Goal: Task Accomplishment & Management: Manage account settings

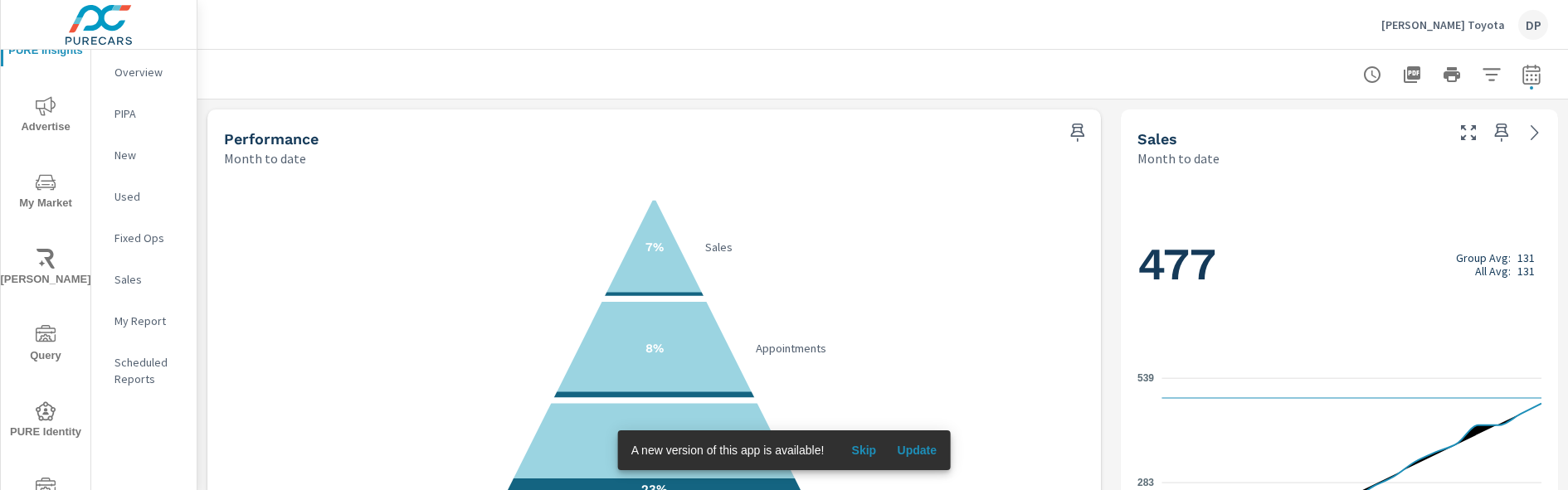
scroll to position [76, 0]
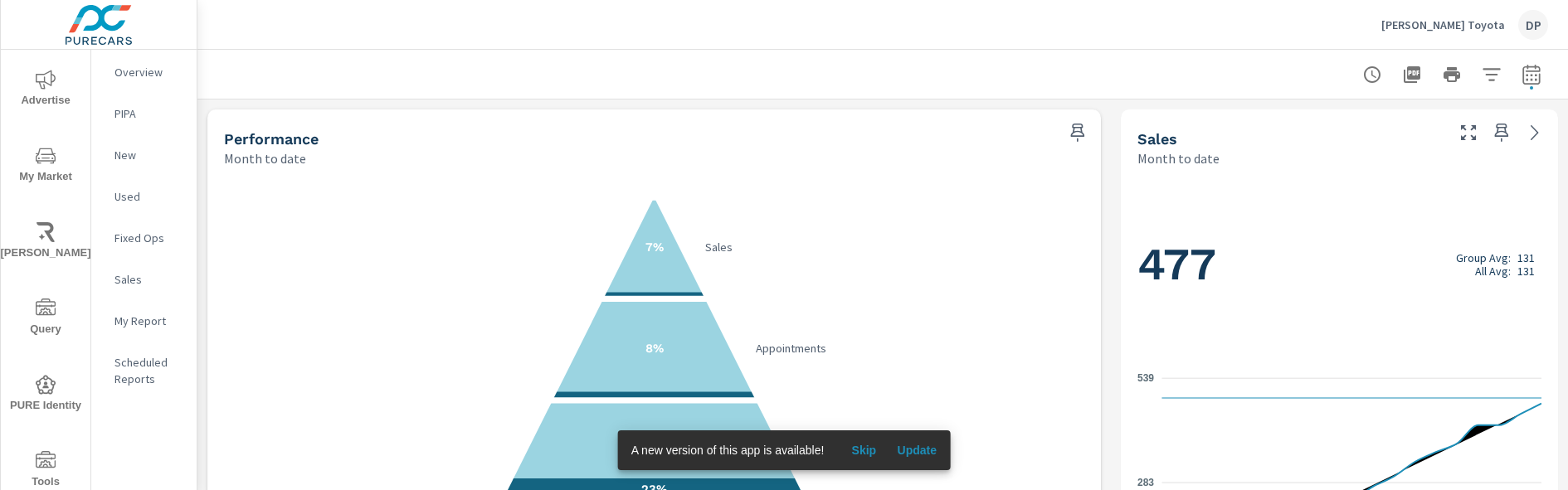
click at [52, 251] on span "[PERSON_NAME]" at bounding box center [45, 243] width 80 height 40
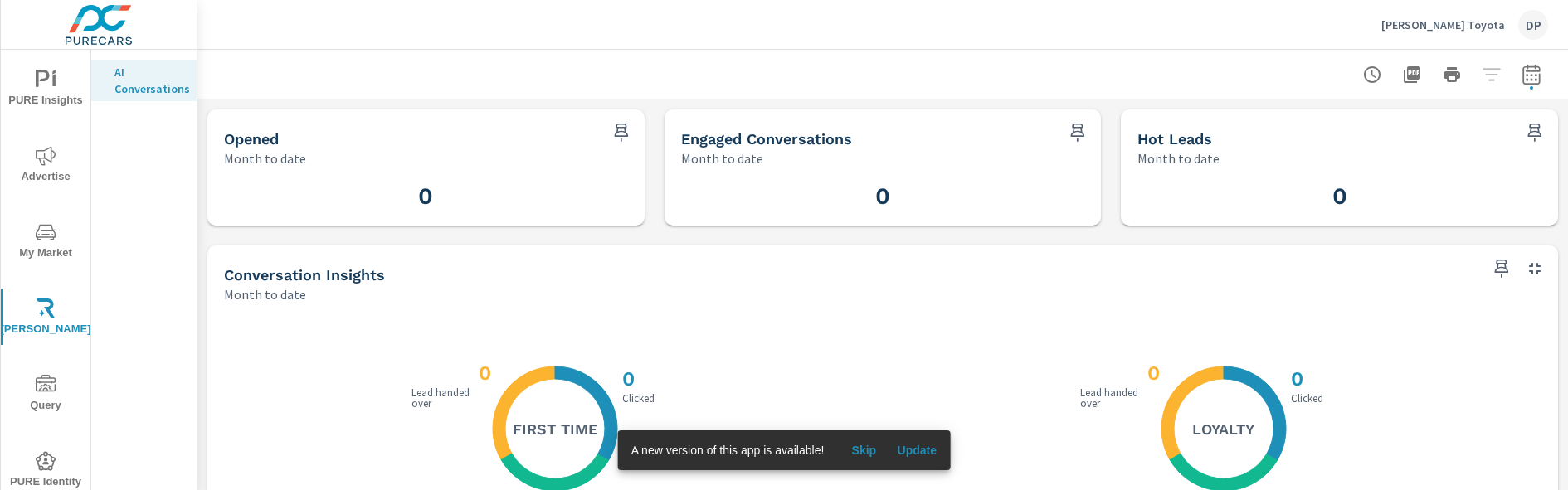
click at [908, 444] on span "Update" at bounding box center [917, 450] width 40 height 15
click at [1456, 28] on p "Sterling McCall Toyota" at bounding box center [1443, 25] width 123 height 15
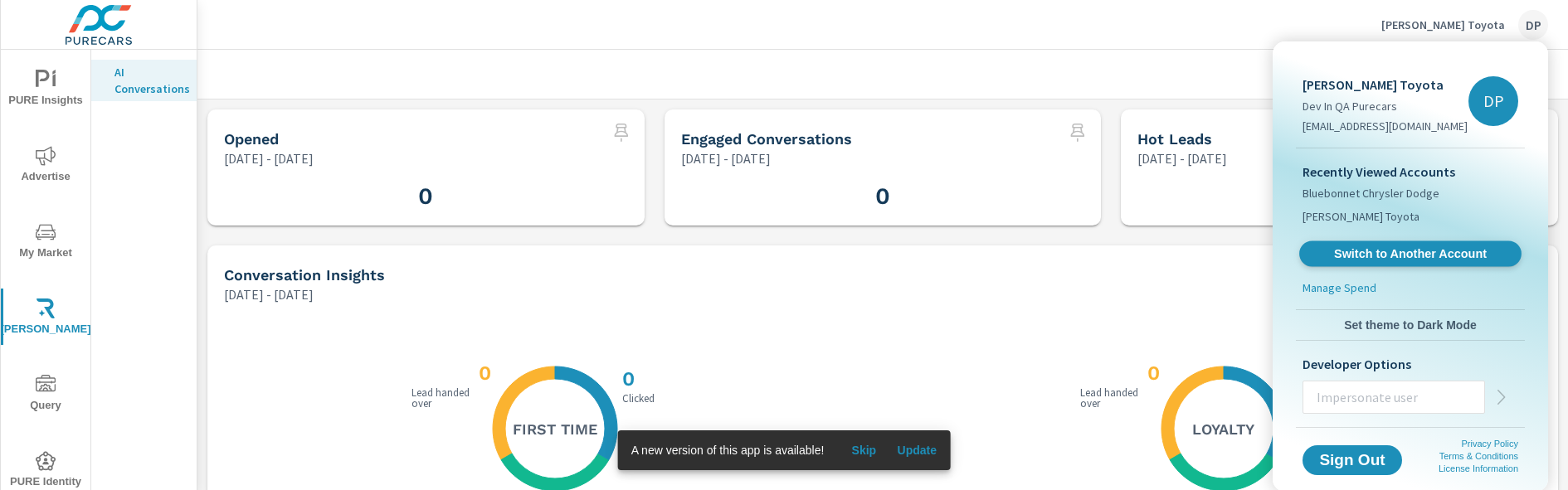
click at [1338, 243] on link "Switch to Another Account" at bounding box center [1411, 254] width 223 height 26
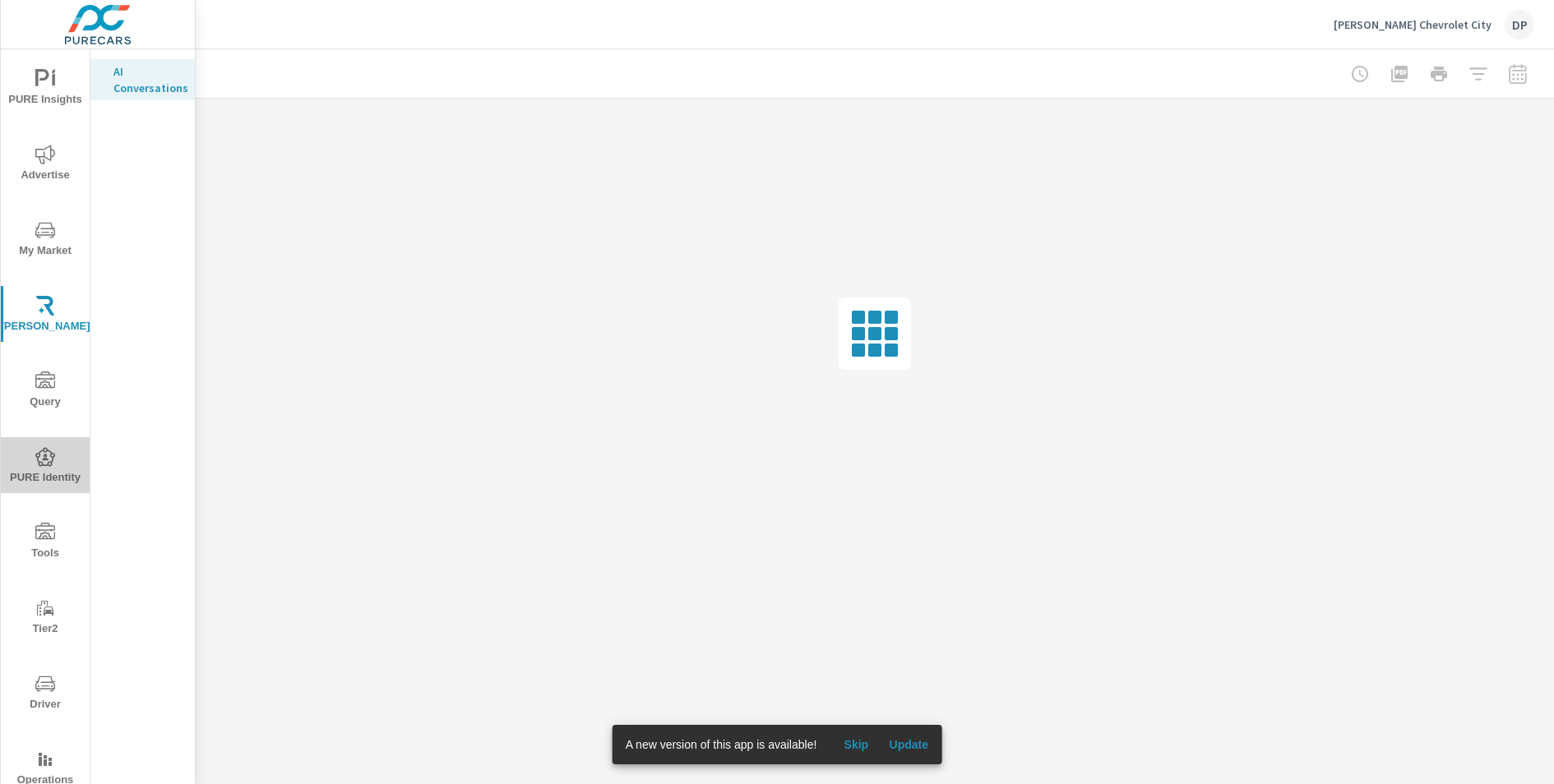
click at [52, 480] on span "PURE Identity" at bounding box center [45, 468] width 79 height 40
click at [887, 485] on button "Update" at bounding box center [909, 745] width 53 height 26
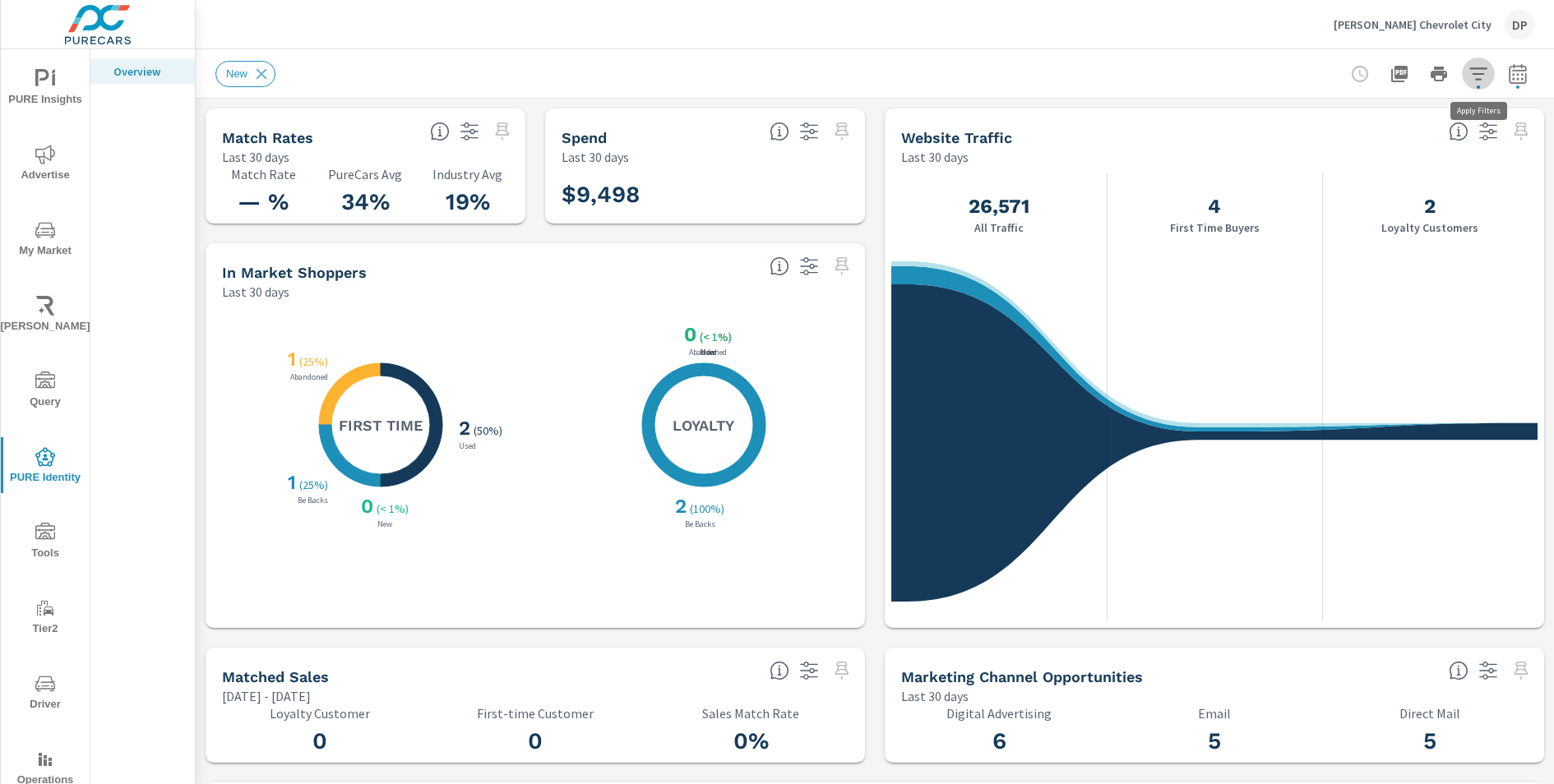
click at [1486, 77] on icon "button" at bounding box center [1478, 74] width 20 height 20
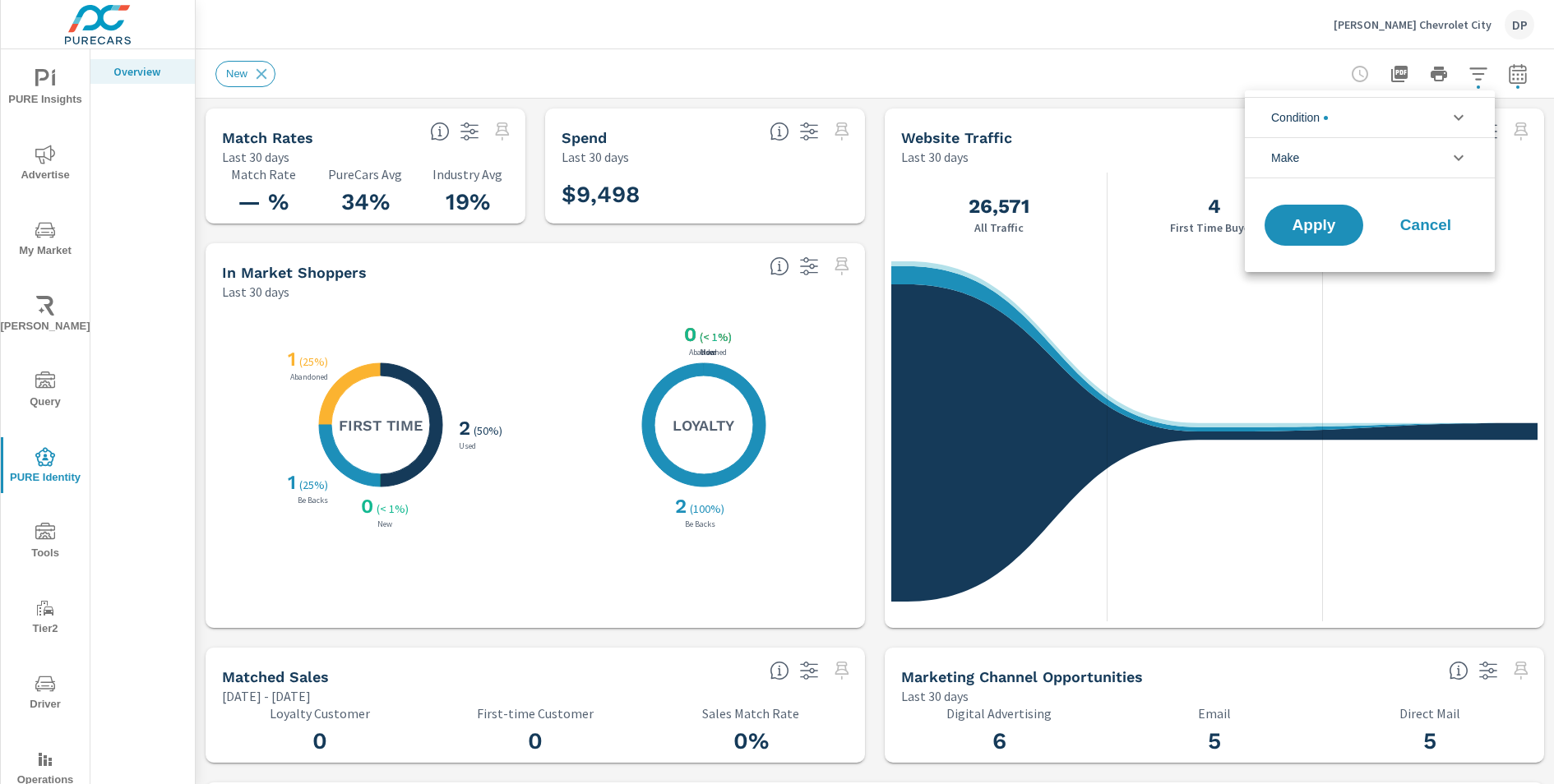
click at [1464, 112] on icon "filter options" at bounding box center [1459, 118] width 20 height 20
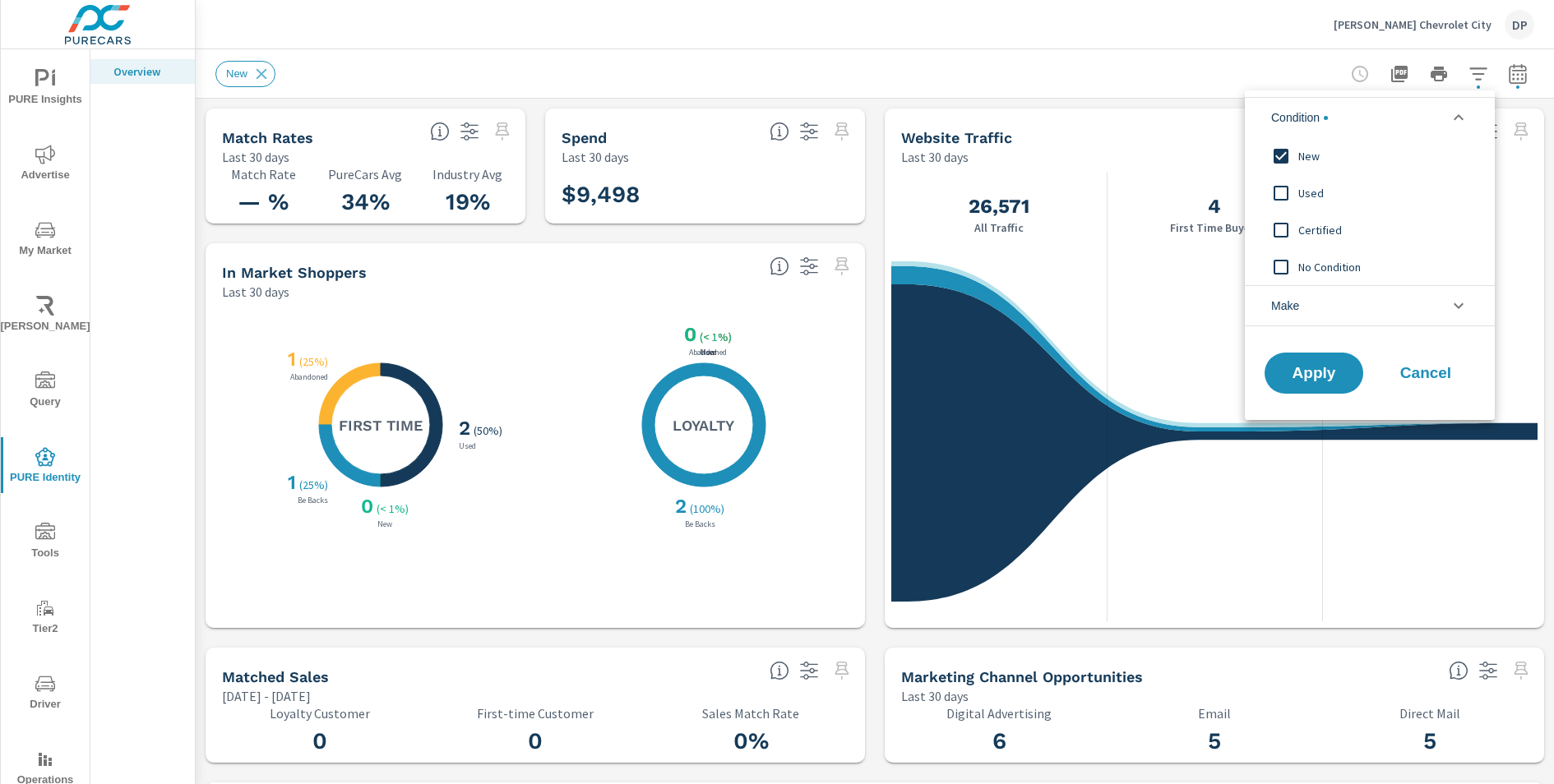
click at [1464, 112] on icon "filter options" at bounding box center [1459, 118] width 20 height 20
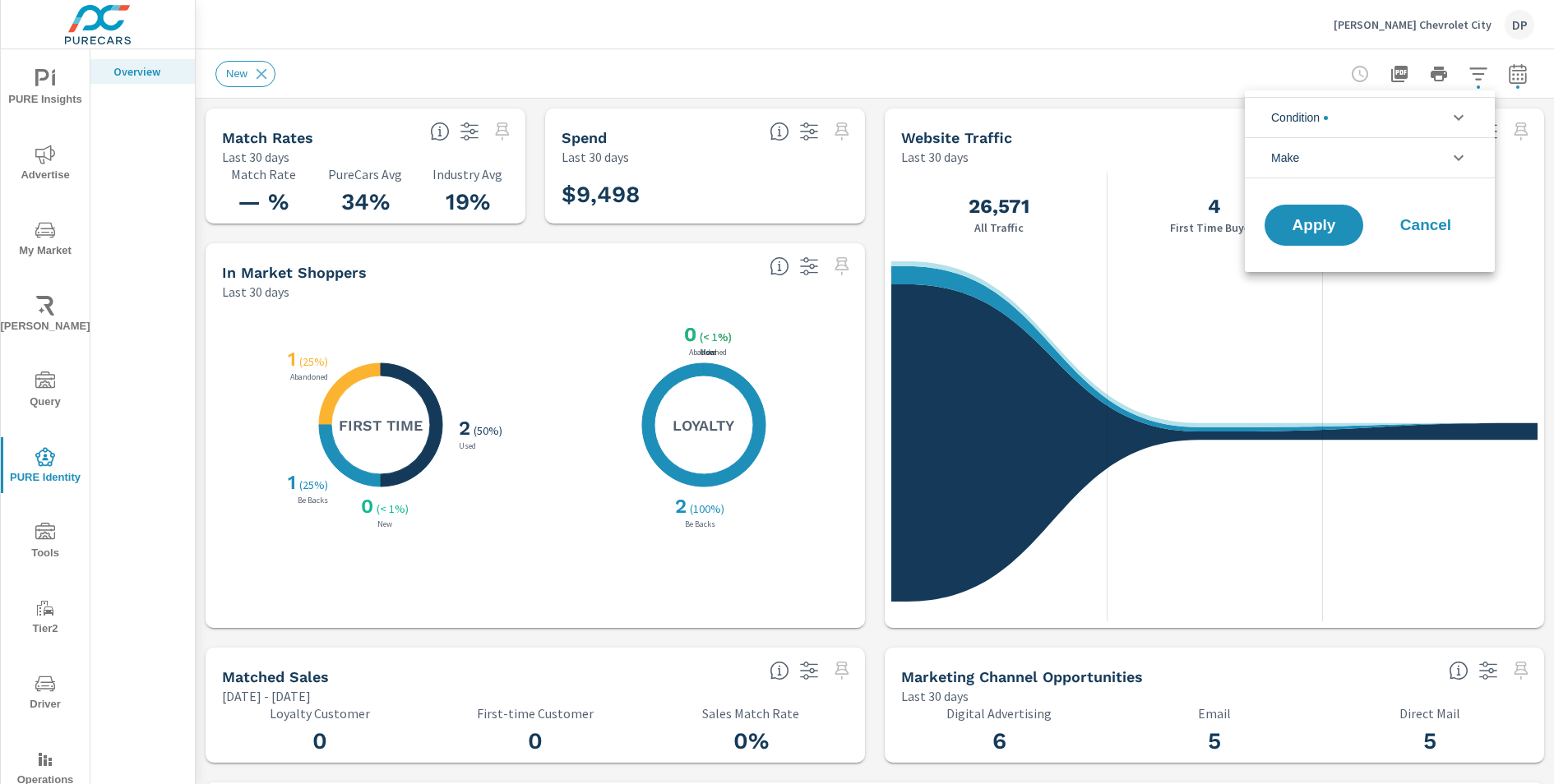
click at [936, 99] on div at bounding box center [777, 392] width 1554 height 784
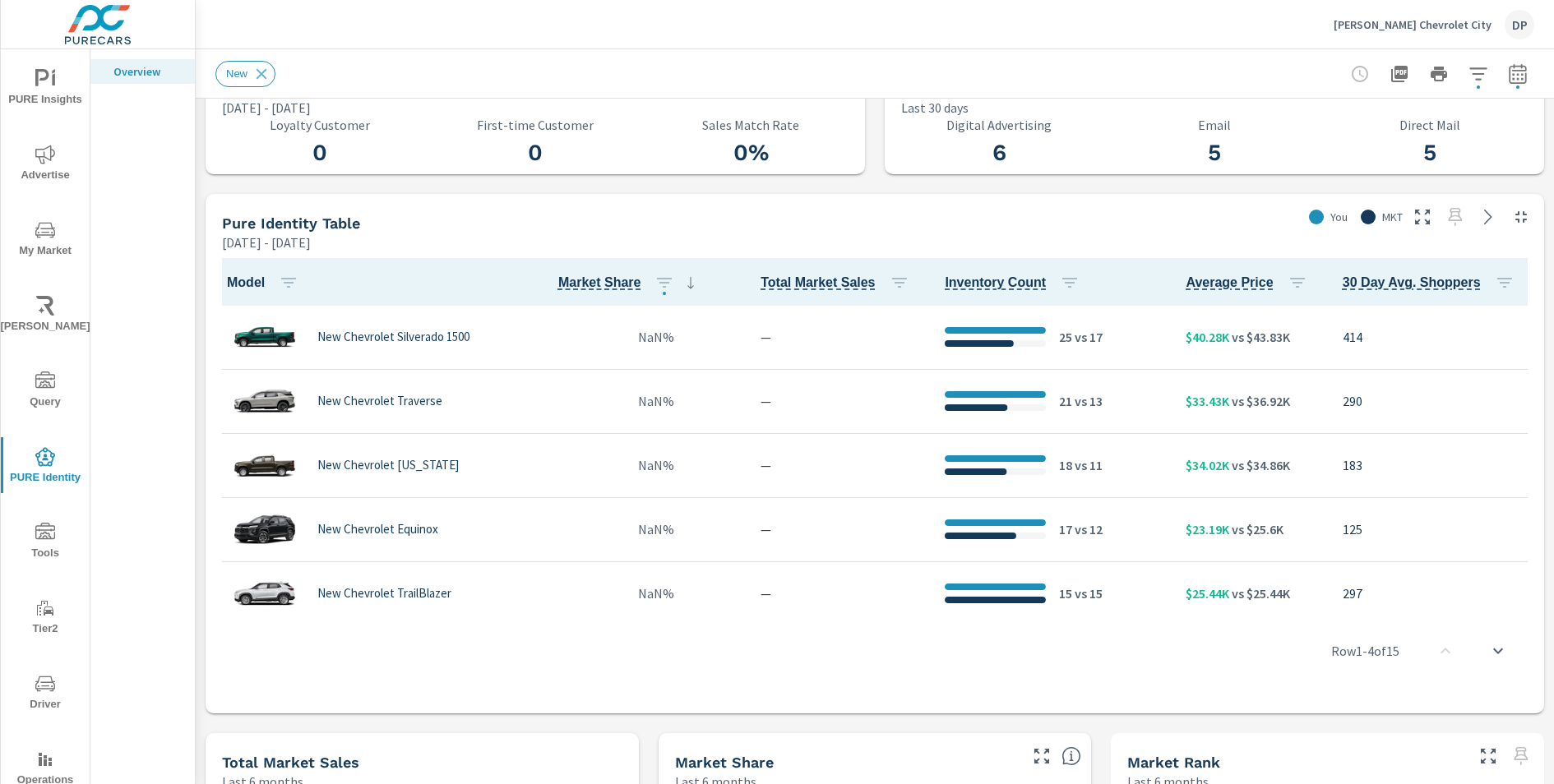
click at [1527, 89] on div at bounding box center [1438, 74] width 191 height 33
click at [1524, 82] on icon "button" at bounding box center [1518, 73] width 17 height 20
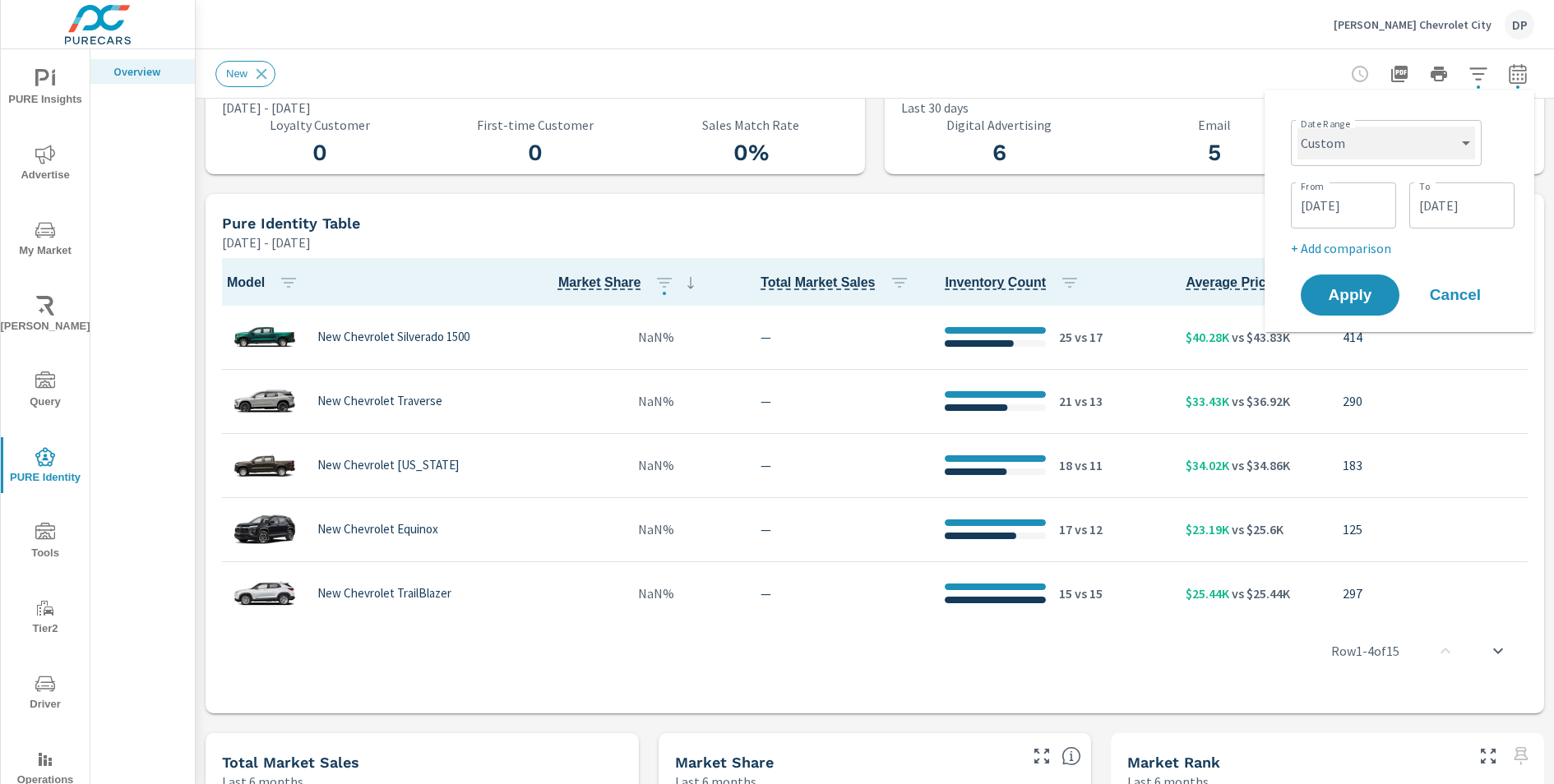
click at [1451, 157] on select "Custom Yesterday Last week Last 7 days Last 14 days Last 30 days Last 45 days L…" at bounding box center [1386, 143] width 178 height 33
select select "Last 6 months"
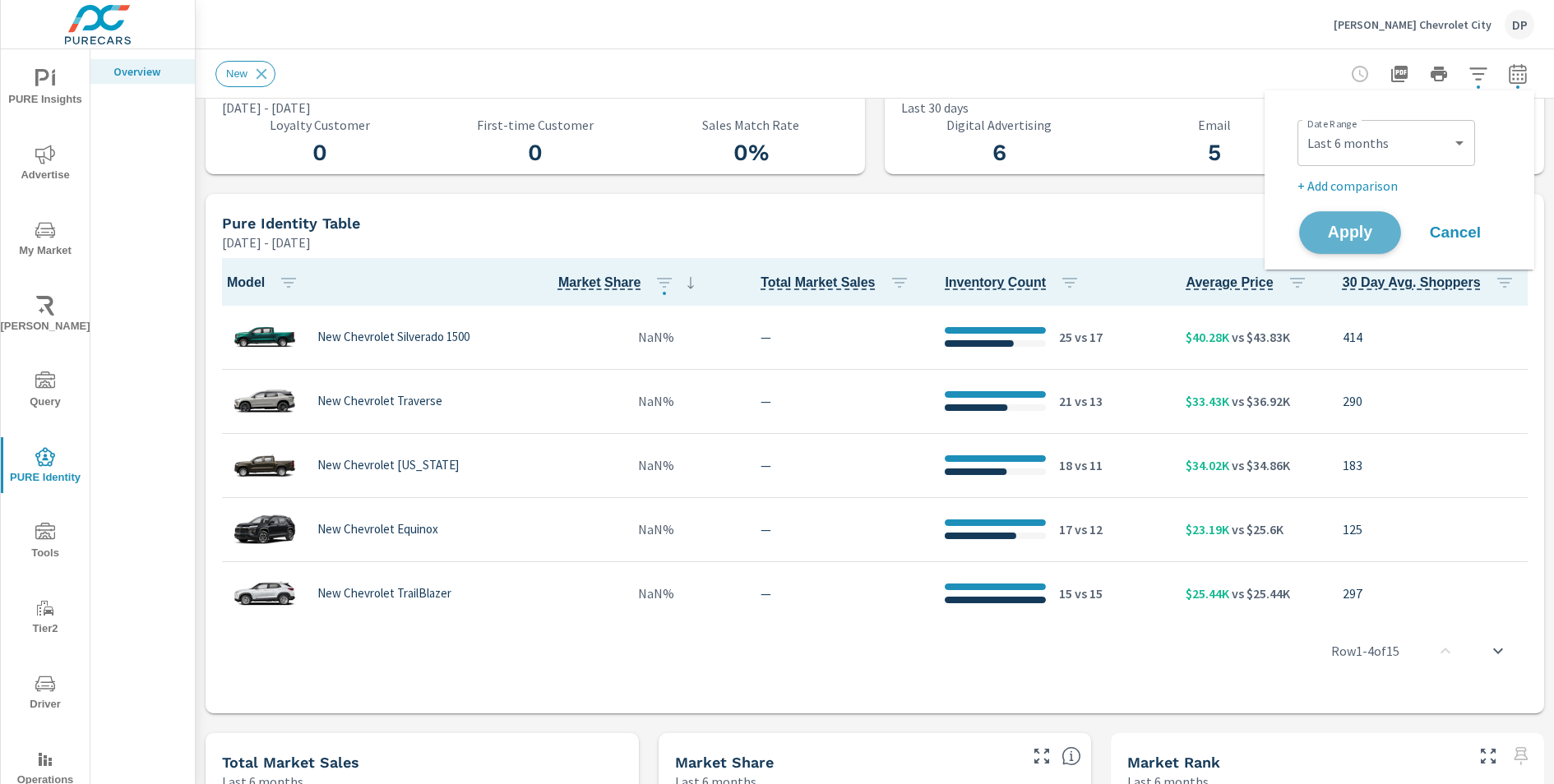
click at [1342, 243] on button "Apply" at bounding box center [1351, 232] width 102 height 43
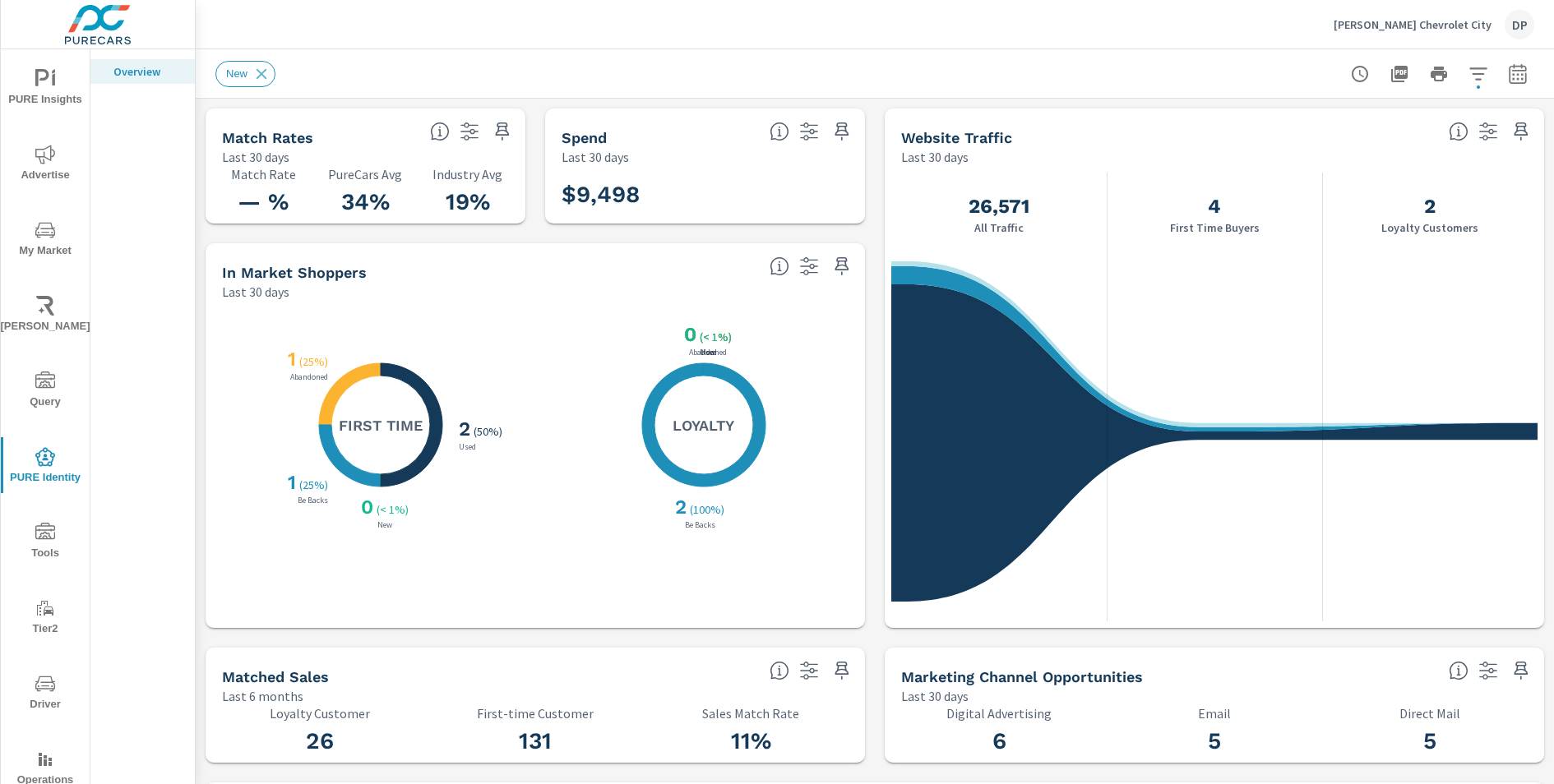
scroll to position [1, 0]
click at [689, 365] on icon at bounding box center [702, 425] width 123 height 123
click at [423, 461] on icon at bounding box center [411, 425] width 62 height 123
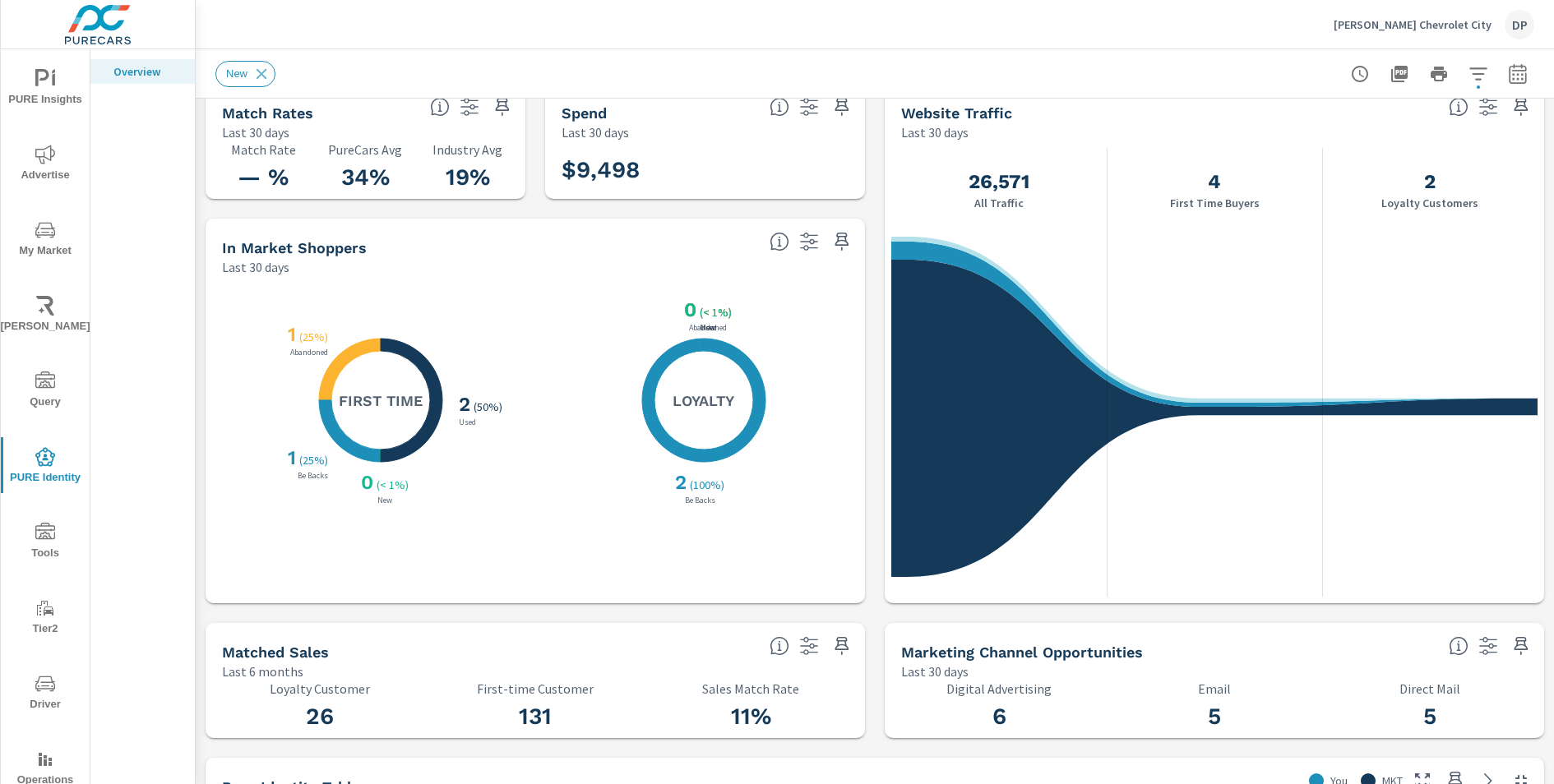
scroll to position [0, 0]
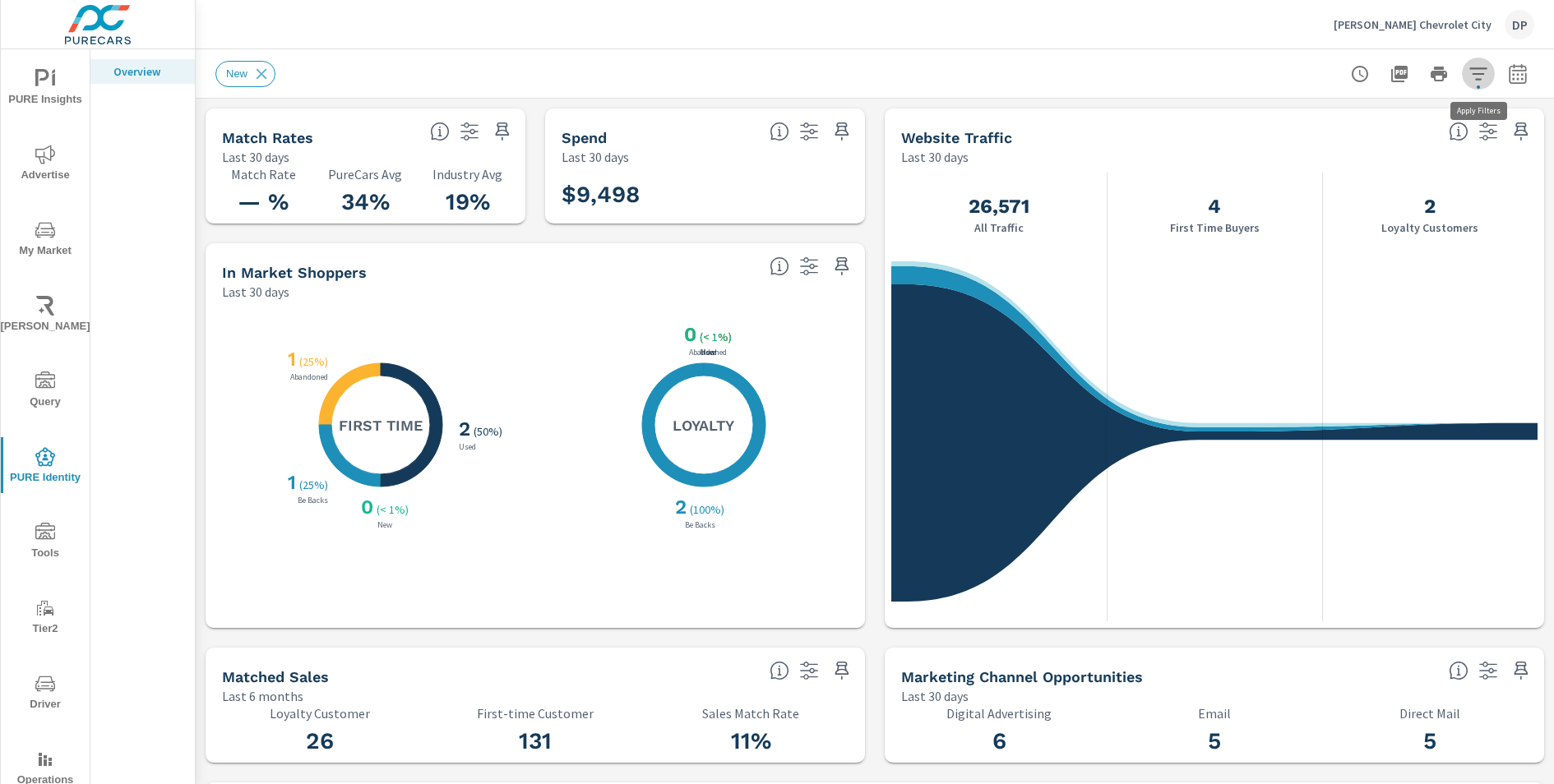
click at [1483, 62] on button "button" at bounding box center [1478, 74] width 33 height 33
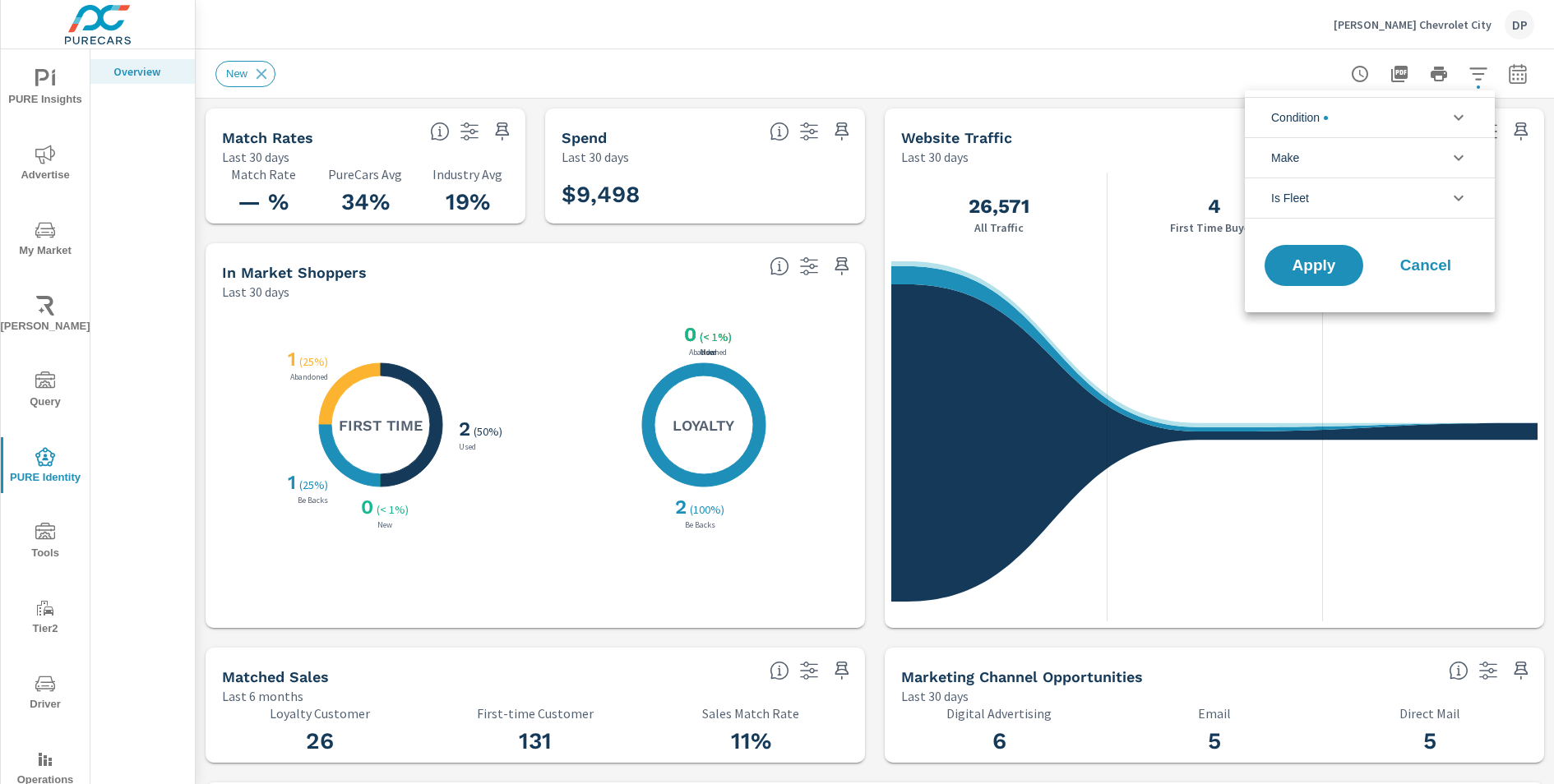
click at [1456, 119] on icon "filter options" at bounding box center [1459, 118] width 20 height 20
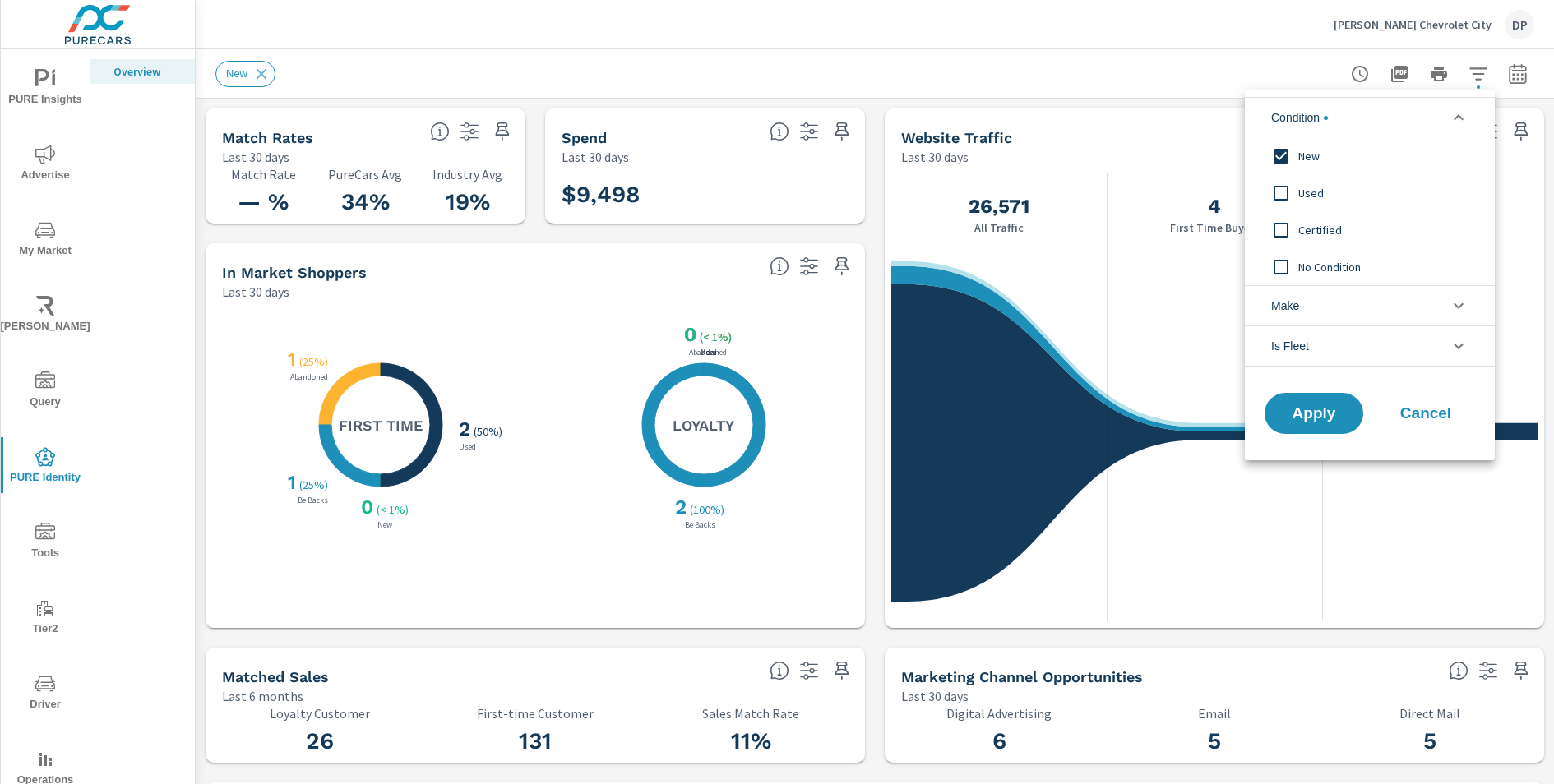
click at [1456, 119] on icon "filter options" at bounding box center [1459, 118] width 20 height 20
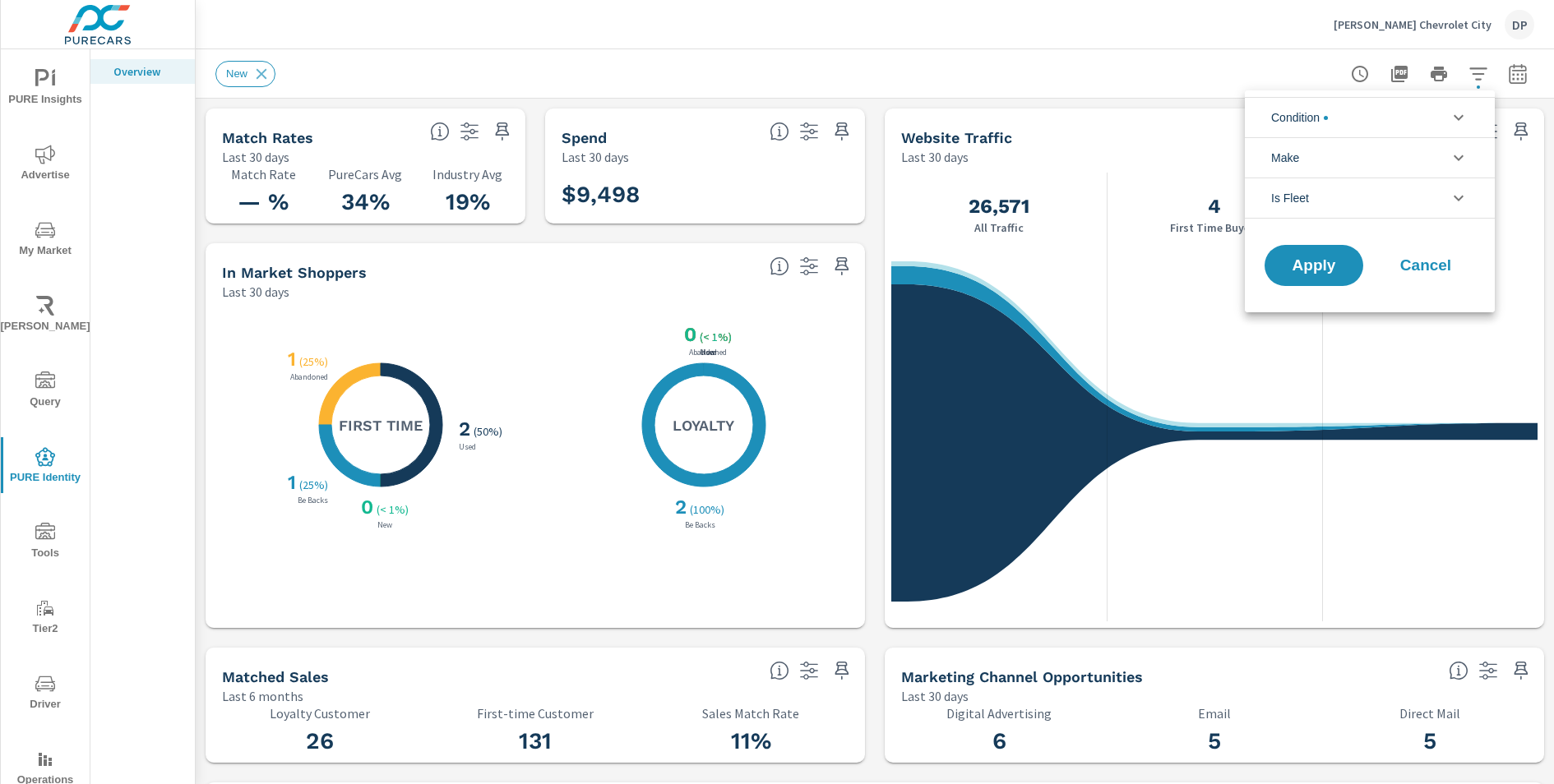
click at [1089, 103] on div at bounding box center [777, 392] width 1554 height 784
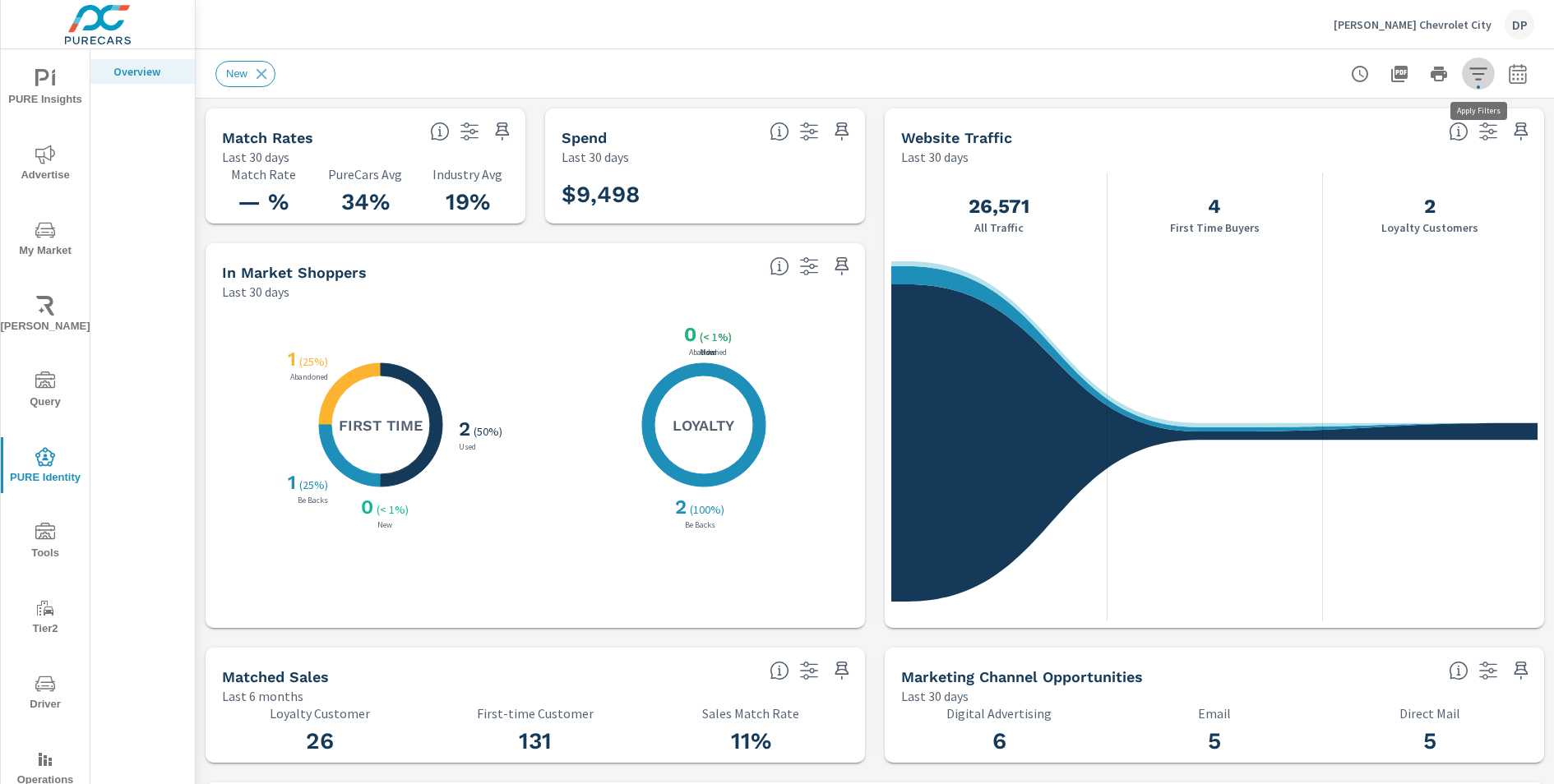
click at [1467, 75] on button "button" at bounding box center [1478, 74] width 33 height 33
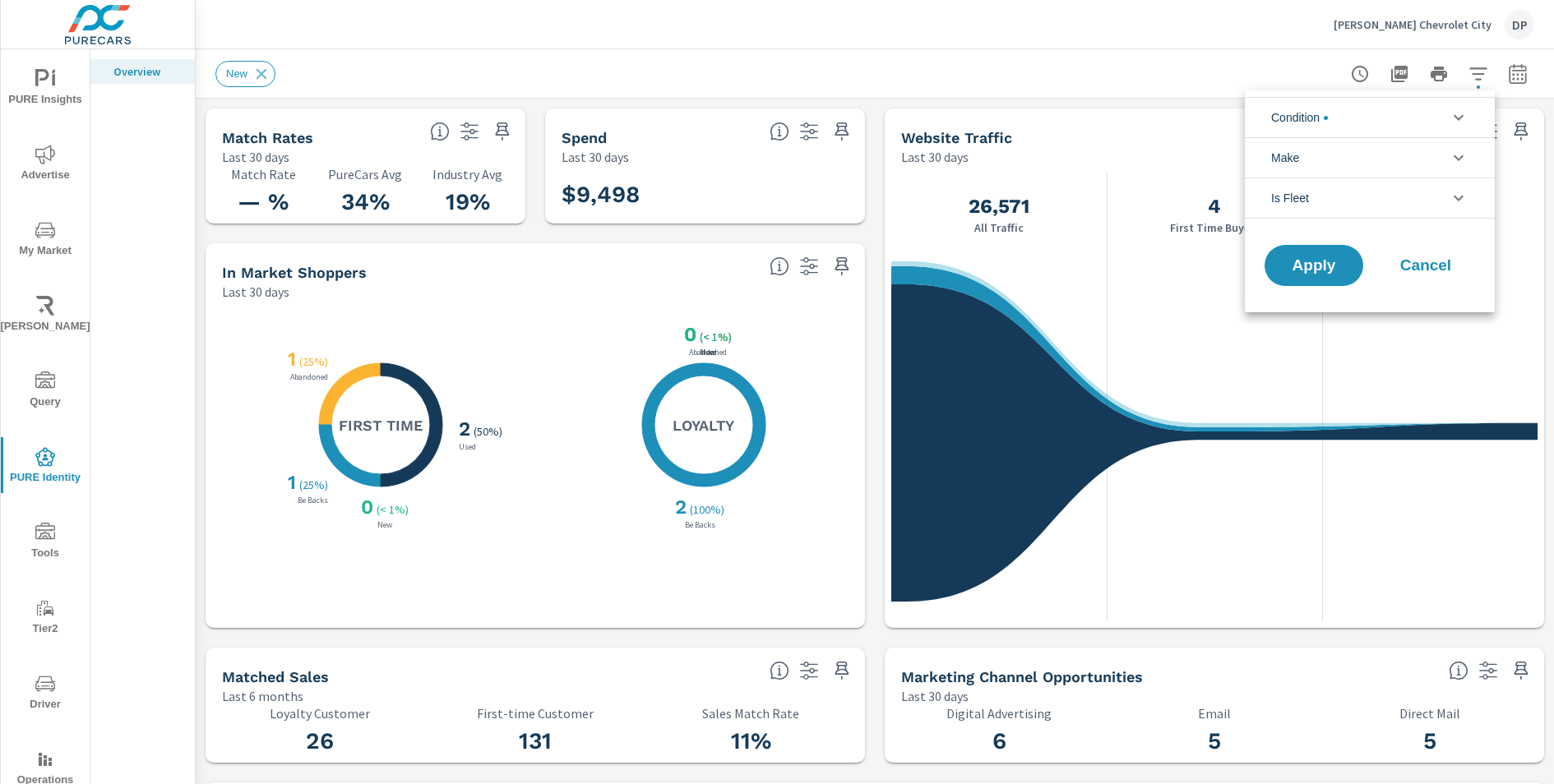
click at [1409, 130] on li "Condition" at bounding box center [1370, 117] width 250 height 40
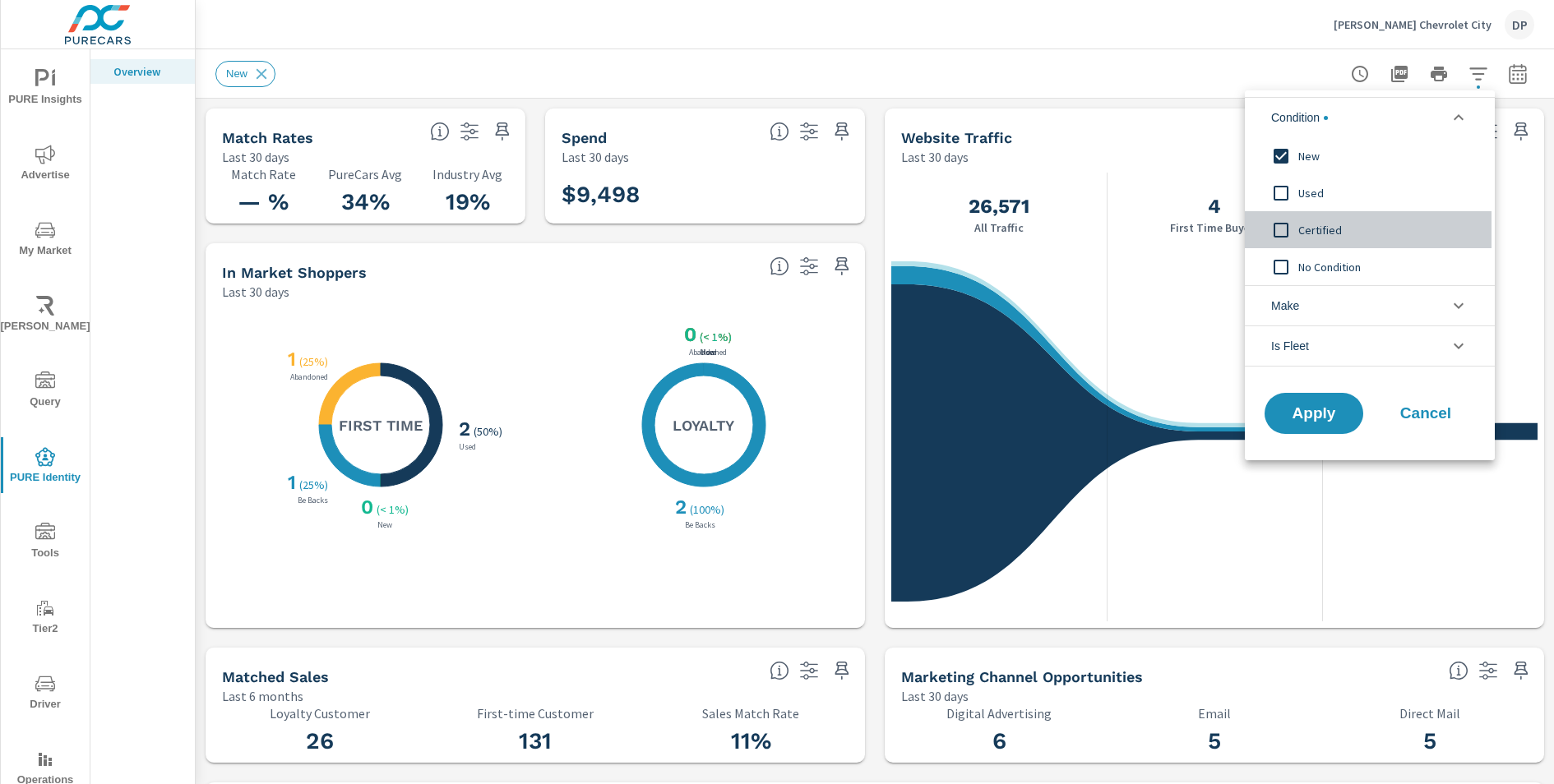
click at [1332, 234] on span "Certified" at bounding box center [1388, 231] width 180 height 20
click at [1308, 274] on span "No Condition" at bounding box center [1388, 267] width 180 height 20
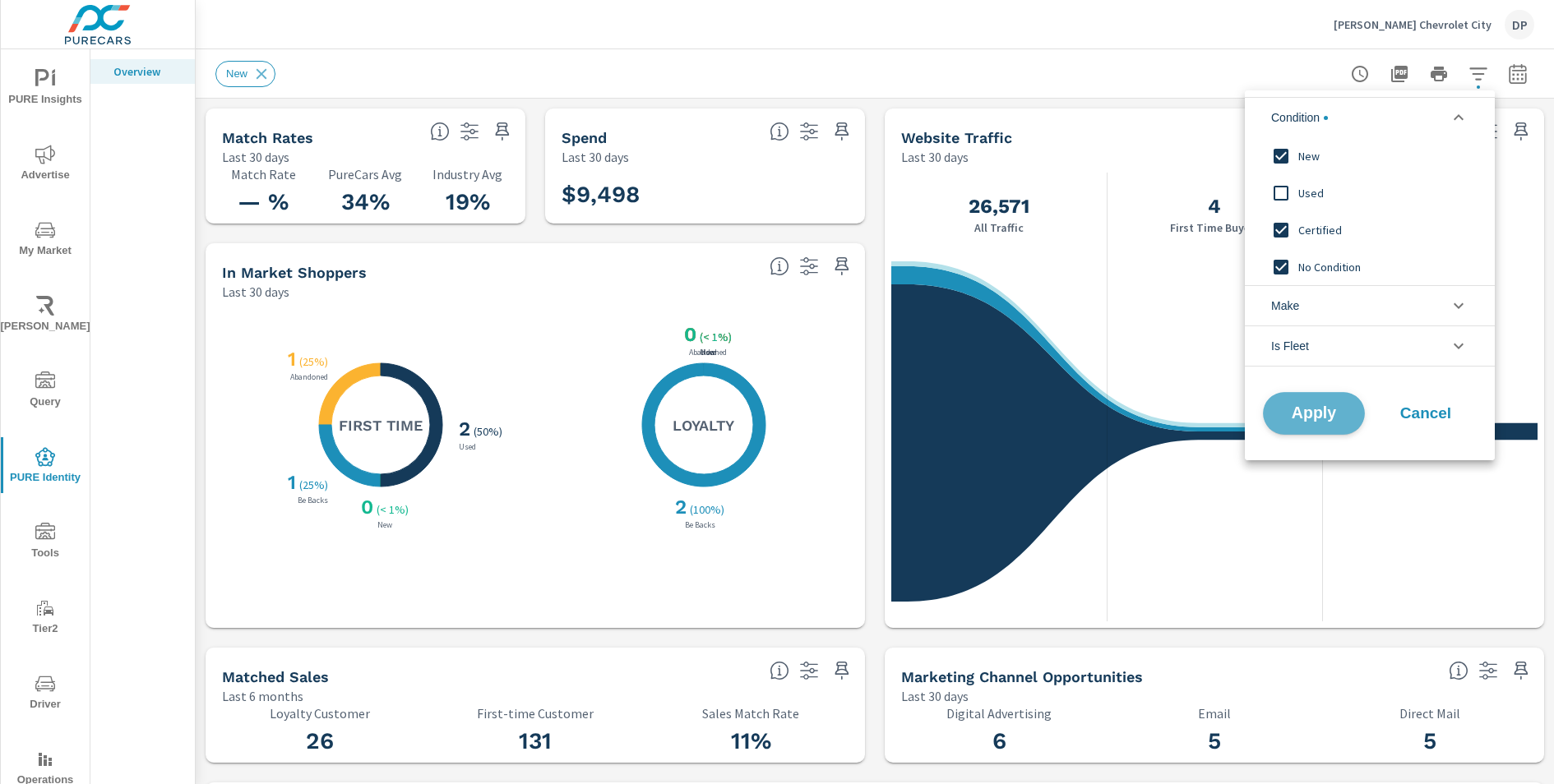
click at [1306, 412] on span "Apply" at bounding box center [1314, 413] width 67 height 15
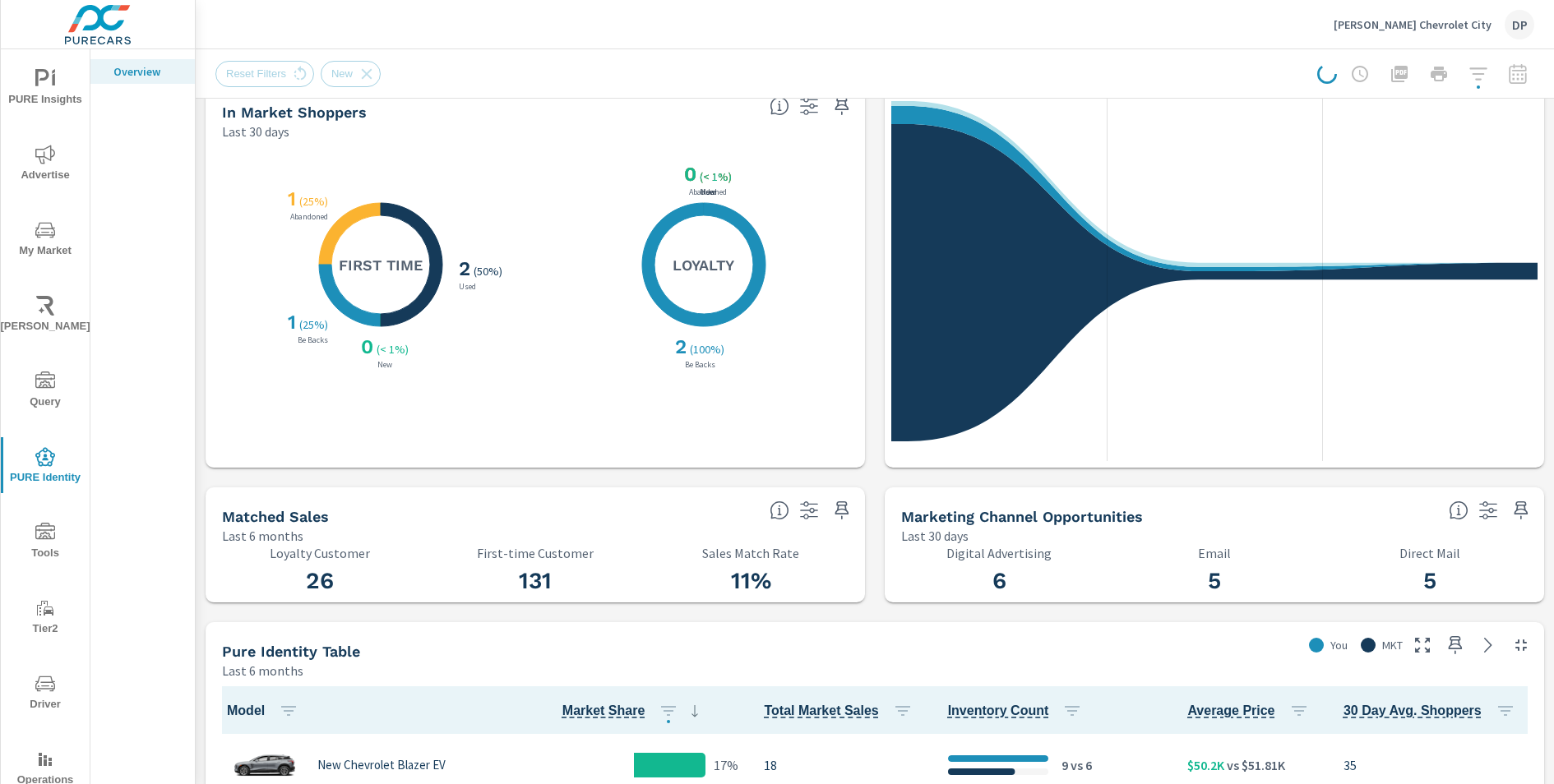
scroll to position [129, 0]
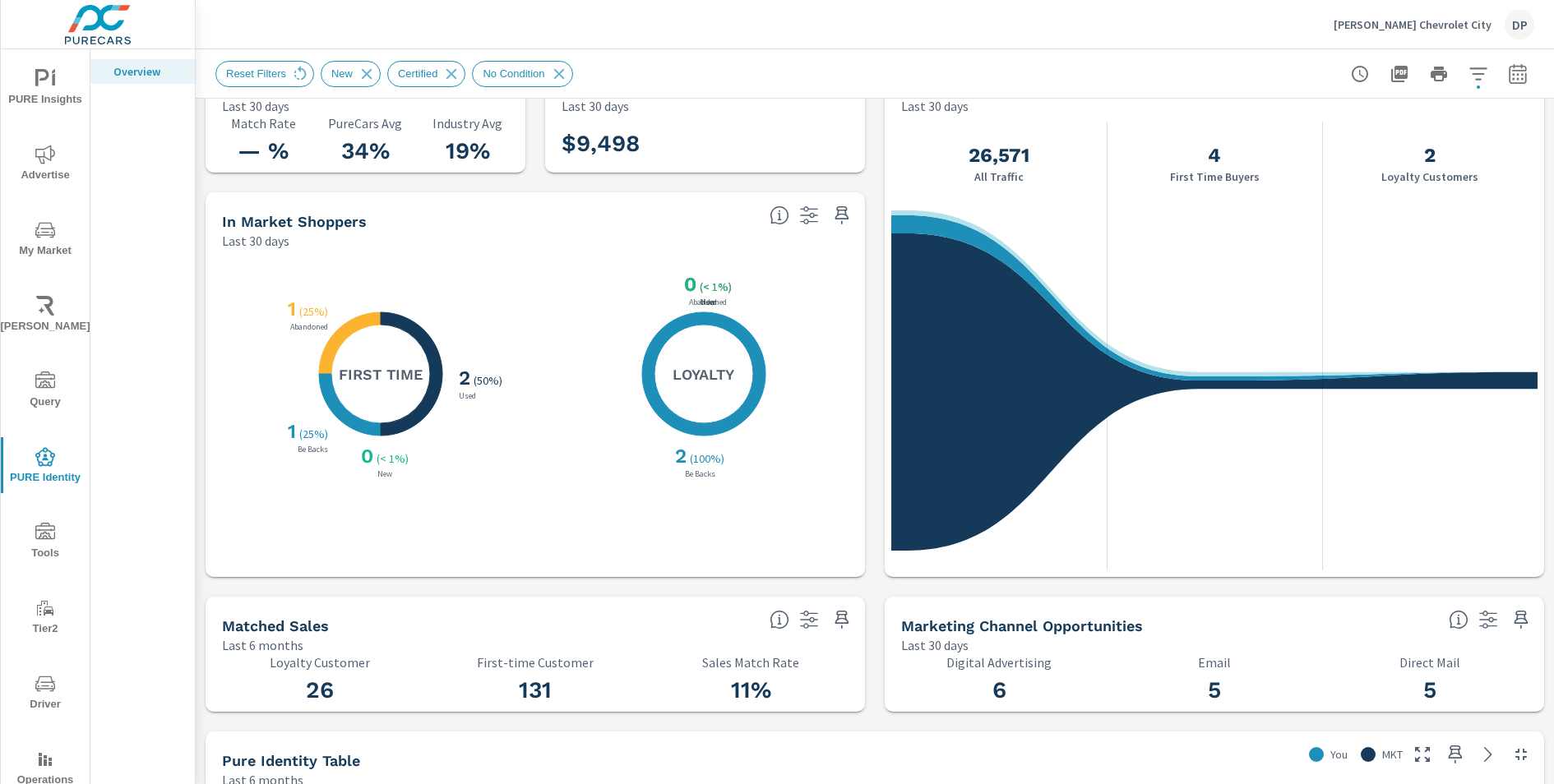
scroll to position [72, 0]
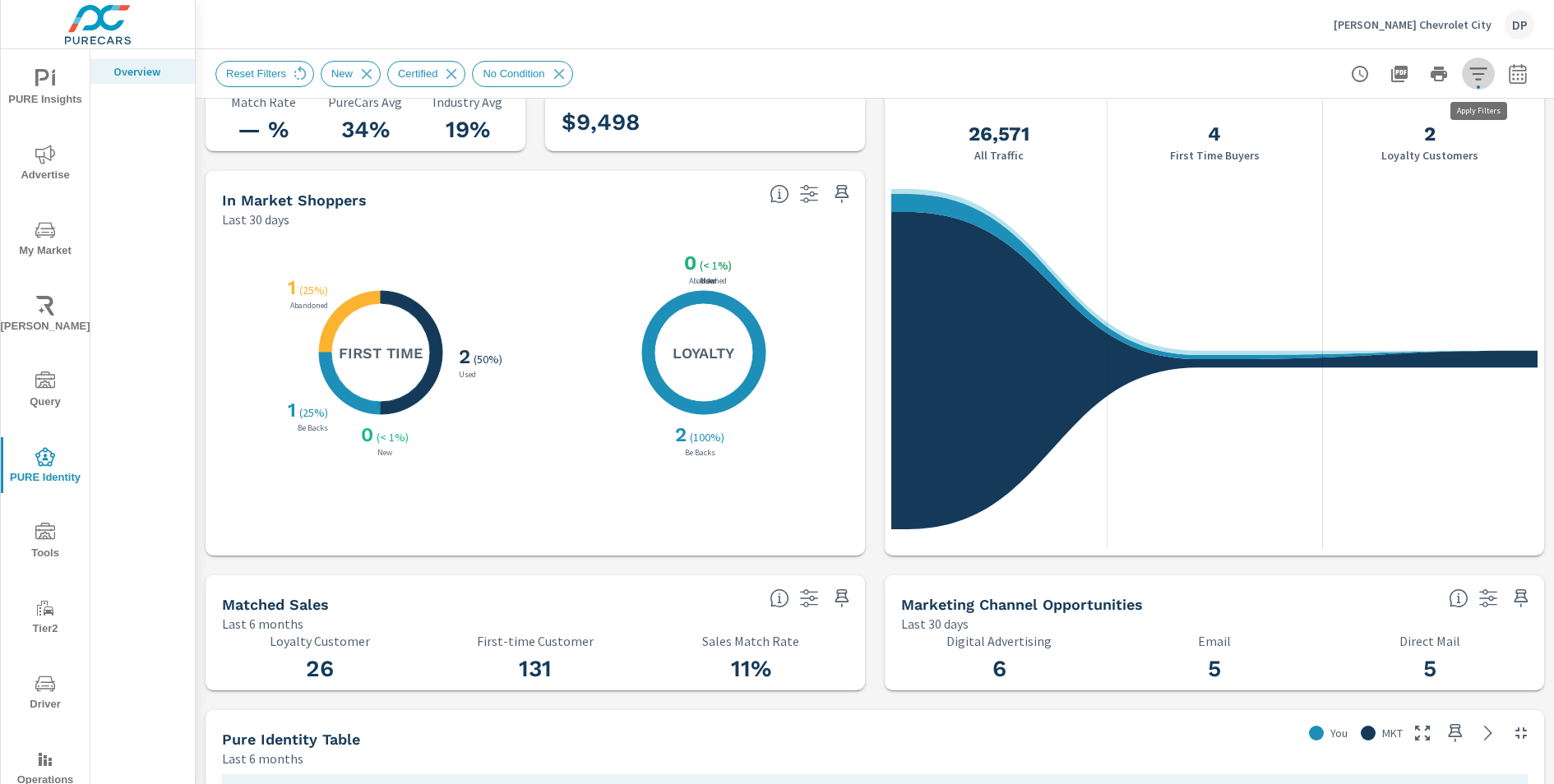
click at [1485, 64] on icon "button" at bounding box center [1478, 74] width 20 height 20
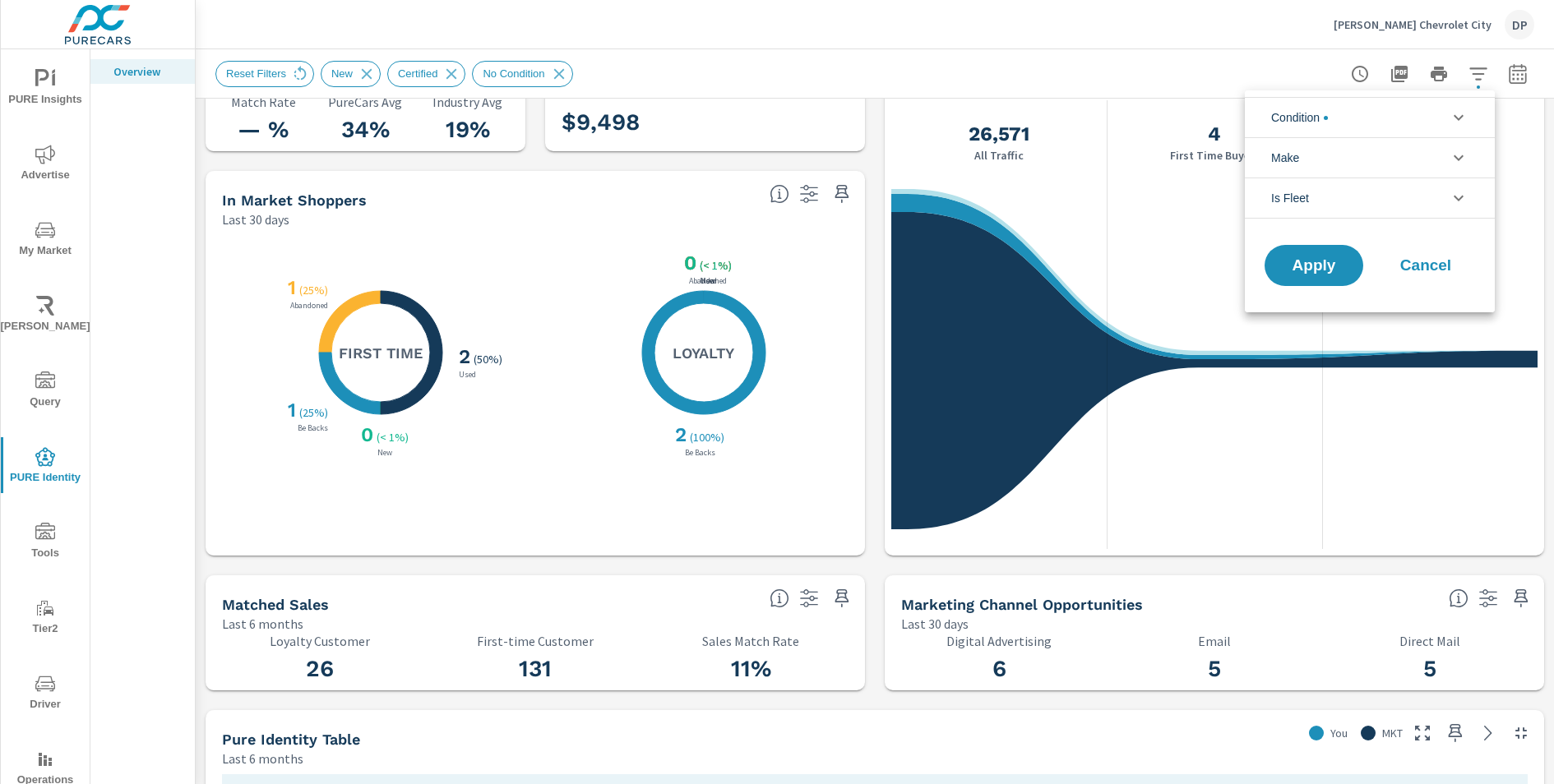
scroll to position [111, 0]
click at [1447, 117] on li "Condition" at bounding box center [1370, 117] width 250 height 40
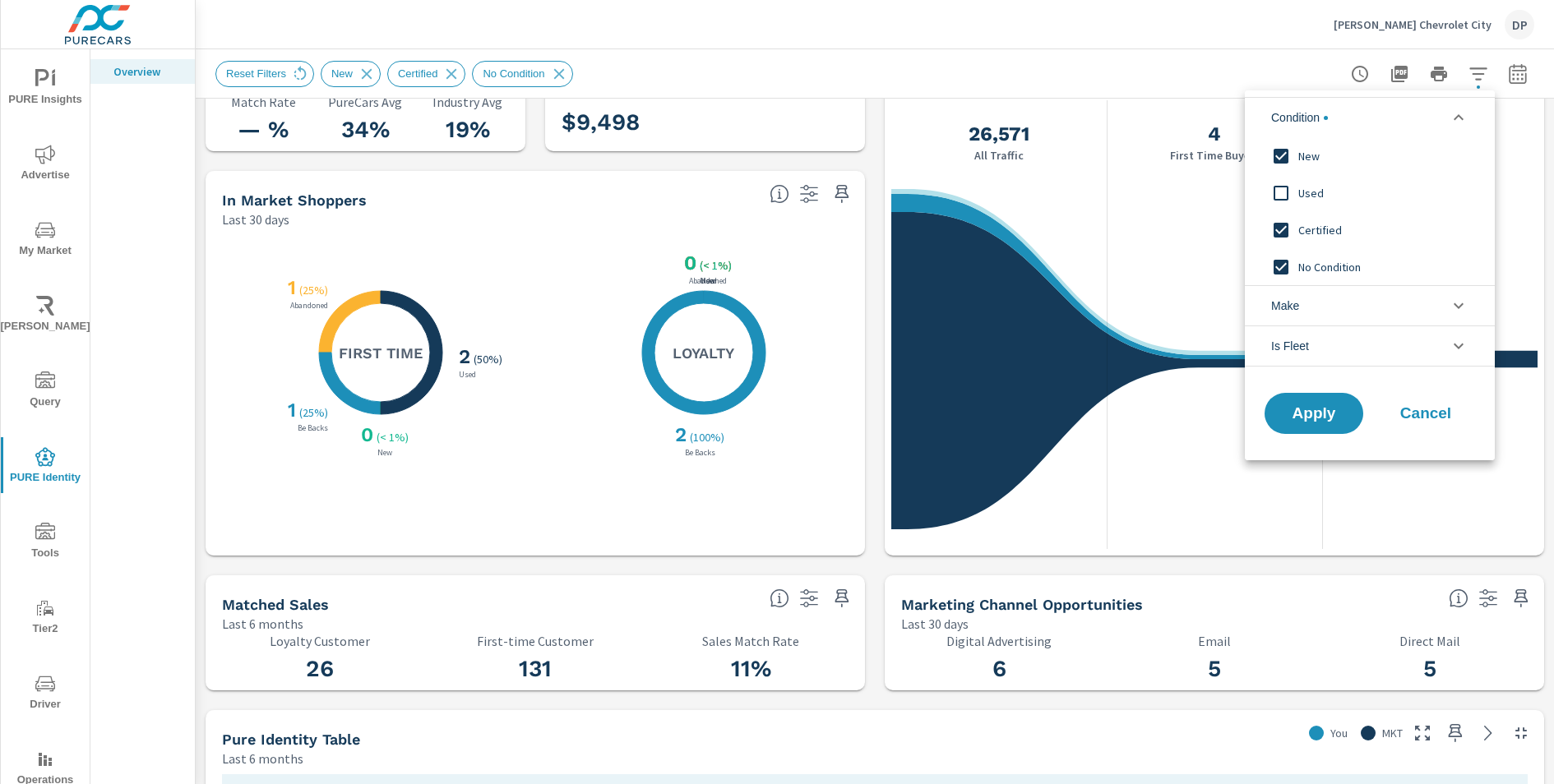
scroll to position [0, 0]
click at [854, 641] on div at bounding box center [777, 392] width 1554 height 784
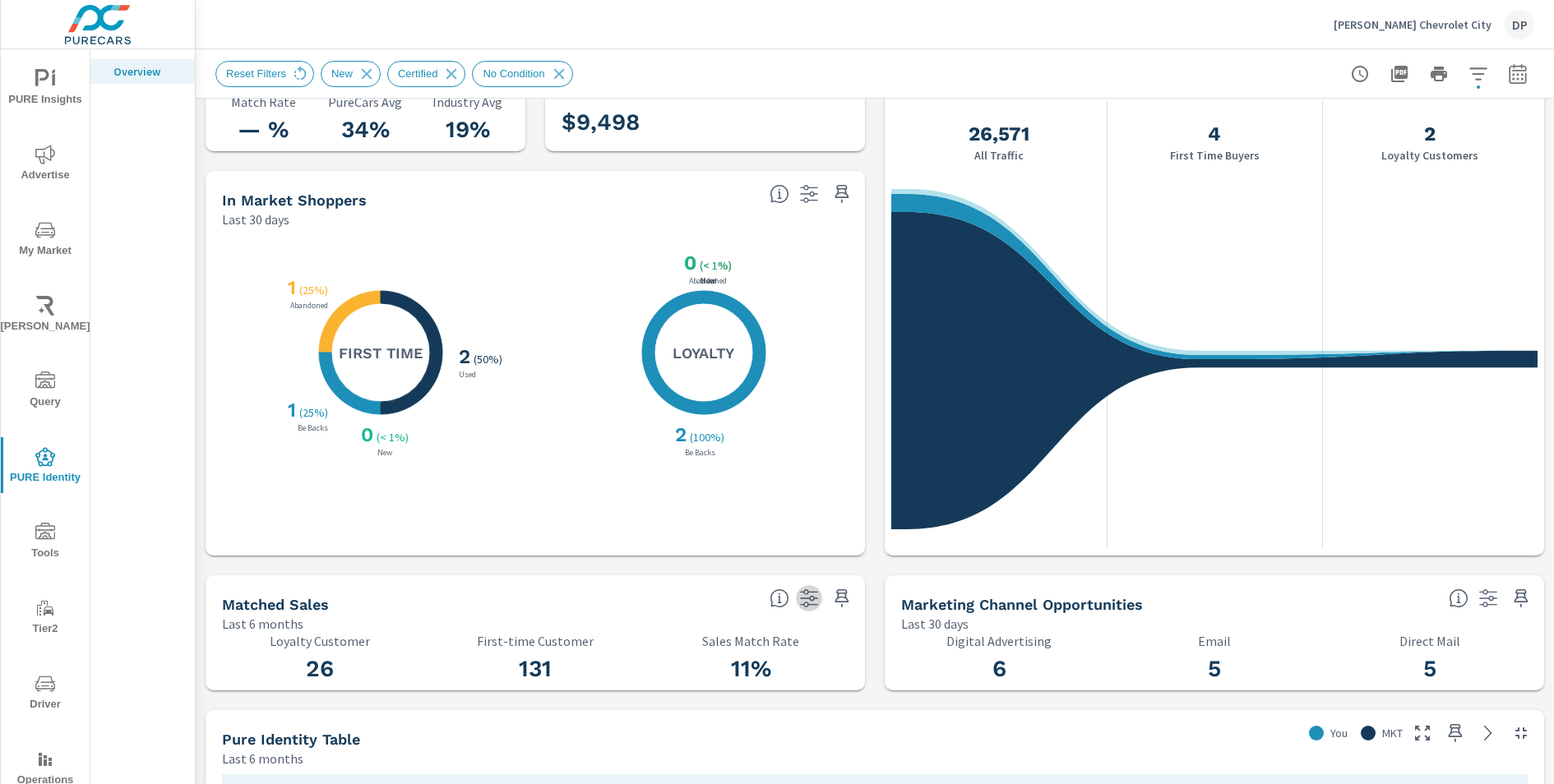
click at [802, 593] on icon "button" at bounding box center [809, 599] width 20 height 20
click at [812, 599] on icon "button" at bounding box center [809, 599] width 18 height 18
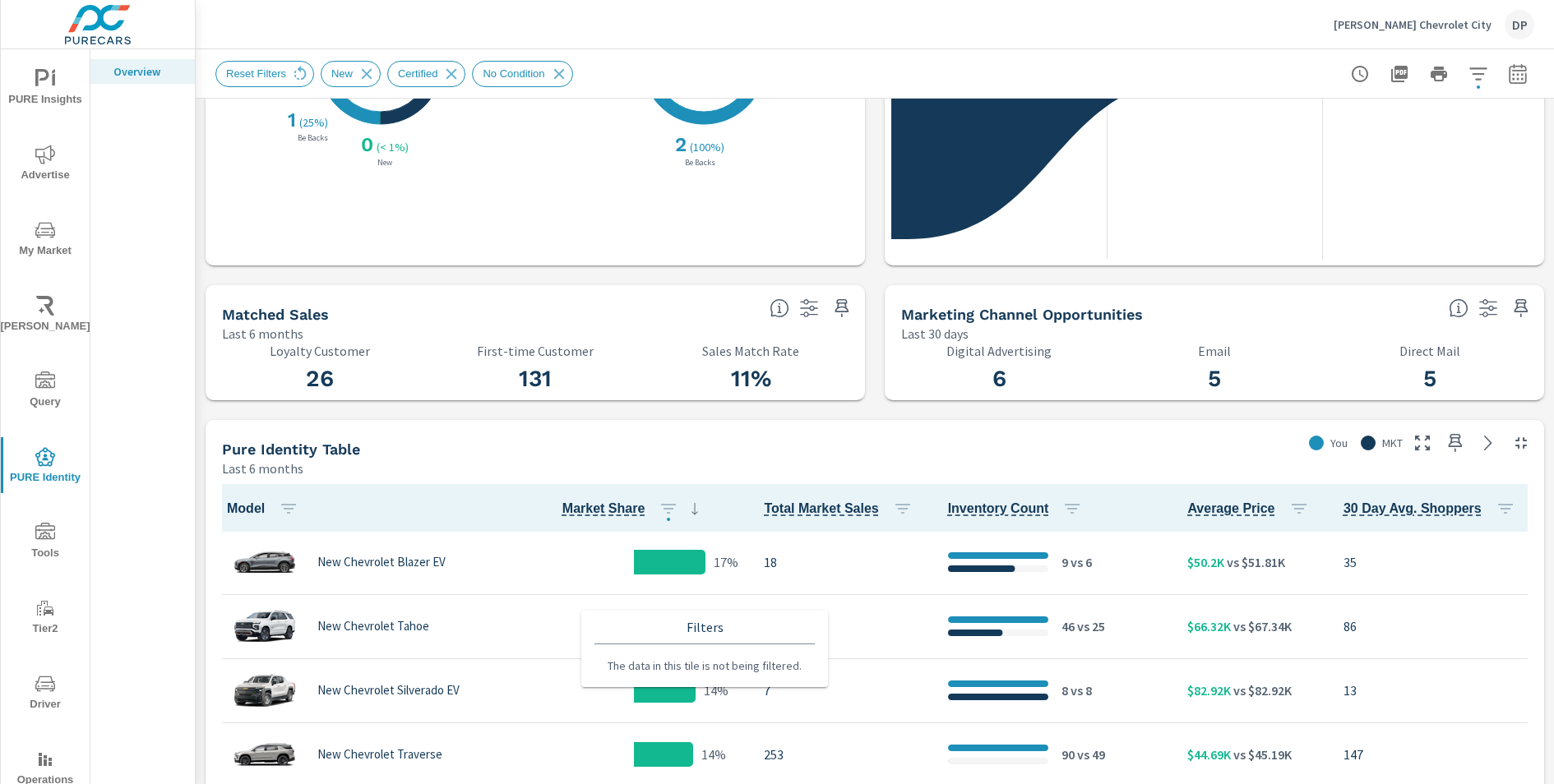
scroll to position [510, 0]
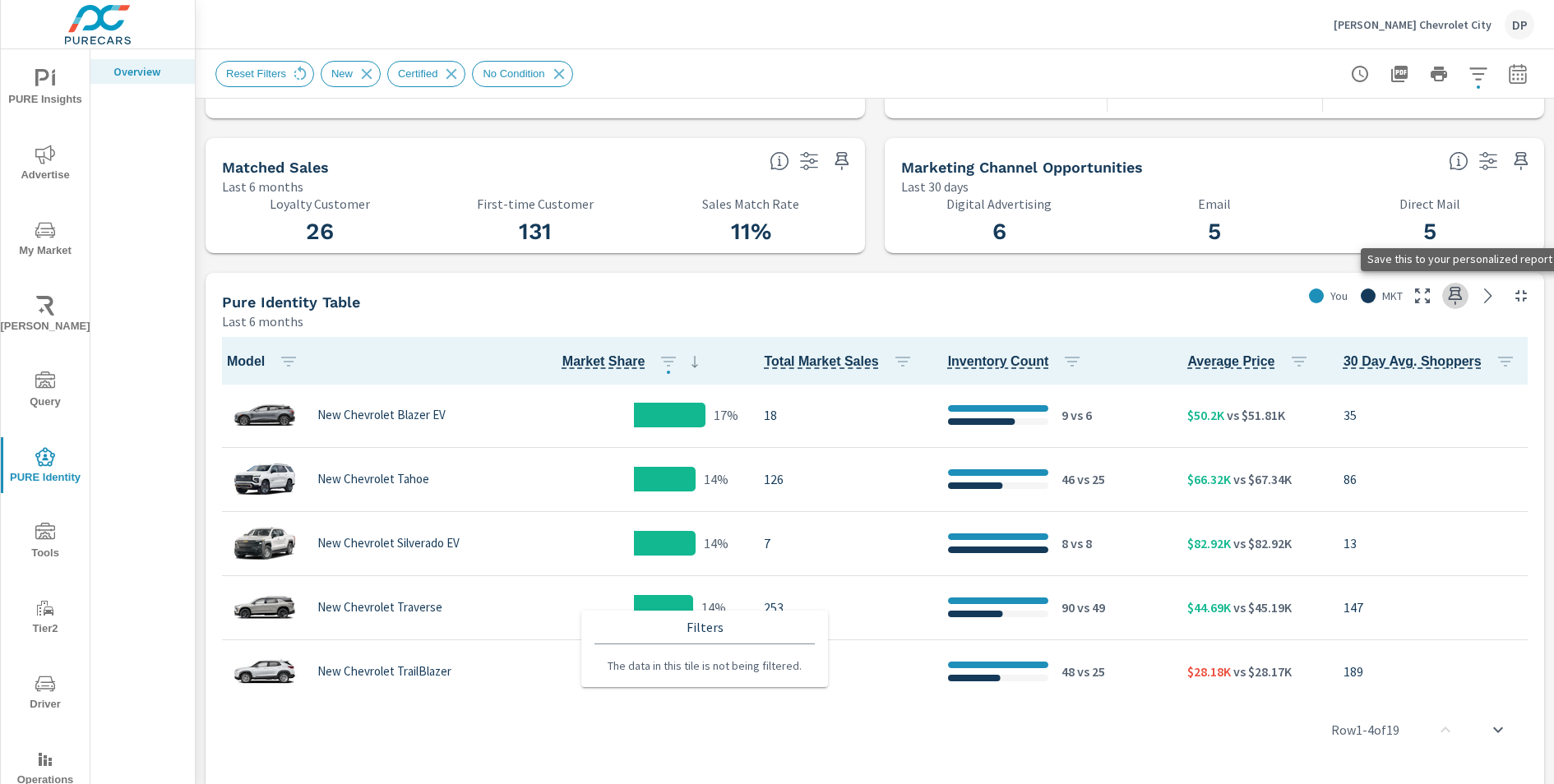
click at [1456, 293] on icon "button" at bounding box center [1456, 296] width 20 height 20
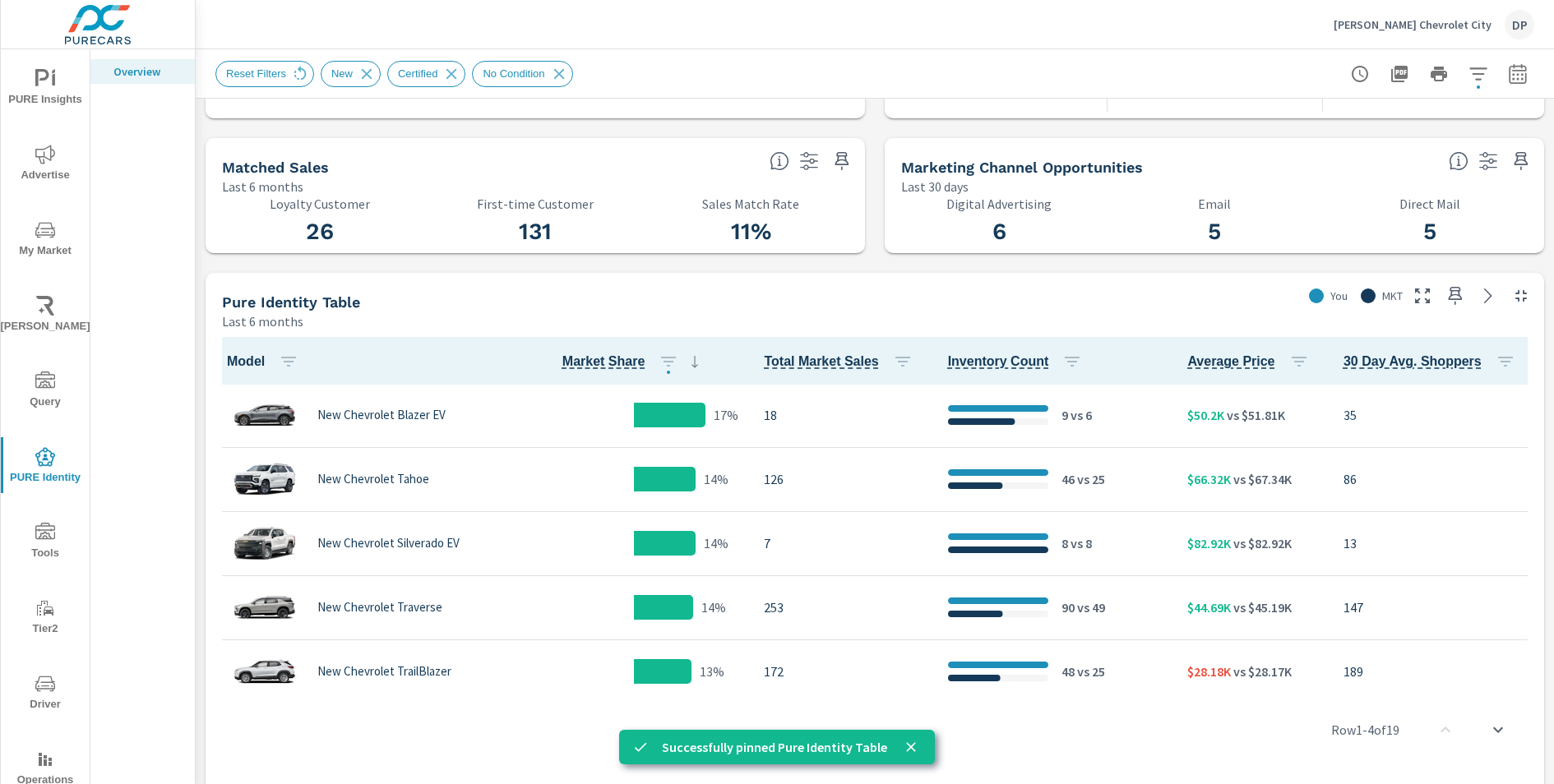
scroll to position [909, 0]
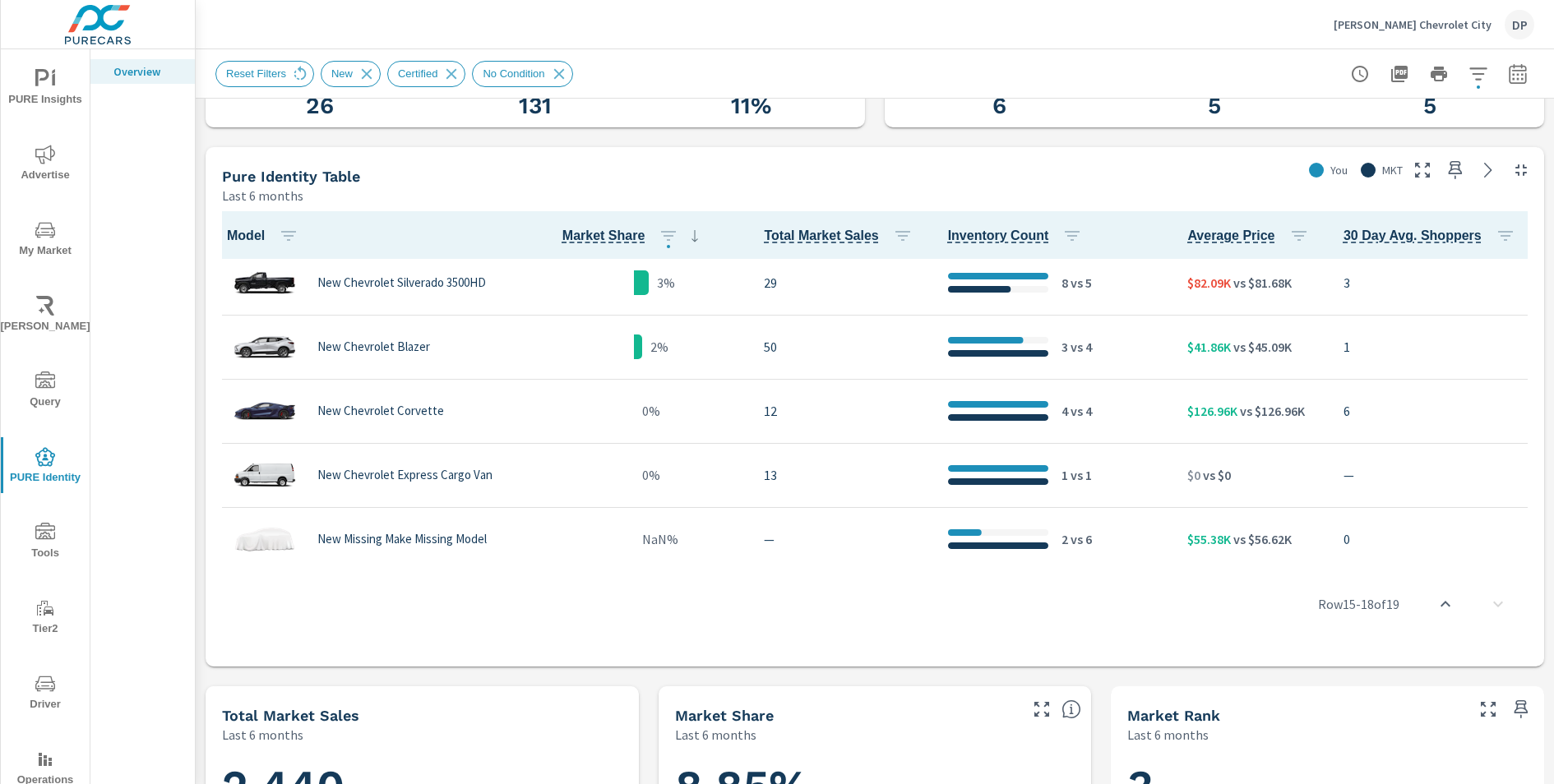
scroll to position [834, 0]
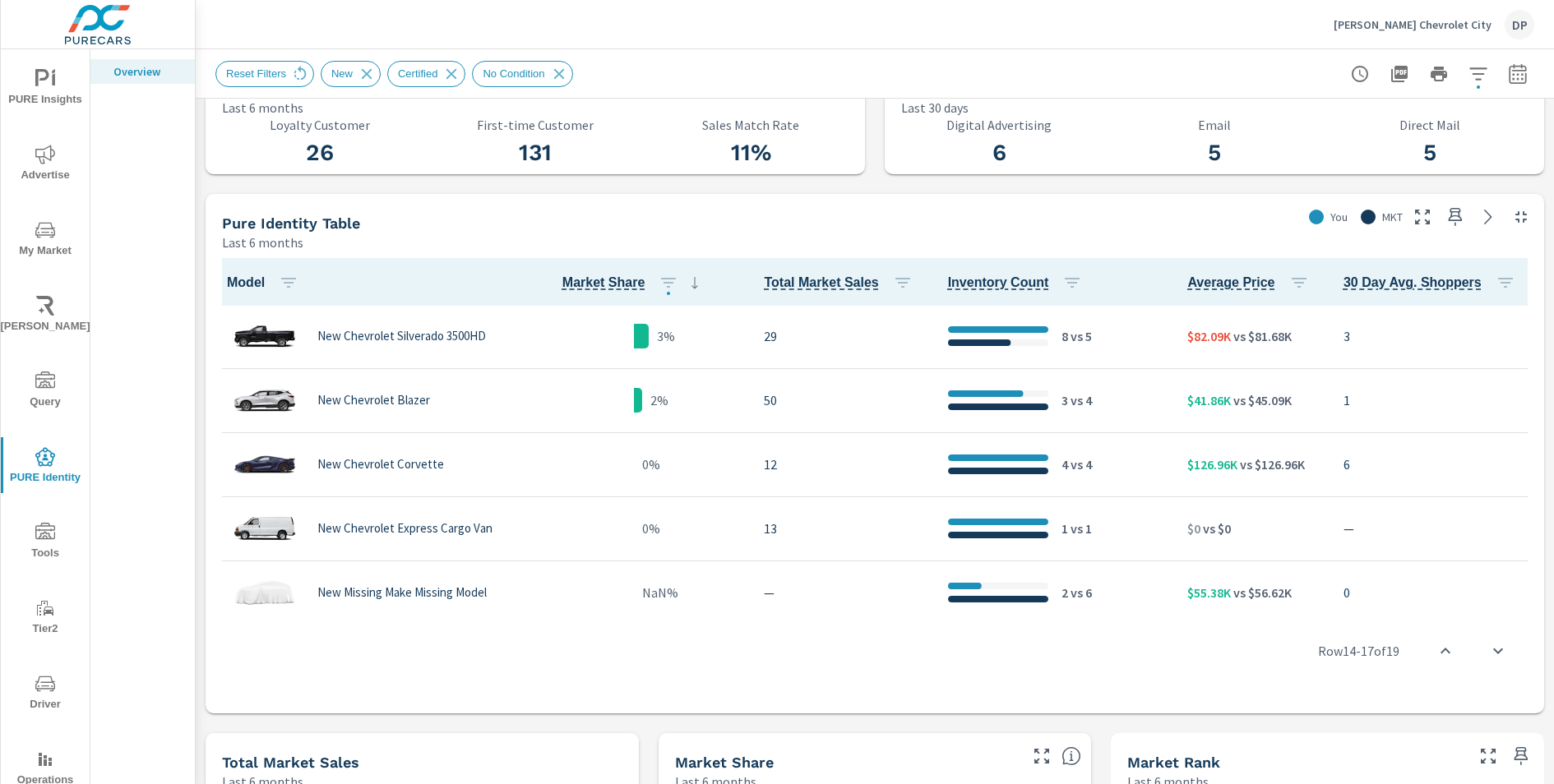
scroll to position [577, 0]
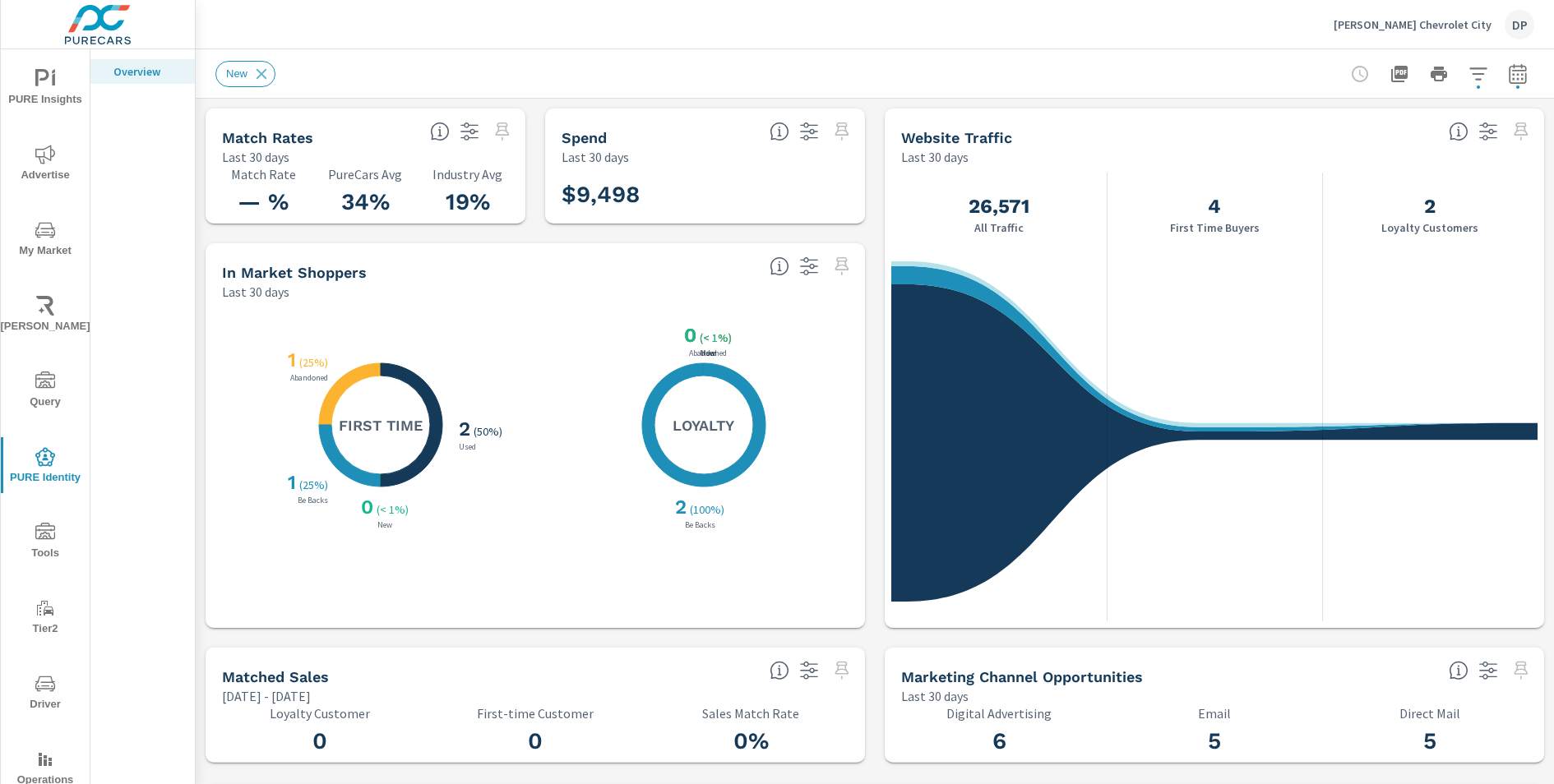
scroll to position [1, 0]
click at [36, 85] on icon "nav menu" at bounding box center [42, 77] width 14 height 17
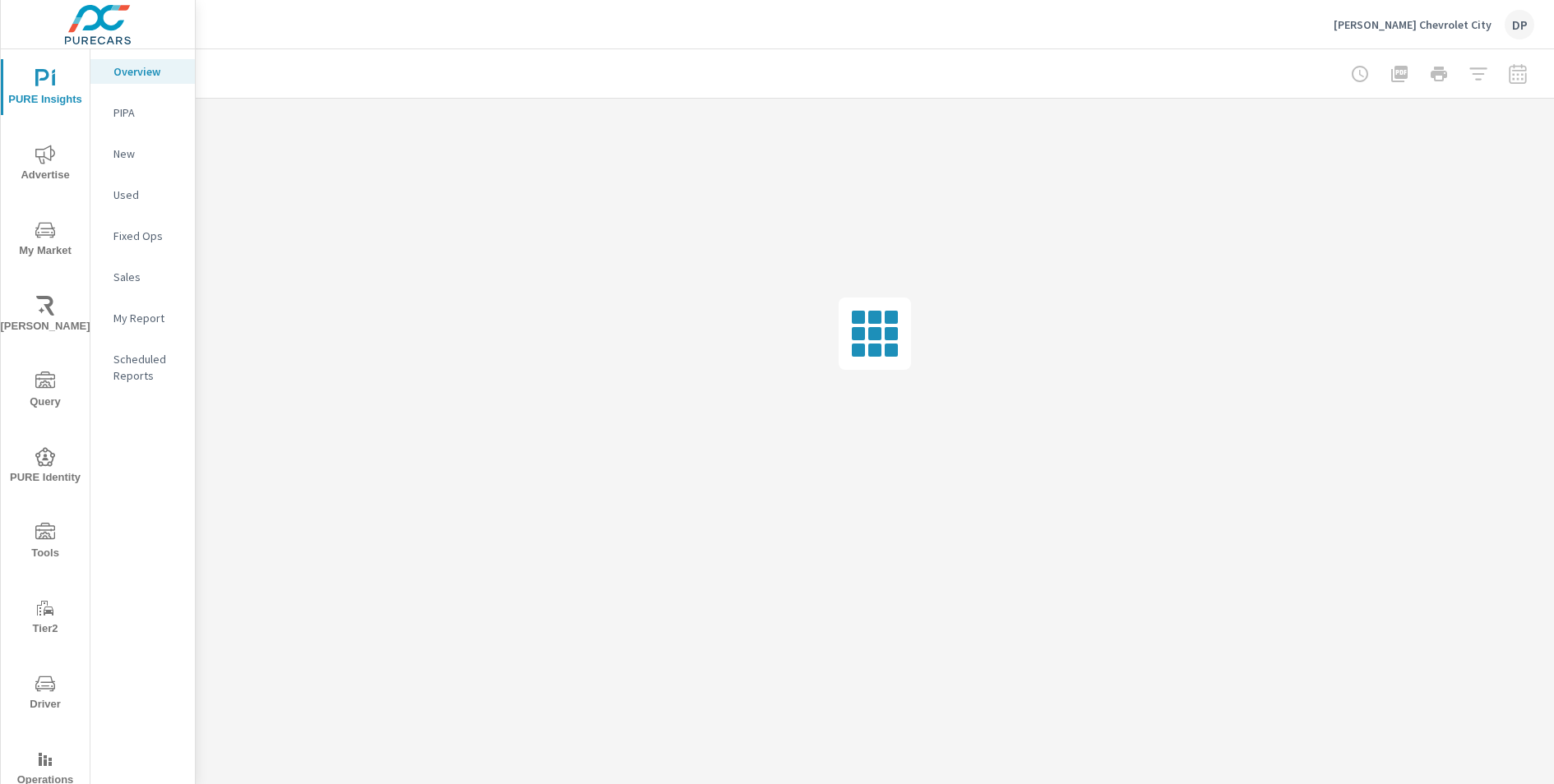
click at [137, 330] on div "My Report" at bounding box center [142, 317] width 105 height 25
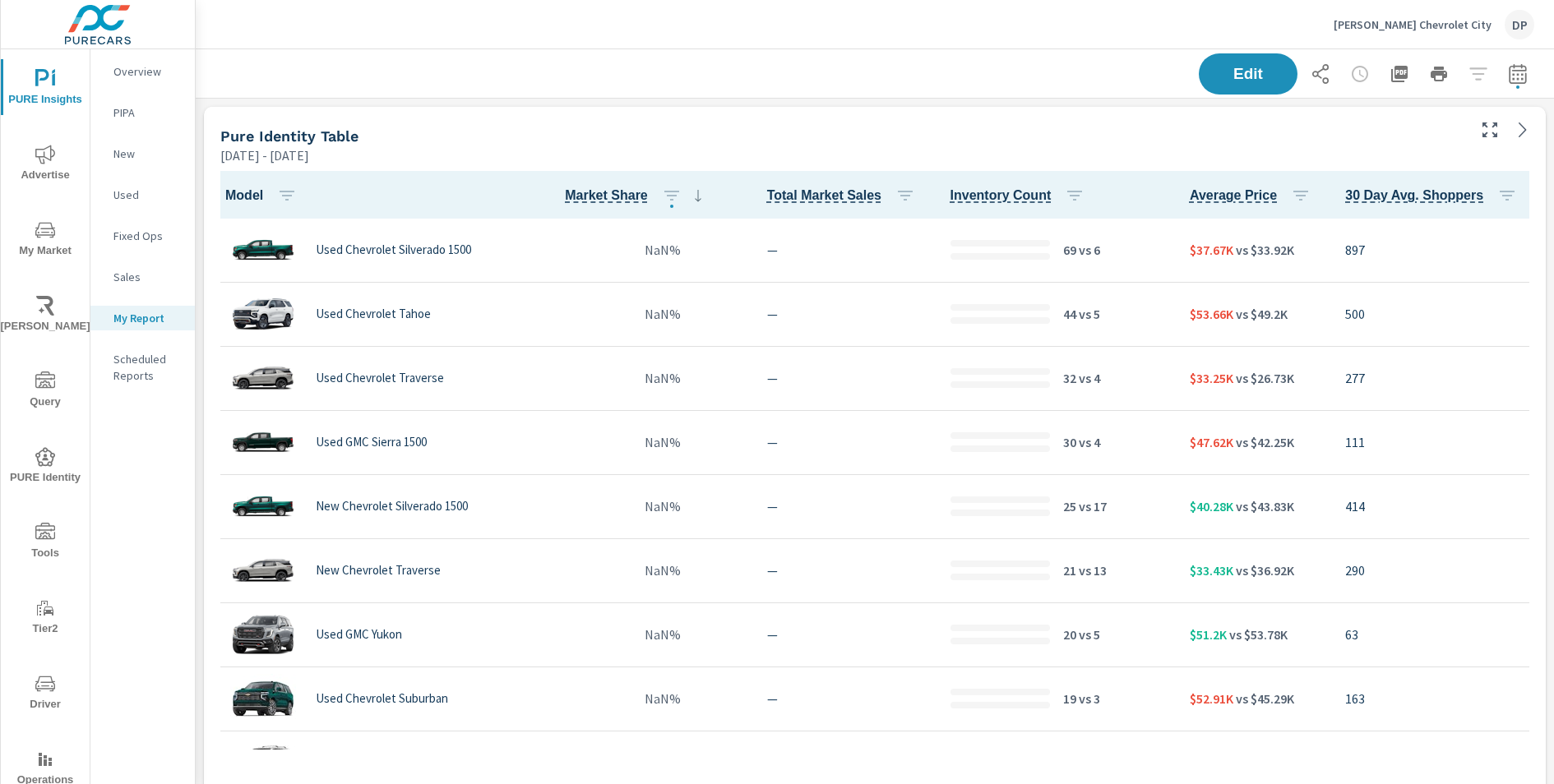
scroll to position [1, 0]
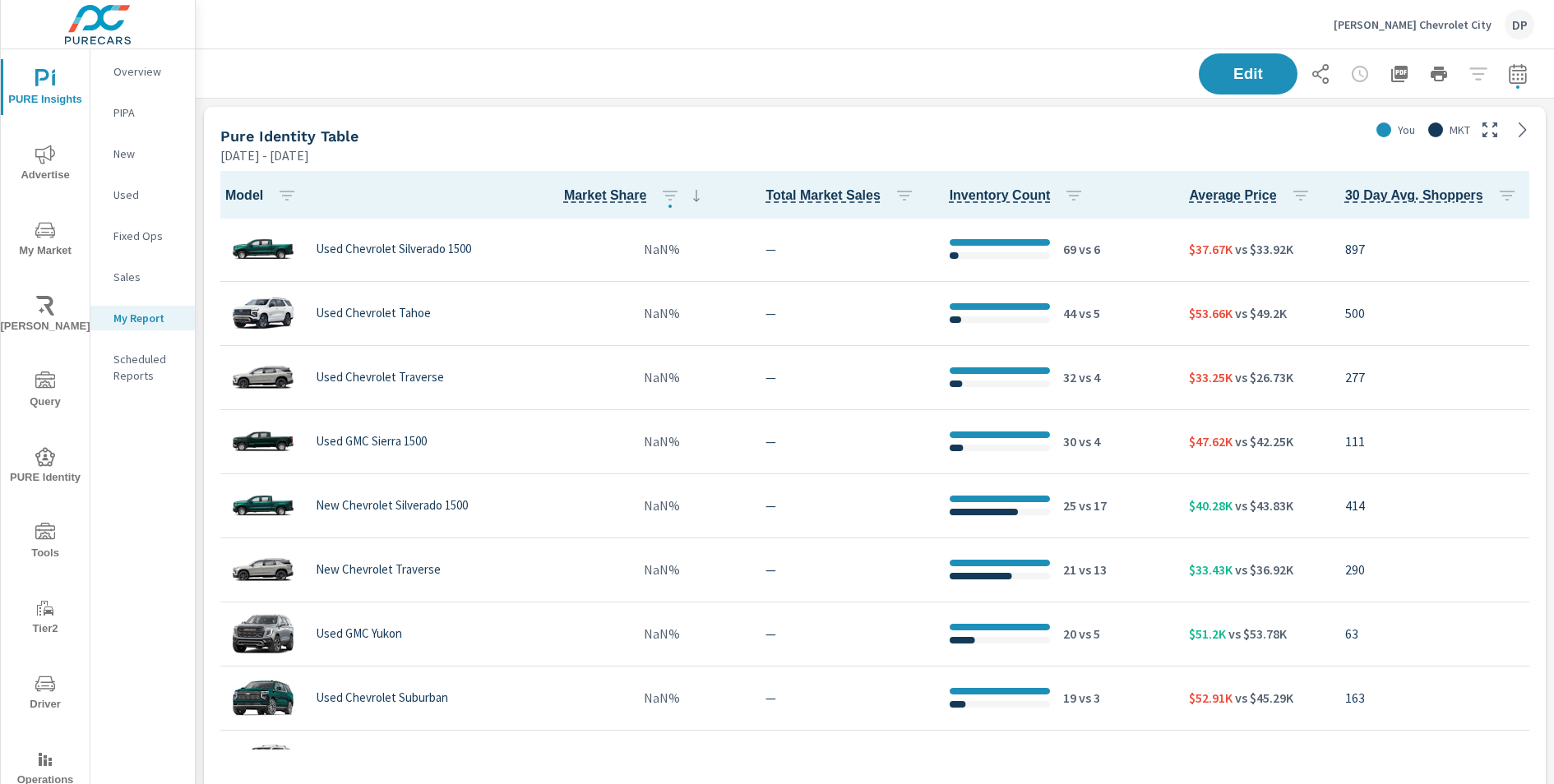
click at [1288, 119] on div "Pure Identity Table Aug 01, 2025 - Aug 19, 2025" at bounding box center [787, 136] width 1166 height 58
click at [1226, 138] on div "Pure Identity Table" at bounding box center [792, 136] width 1142 height 19
click at [261, 138] on h5 "Pure Identity Table" at bounding box center [289, 136] width 138 height 17
click at [1262, 81] on span "Edit" at bounding box center [1248, 73] width 67 height 15
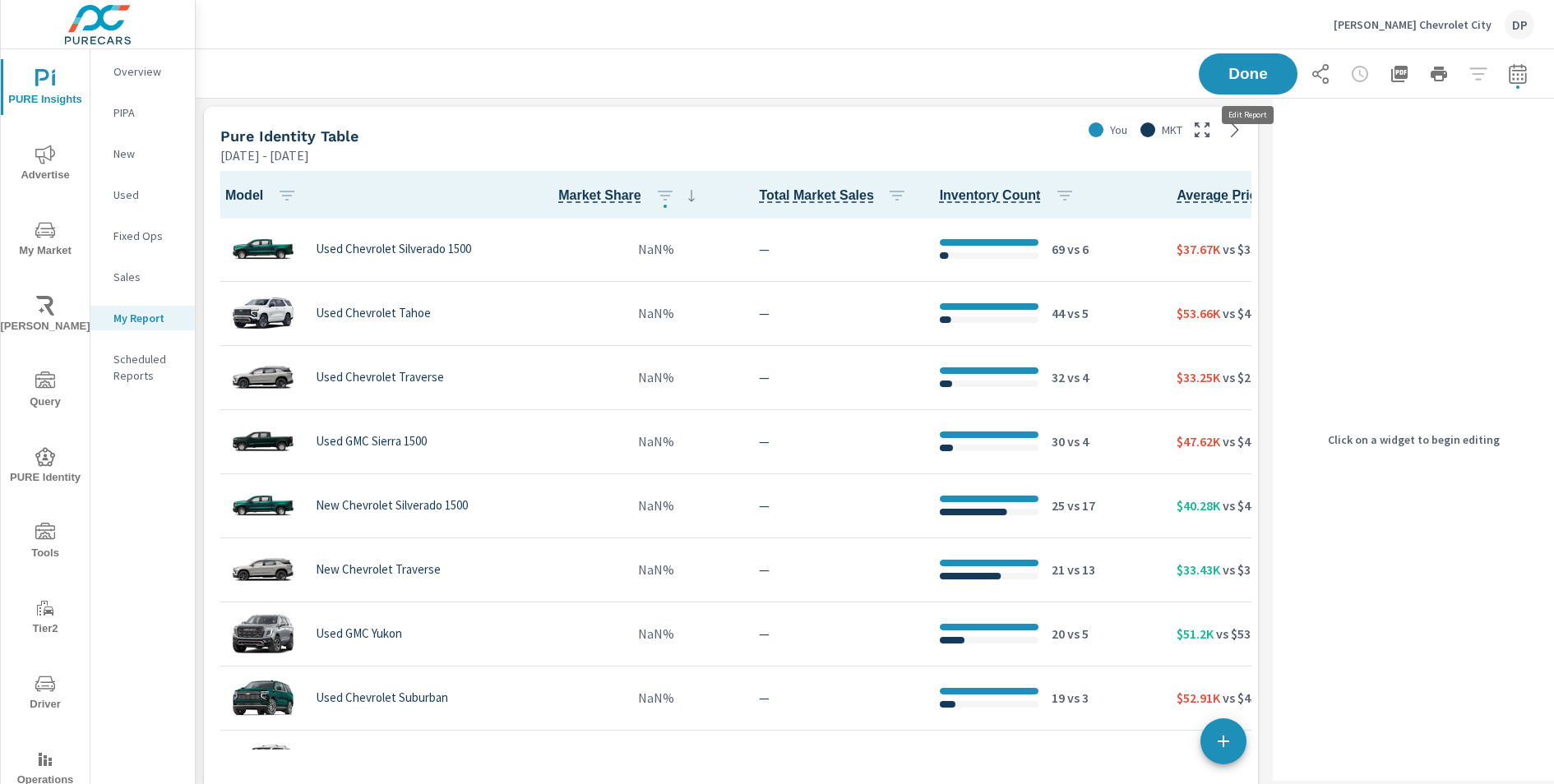
scroll to position [765, 1072]
click at [941, 154] on div "[DATE] - [DATE]" at bounding box center [648, 156] width 855 height 20
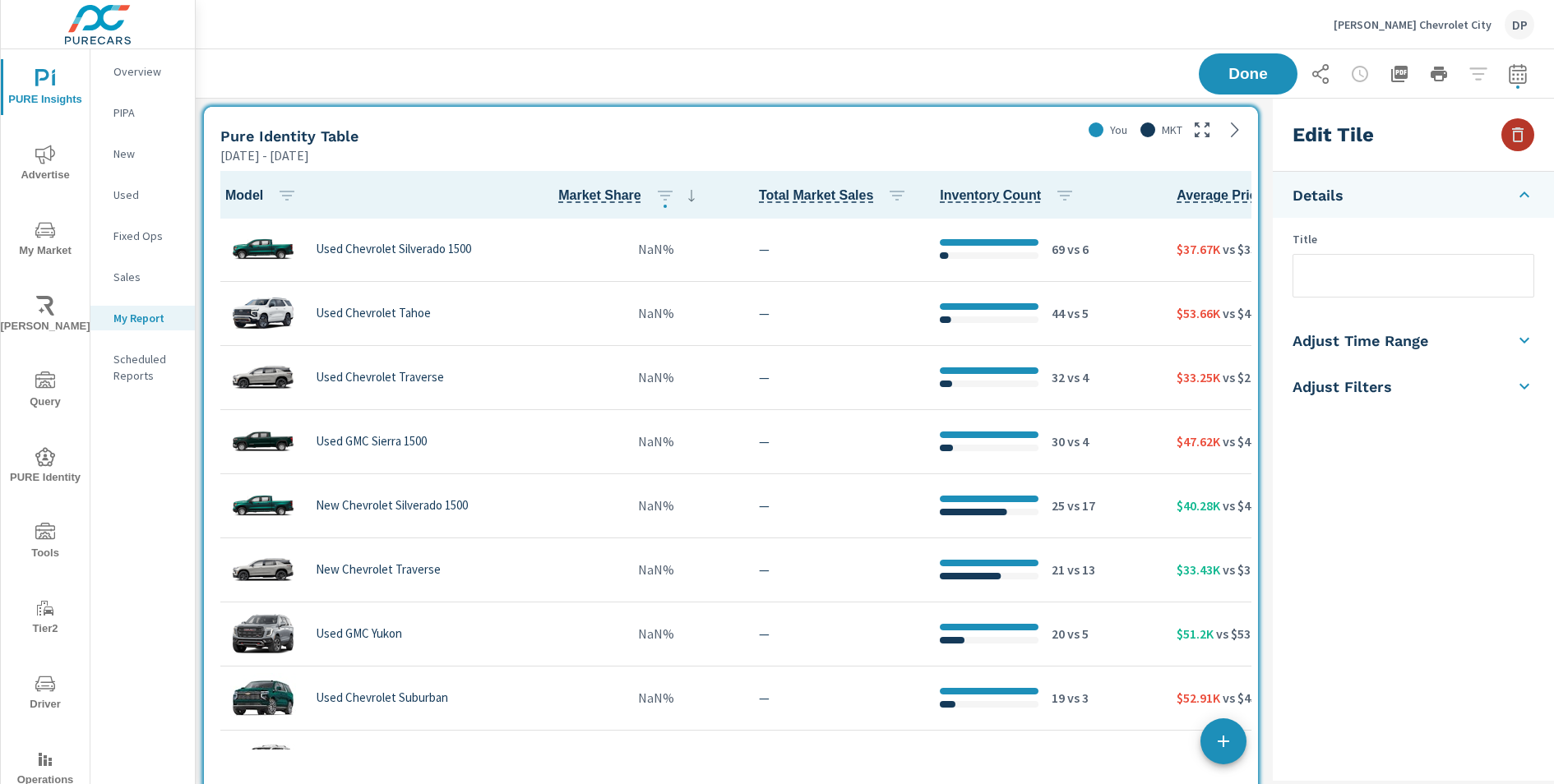
click at [1524, 147] on button "button" at bounding box center [1518, 135] width 33 height 33
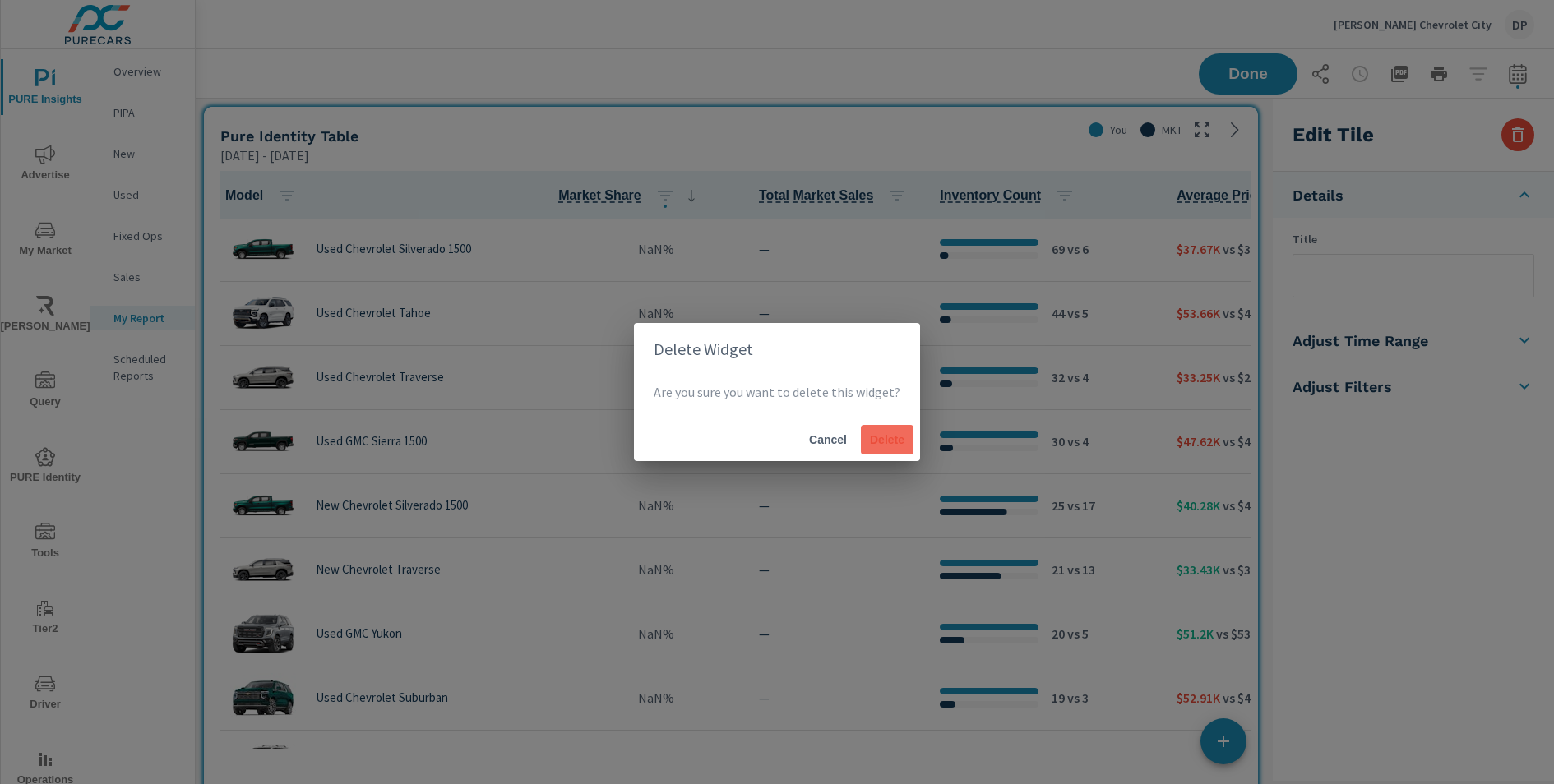
click at [894, 438] on span "Delete" at bounding box center [886, 439] width 39 height 15
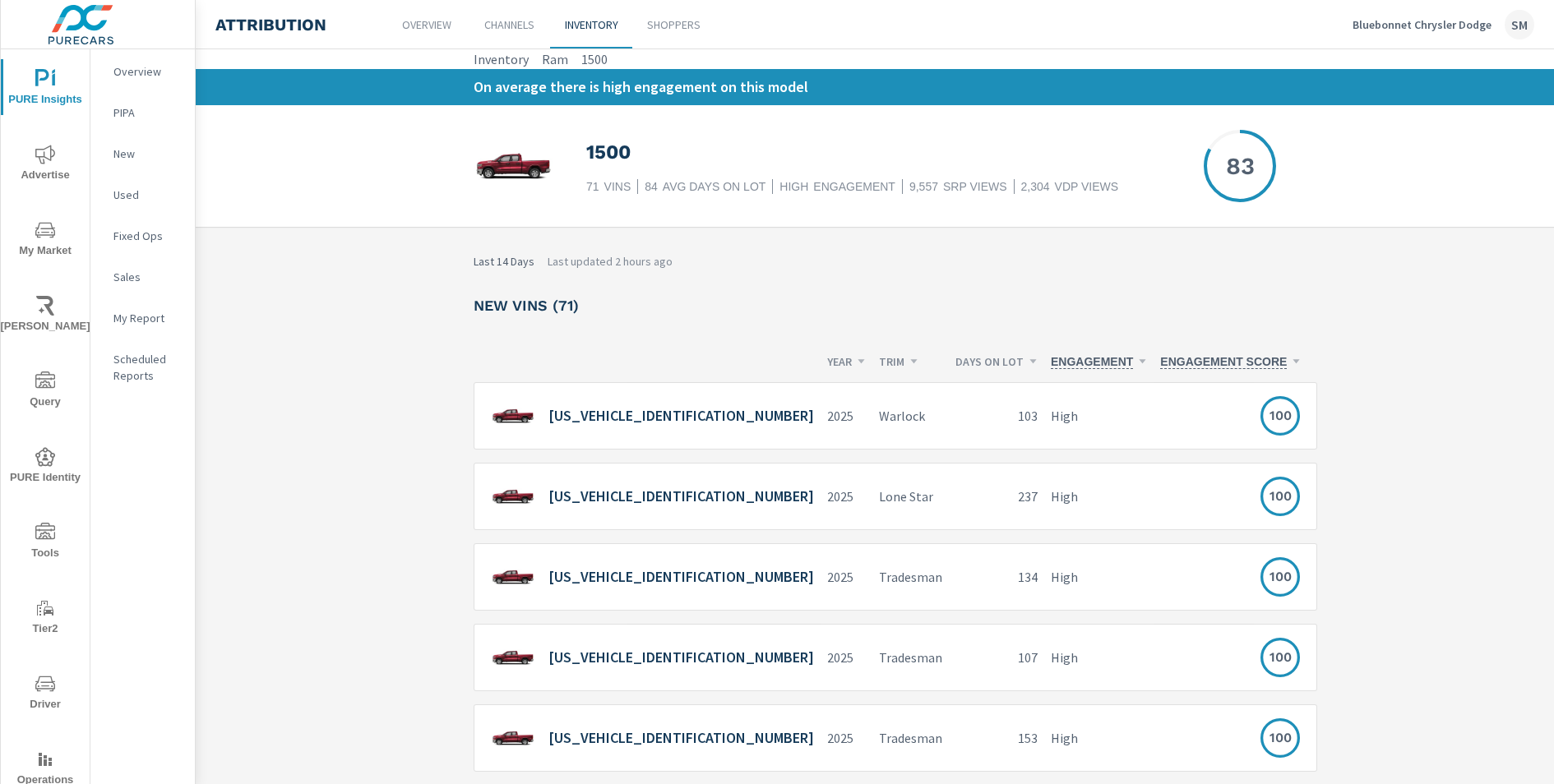
click at [64, 458] on span "PURE Identity" at bounding box center [45, 468] width 79 height 40
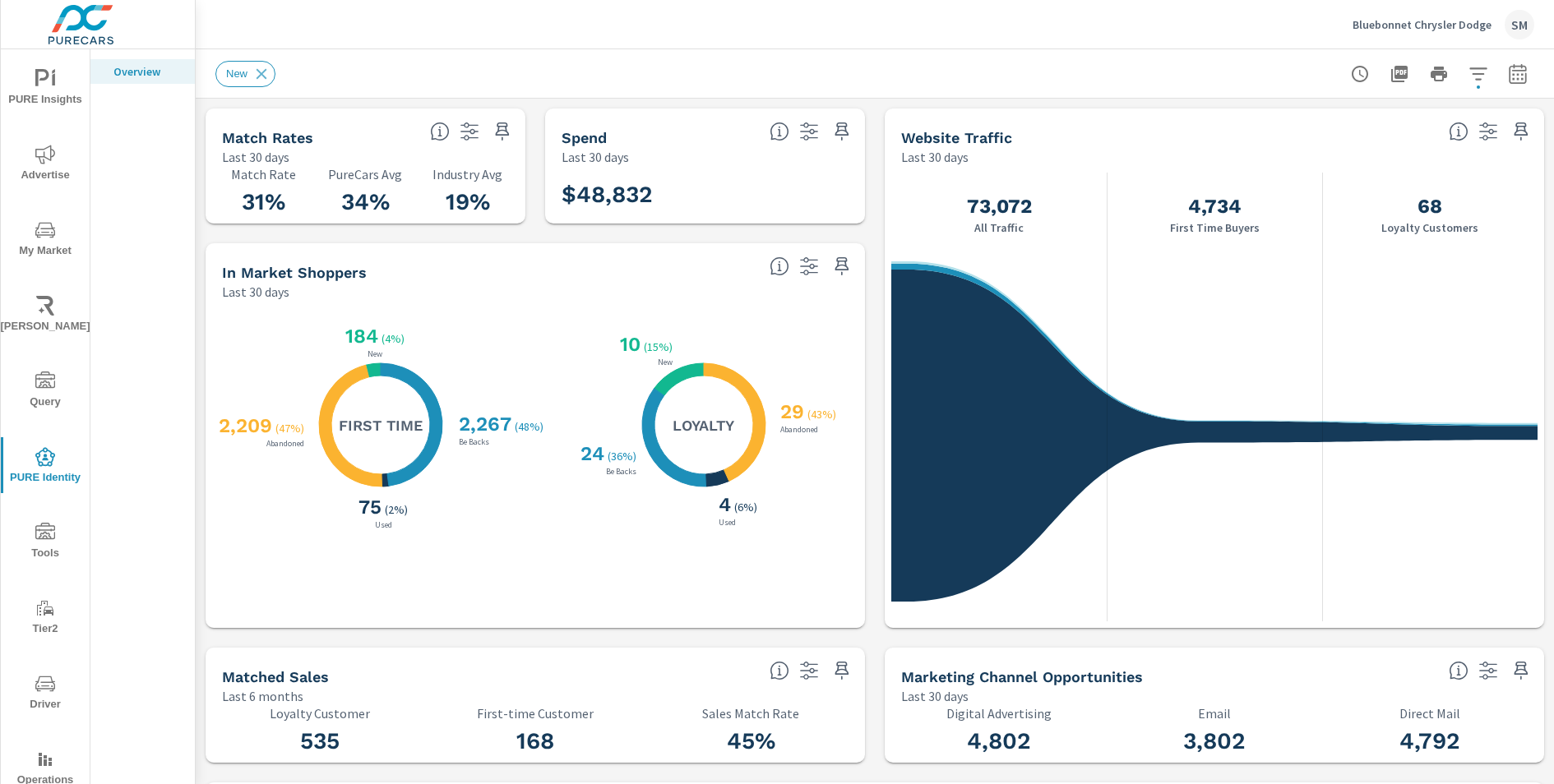
click at [737, 387] on icon at bounding box center [735, 422] width 62 height 118
click at [781, 371] on div "X X X X 29 ( 43% ) Abandoned 4 ( 6% ) Used 24 ( 36% ) Be Backs 10 ( 15% ) New L…" at bounding box center [703, 425] width 290 height 215
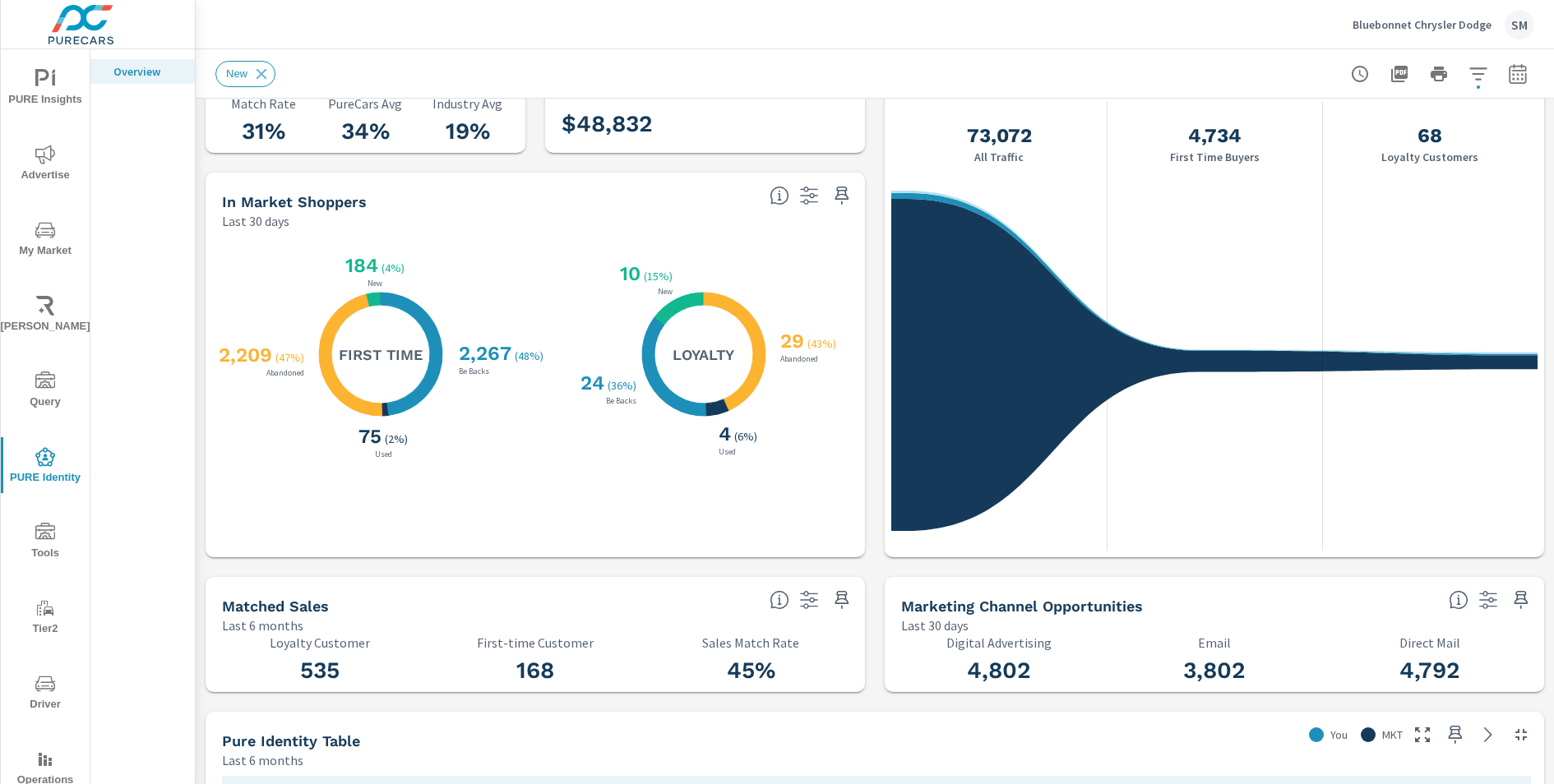
click at [689, 389] on icon "X X X X" at bounding box center [703, 354] width 123 height 123
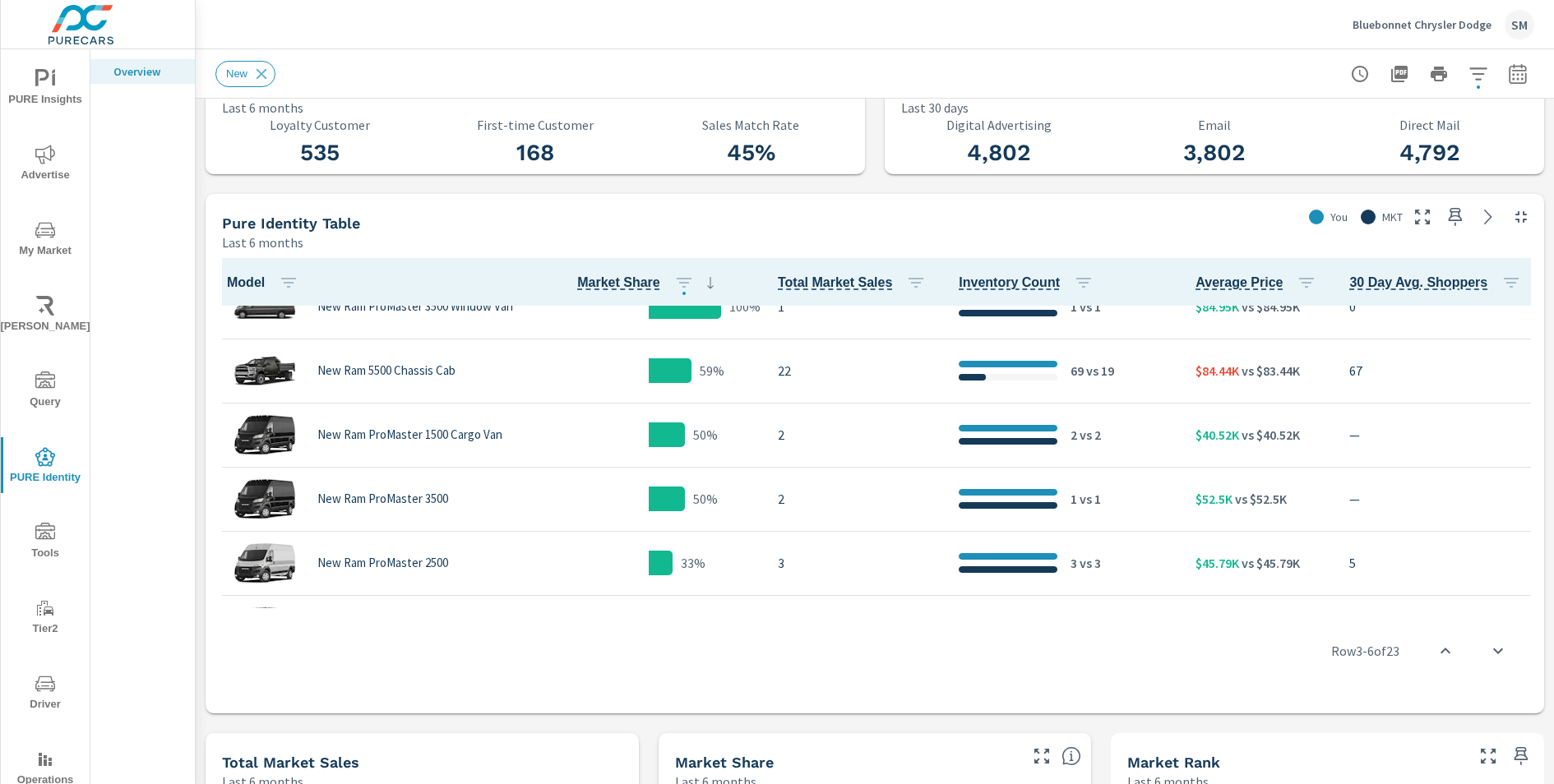
scroll to position [0, 0]
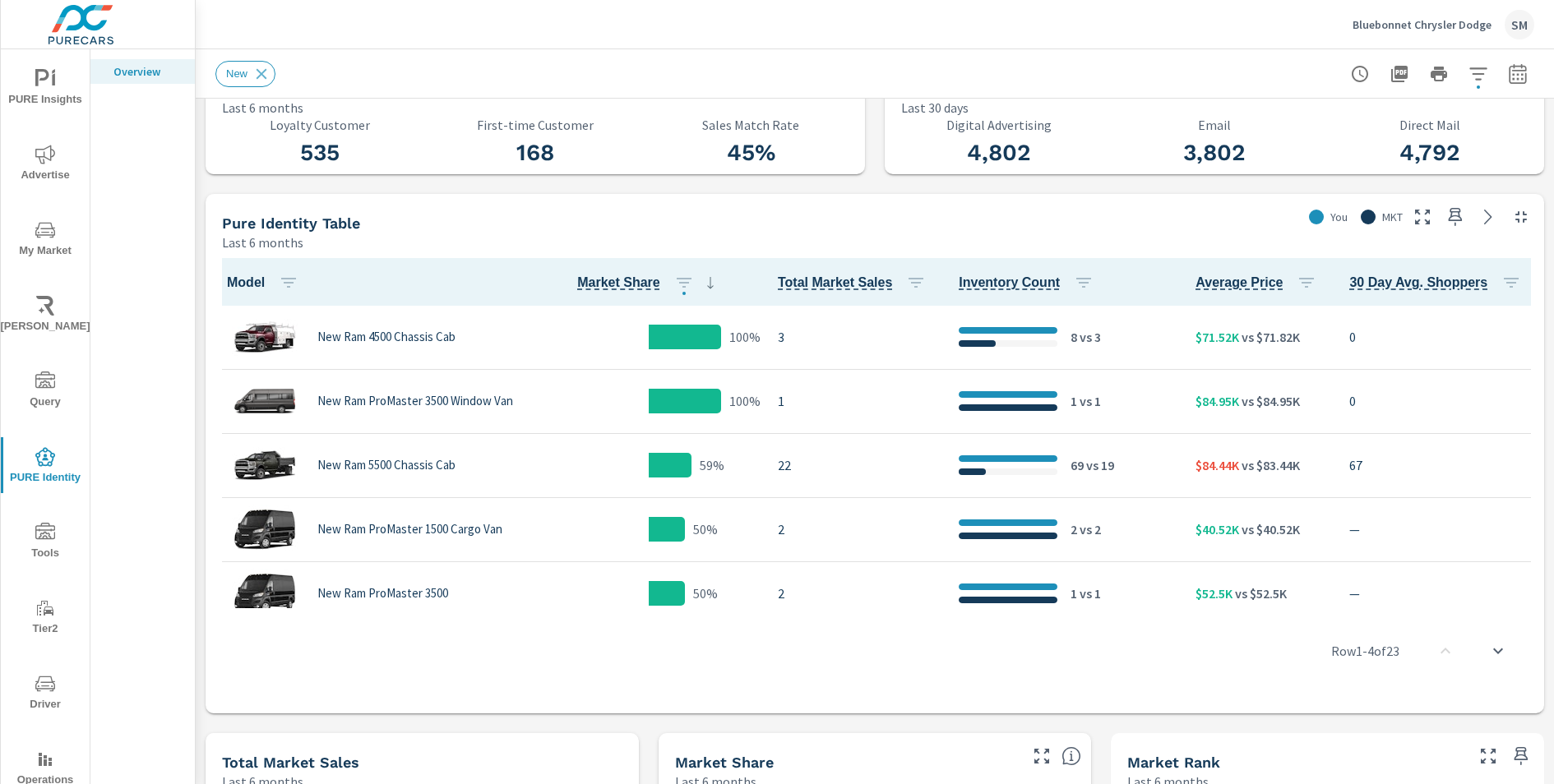
click at [1526, 88] on button "button" at bounding box center [1518, 74] width 33 height 33
select select "Last 6 months"
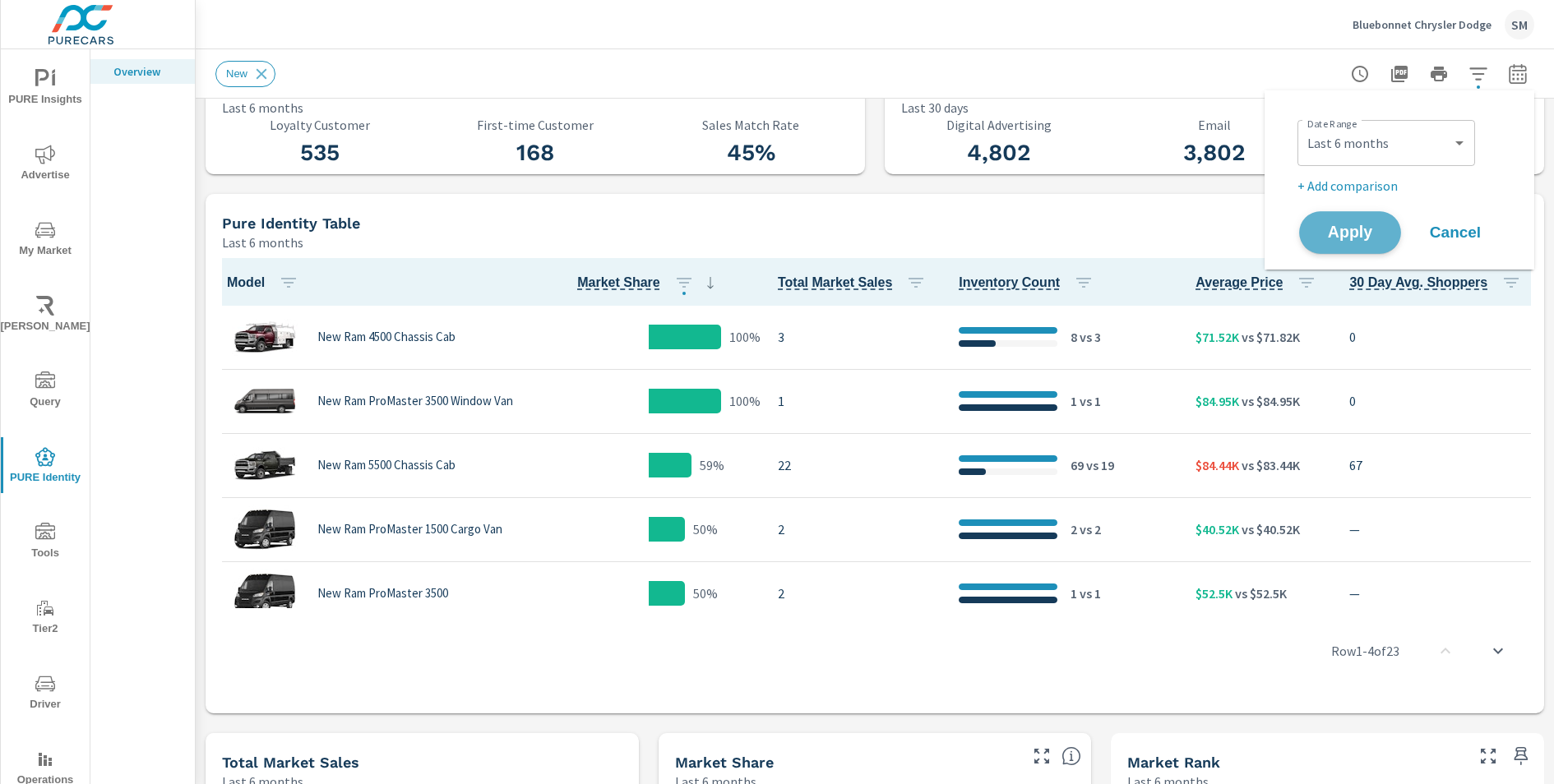
click at [1347, 236] on span "Apply" at bounding box center [1351, 232] width 67 height 15
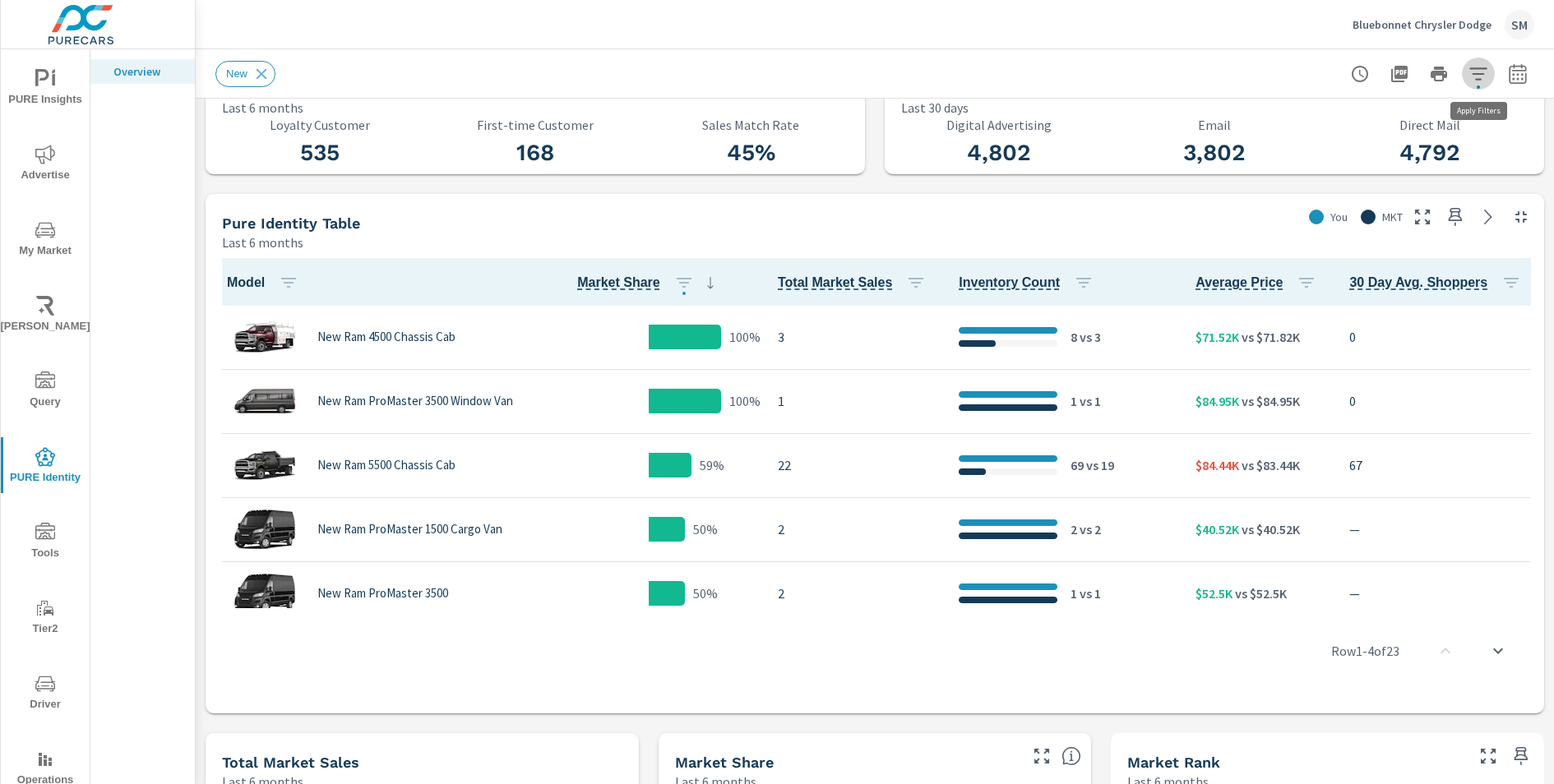
click at [1468, 73] on icon "button" at bounding box center [1478, 74] width 20 height 20
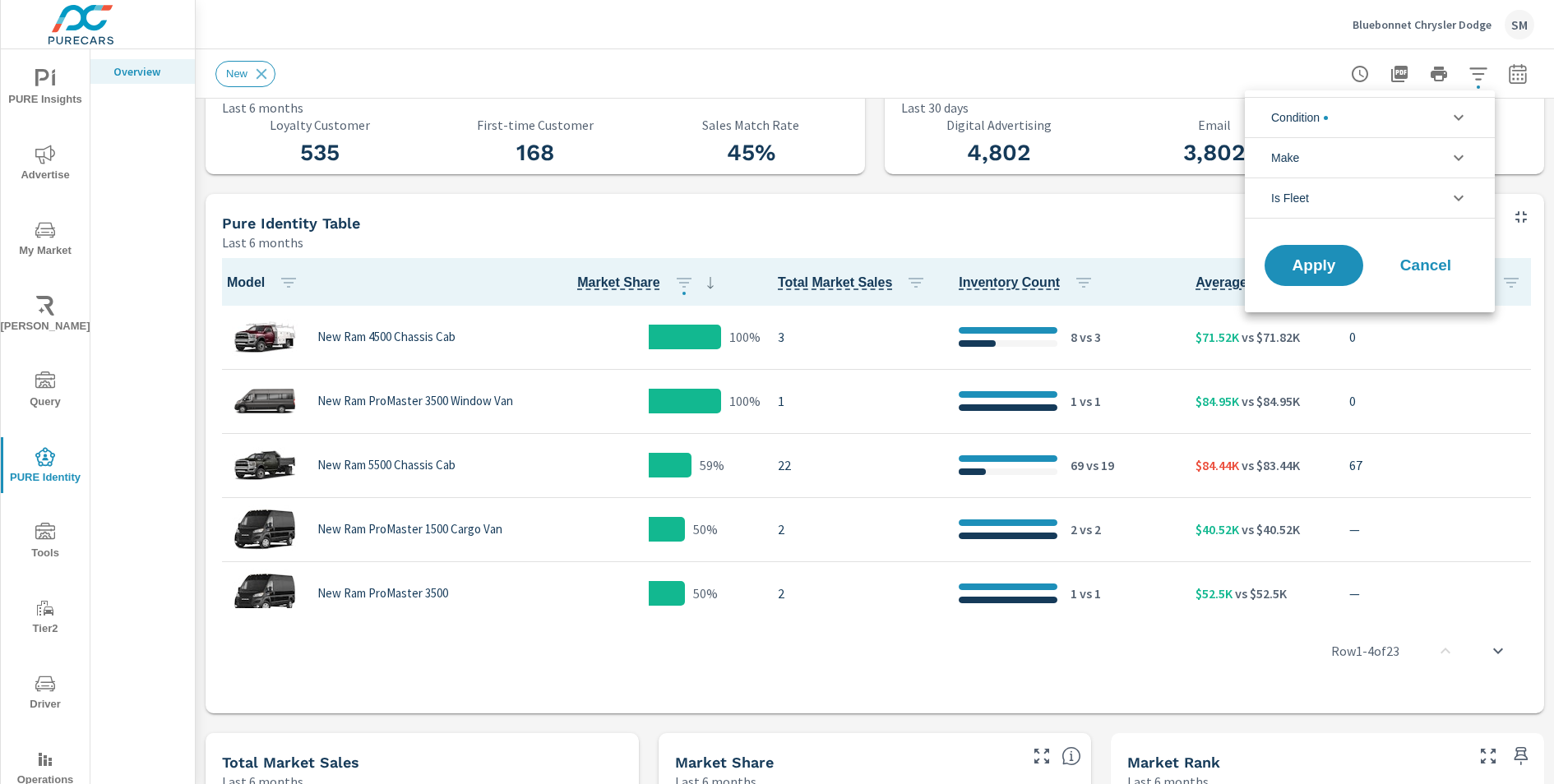
click at [1420, 122] on li "Condition" at bounding box center [1370, 117] width 250 height 40
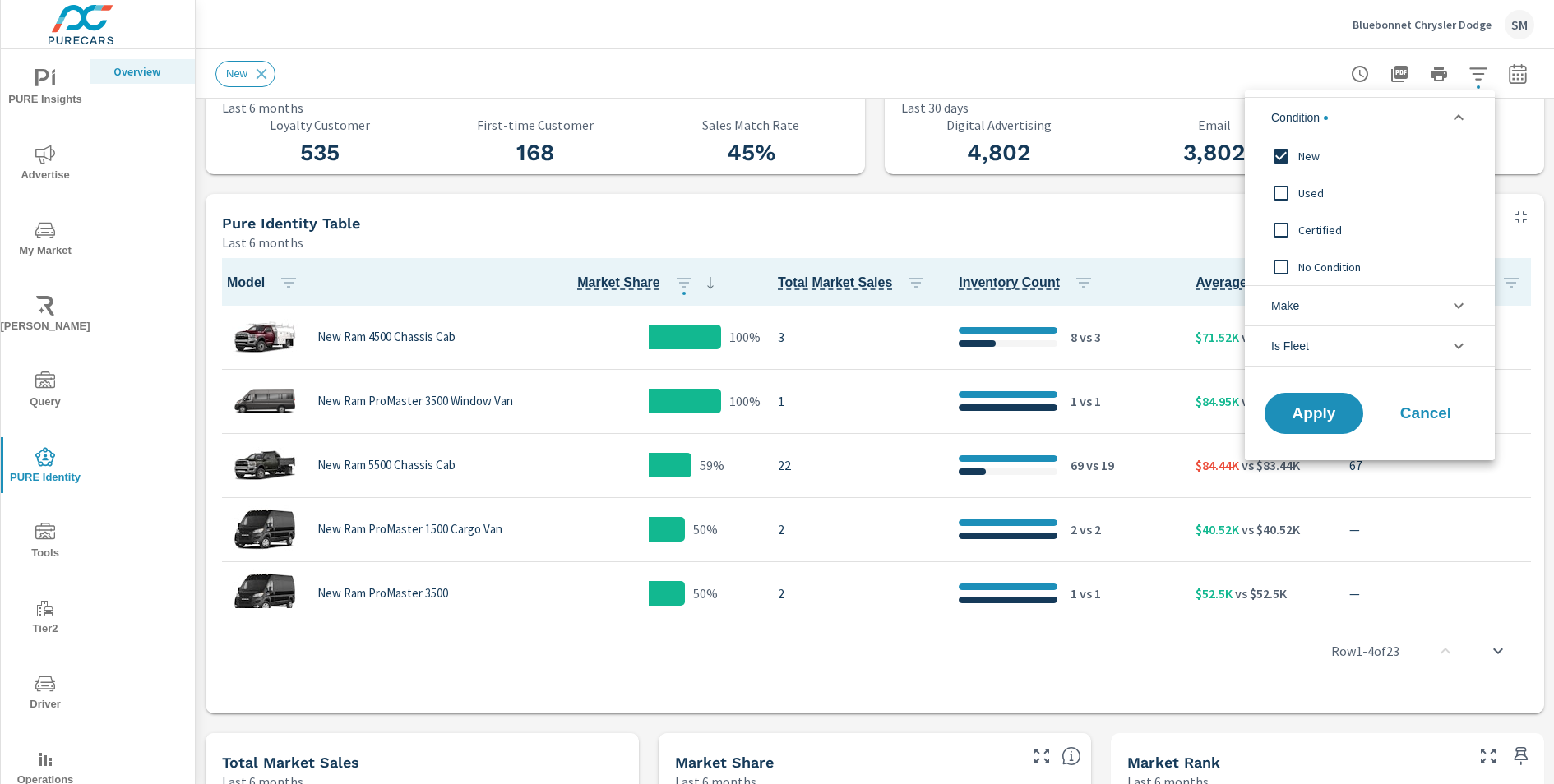
click at [1334, 221] on span "Certified" at bounding box center [1388, 231] width 180 height 20
click at [1323, 259] on span "No Condition" at bounding box center [1388, 267] width 180 height 20
click at [1307, 417] on span "Apply" at bounding box center [1314, 413] width 67 height 15
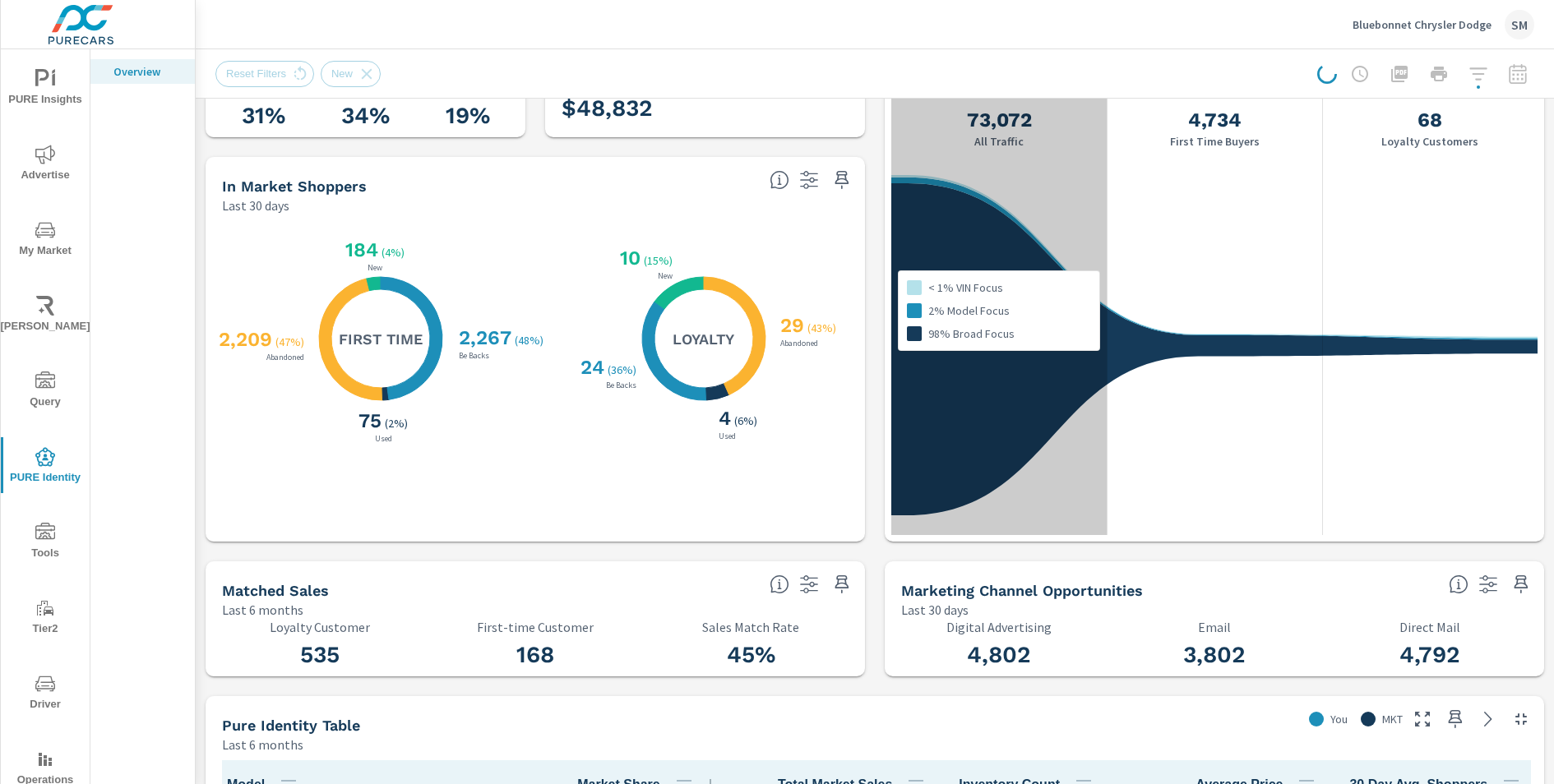
scroll to position [105, 0]
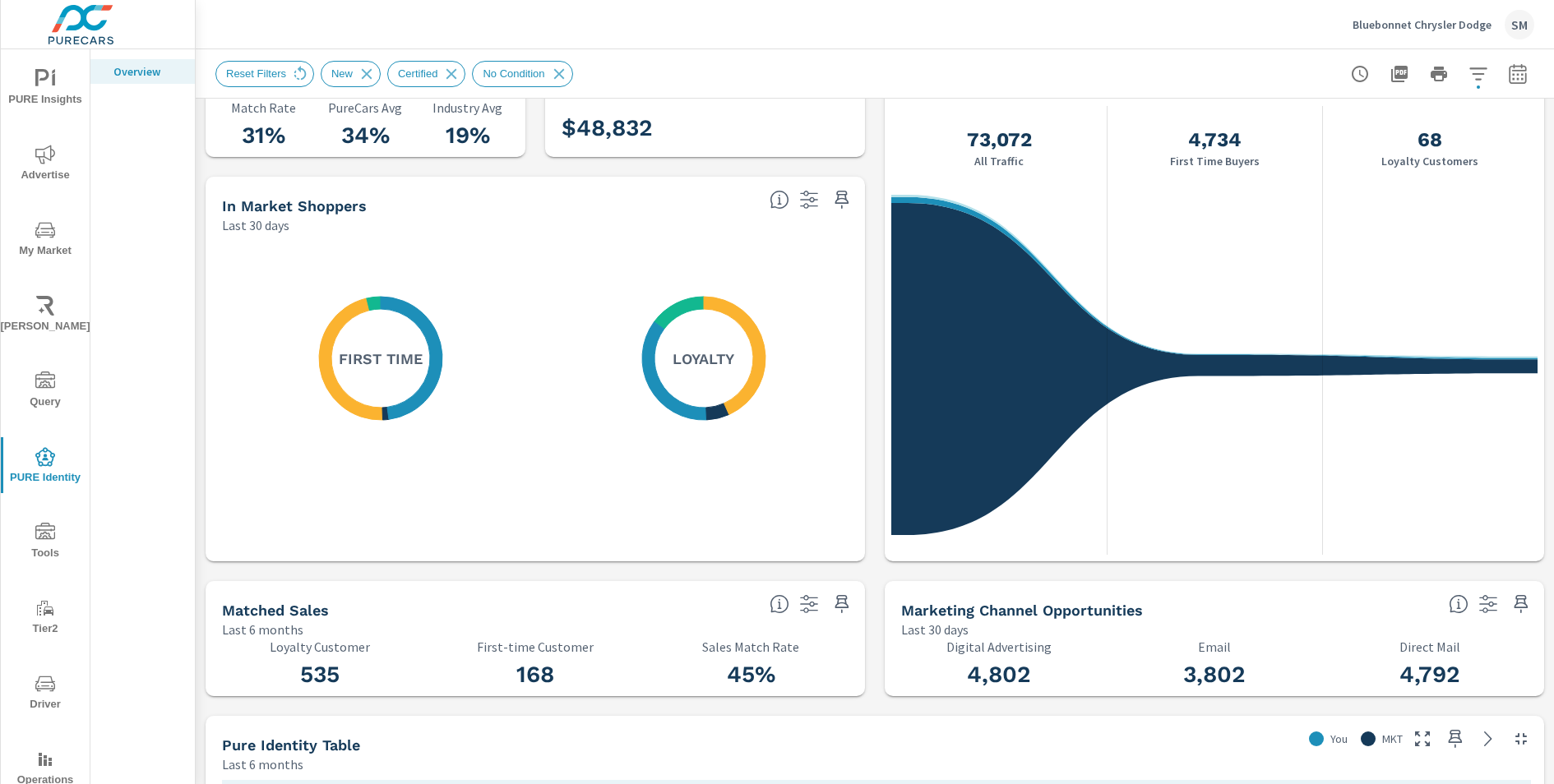
scroll to position [1, 0]
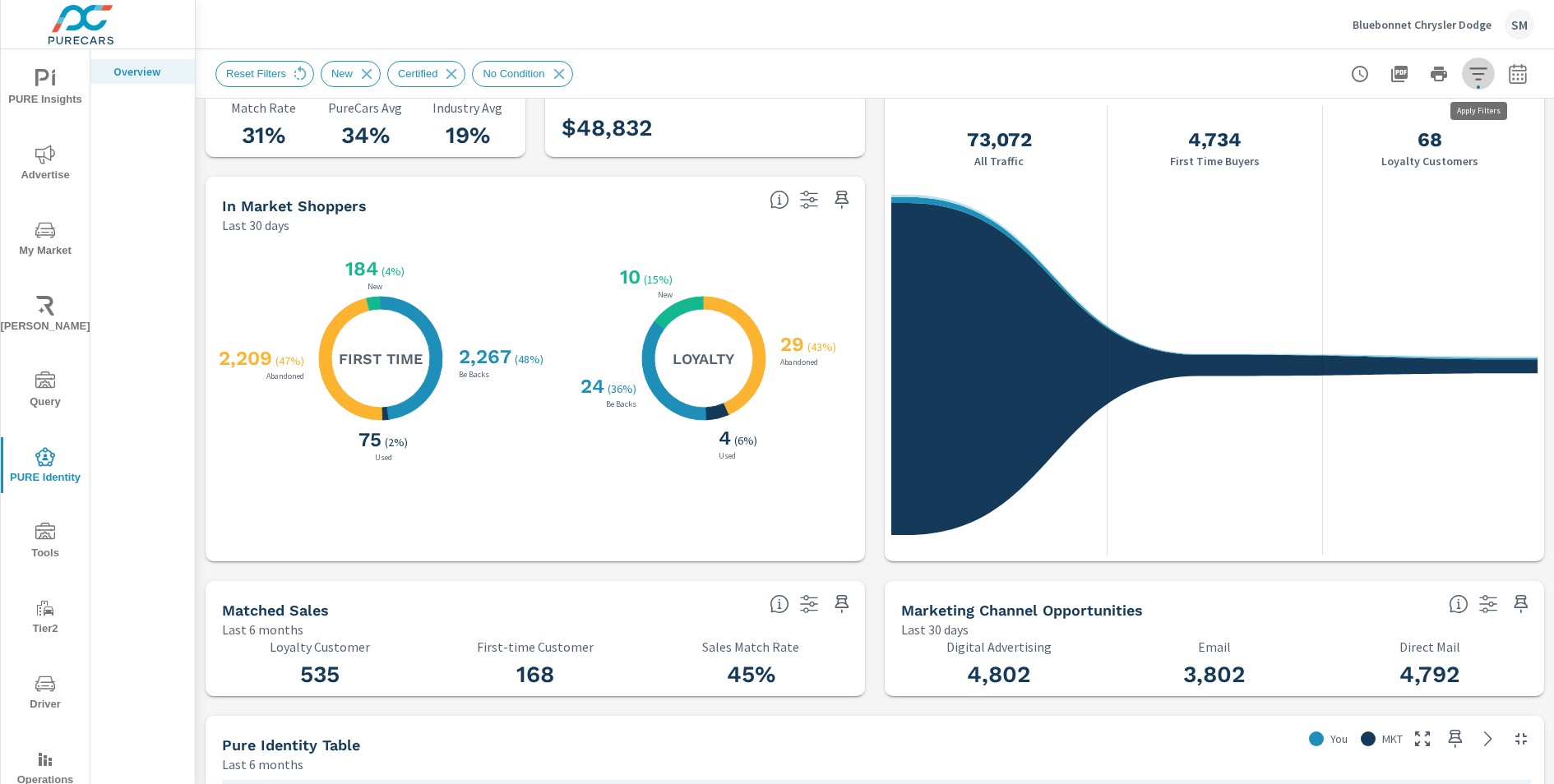
click at [1470, 71] on icon "button" at bounding box center [1478, 74] width 20 height 20
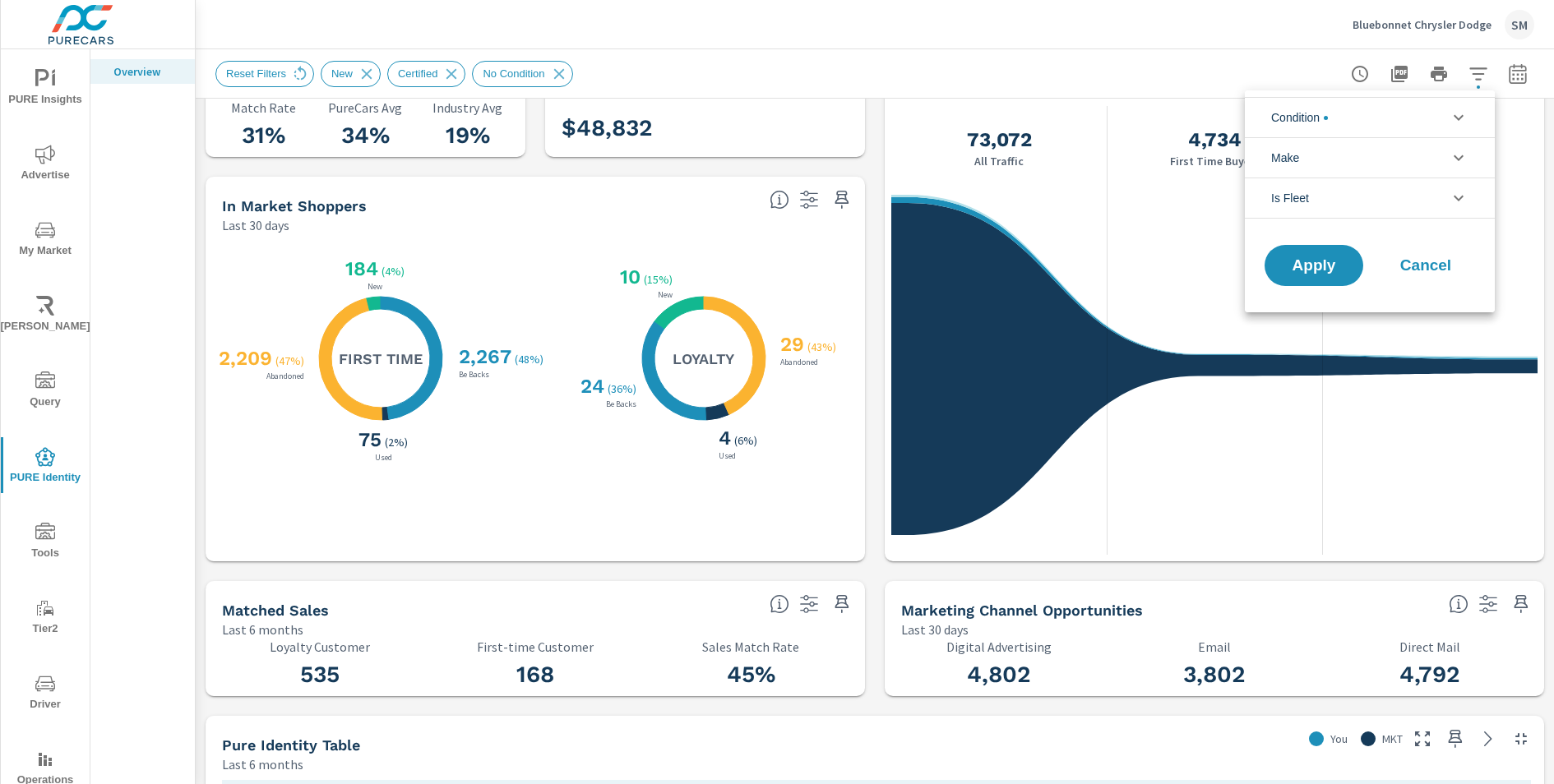
scroll to position [111, 0]
click at [1225, 45] on div at bounding box center [777, 392] width 1554 height 784
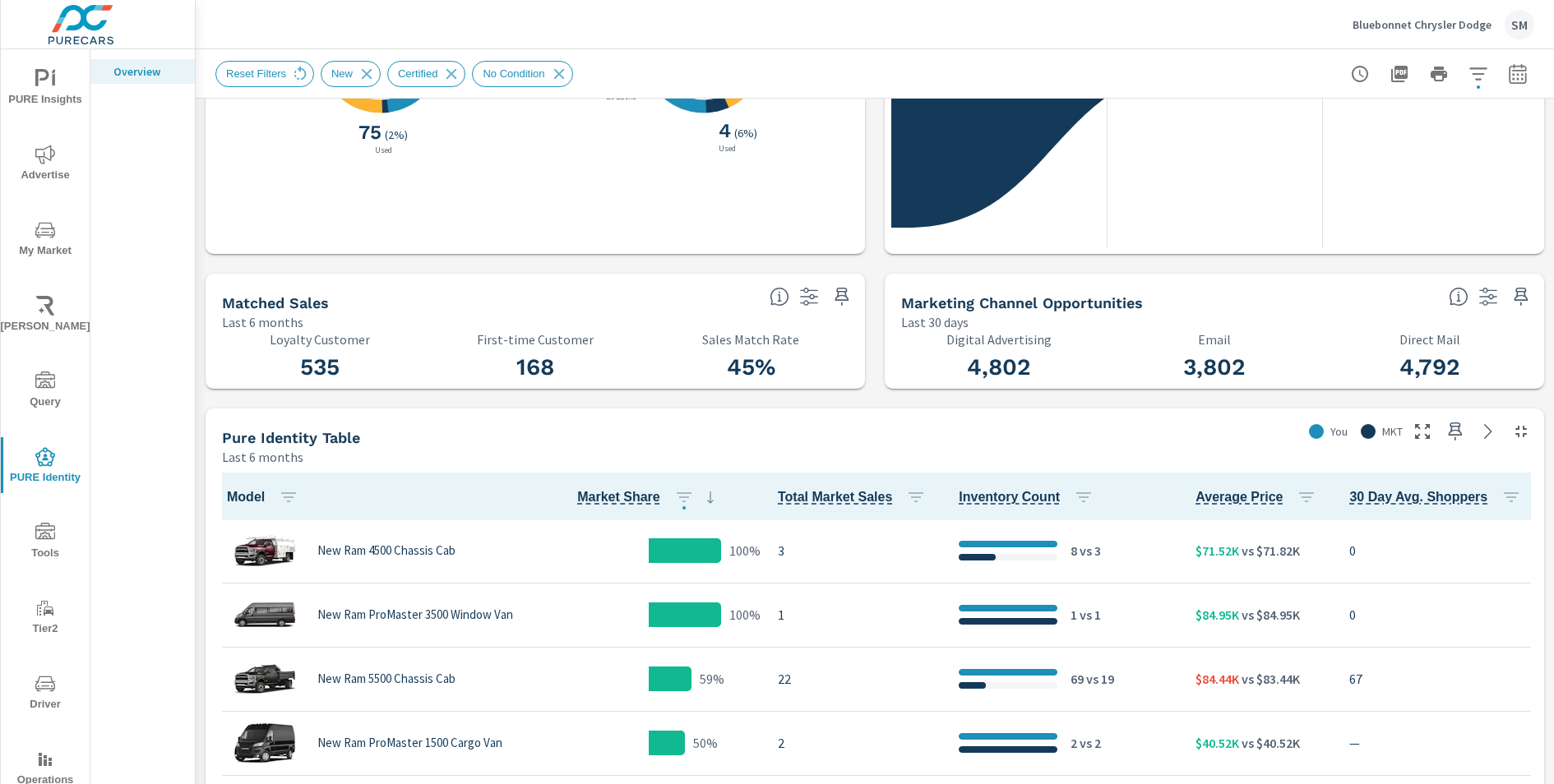
scroll to position [531, 0]
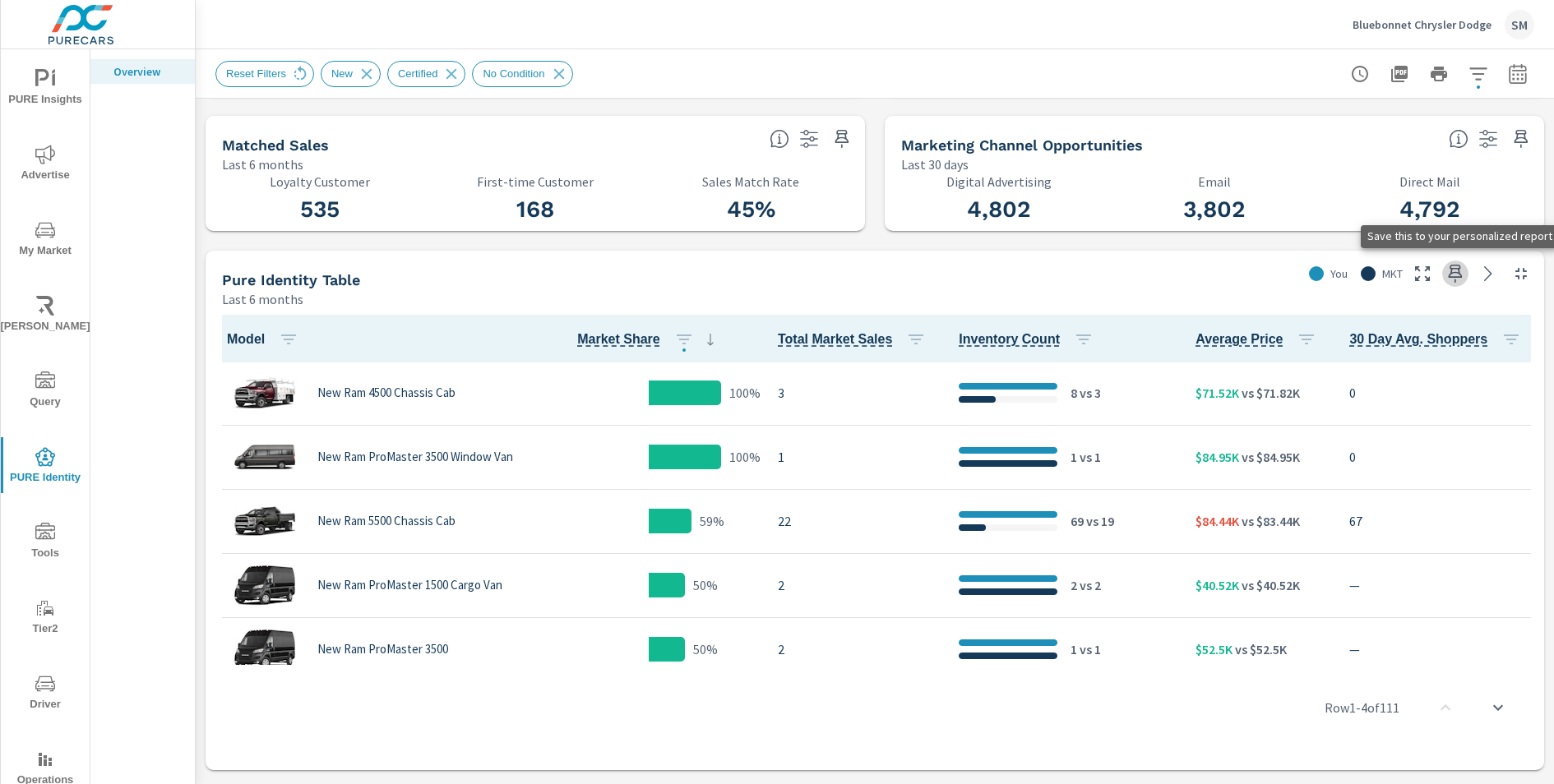
click at [1452, 268] on icon "button" at bounding box center [1456, 273] width 14 height 18
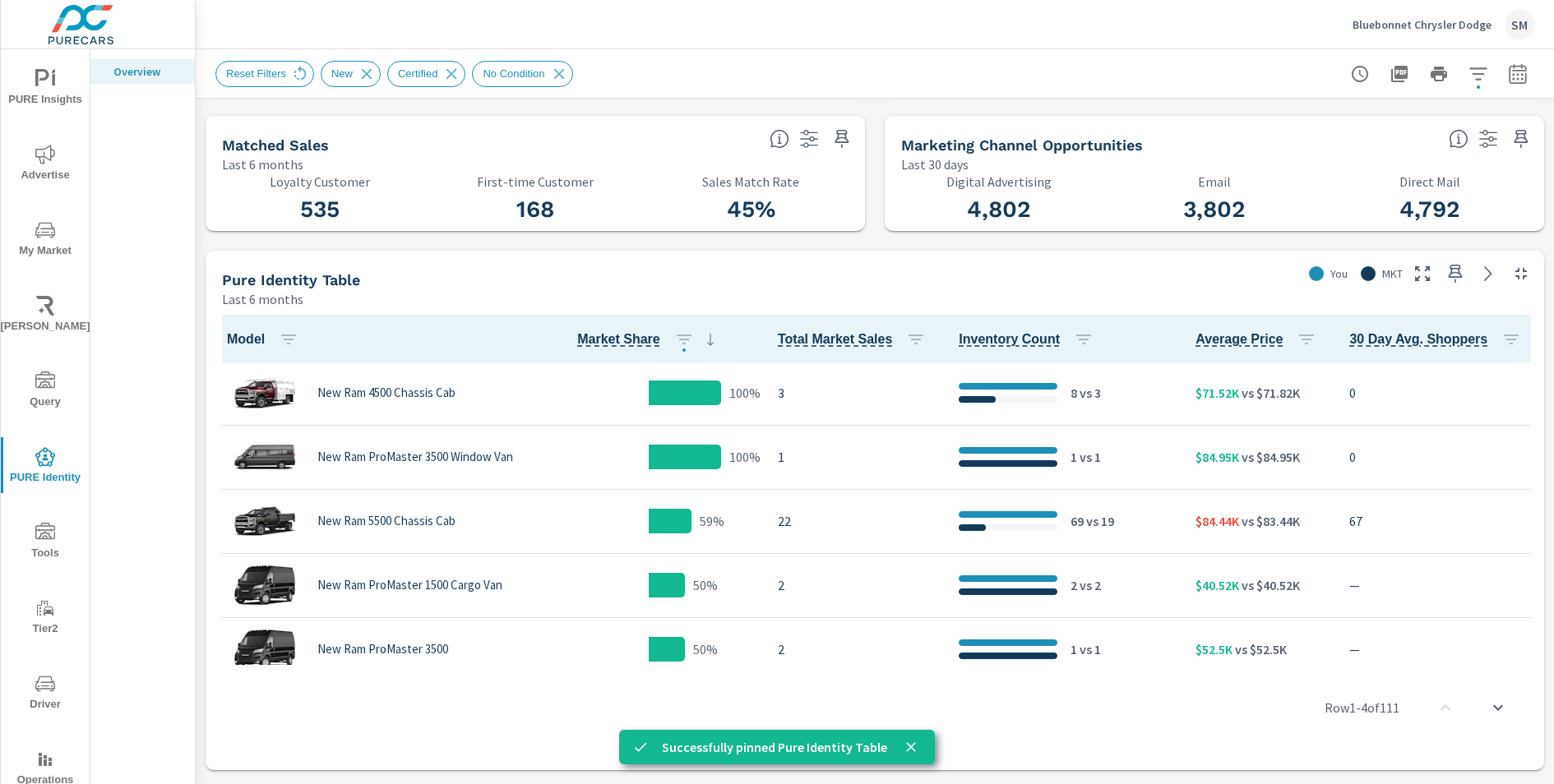
click at [58, 85] on span "PURE Insights" at bounding box center [45, 89] width 79 height 40
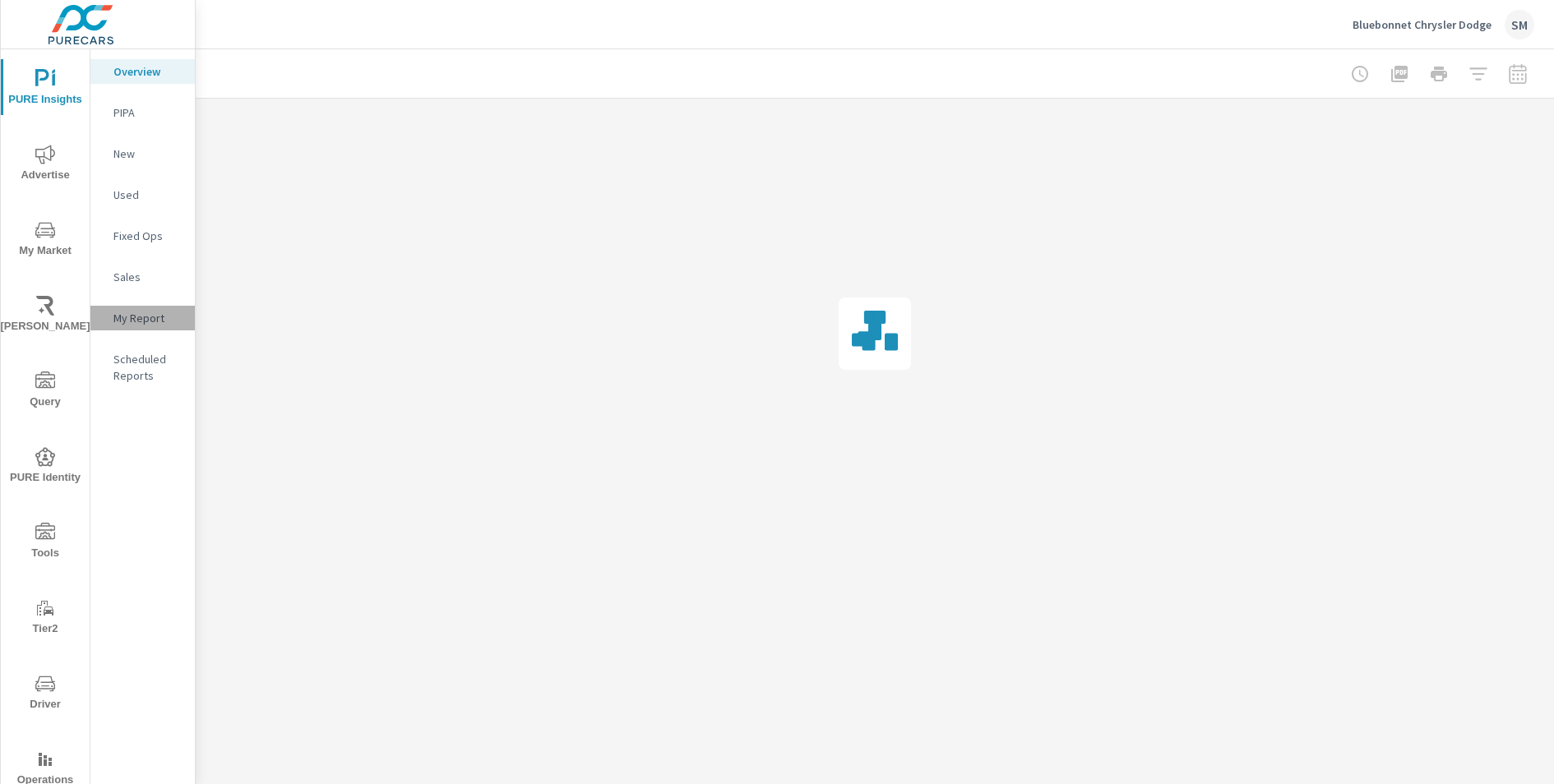
click at [126, 317] on p "My Report" at bounding box center [147, 318] width 68 height 16
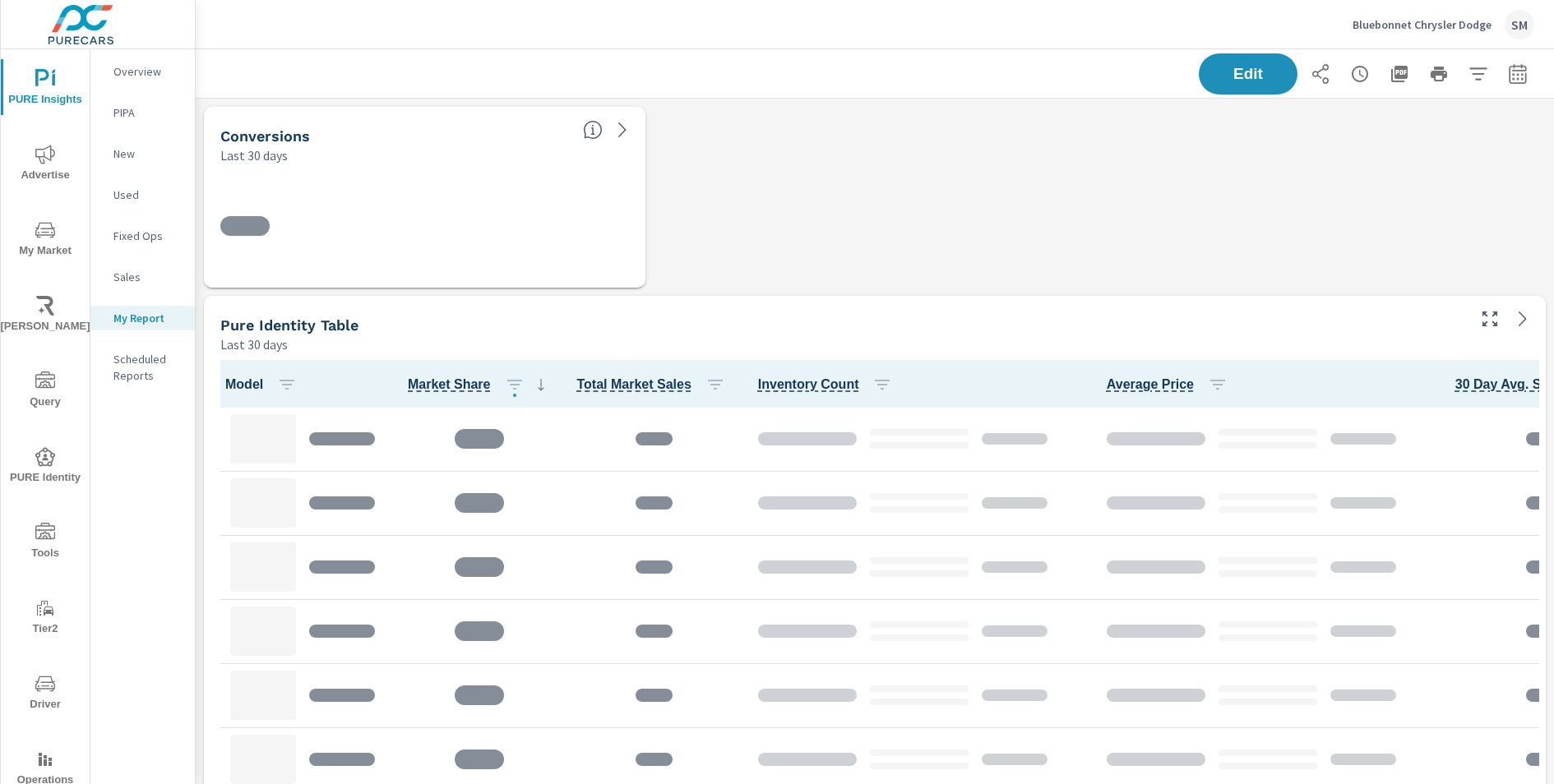
scroll to position [954, 1359]
click at [1232, 104] on div "Conversions Last 30 days 169,114 Pure Identity Table Last 30 days Model Market …" at bounding box center [875, 575] width 1359 height 954
click at [1234, 80] on span "Edit" at bounding box center [1248, 73] width 67 height 15
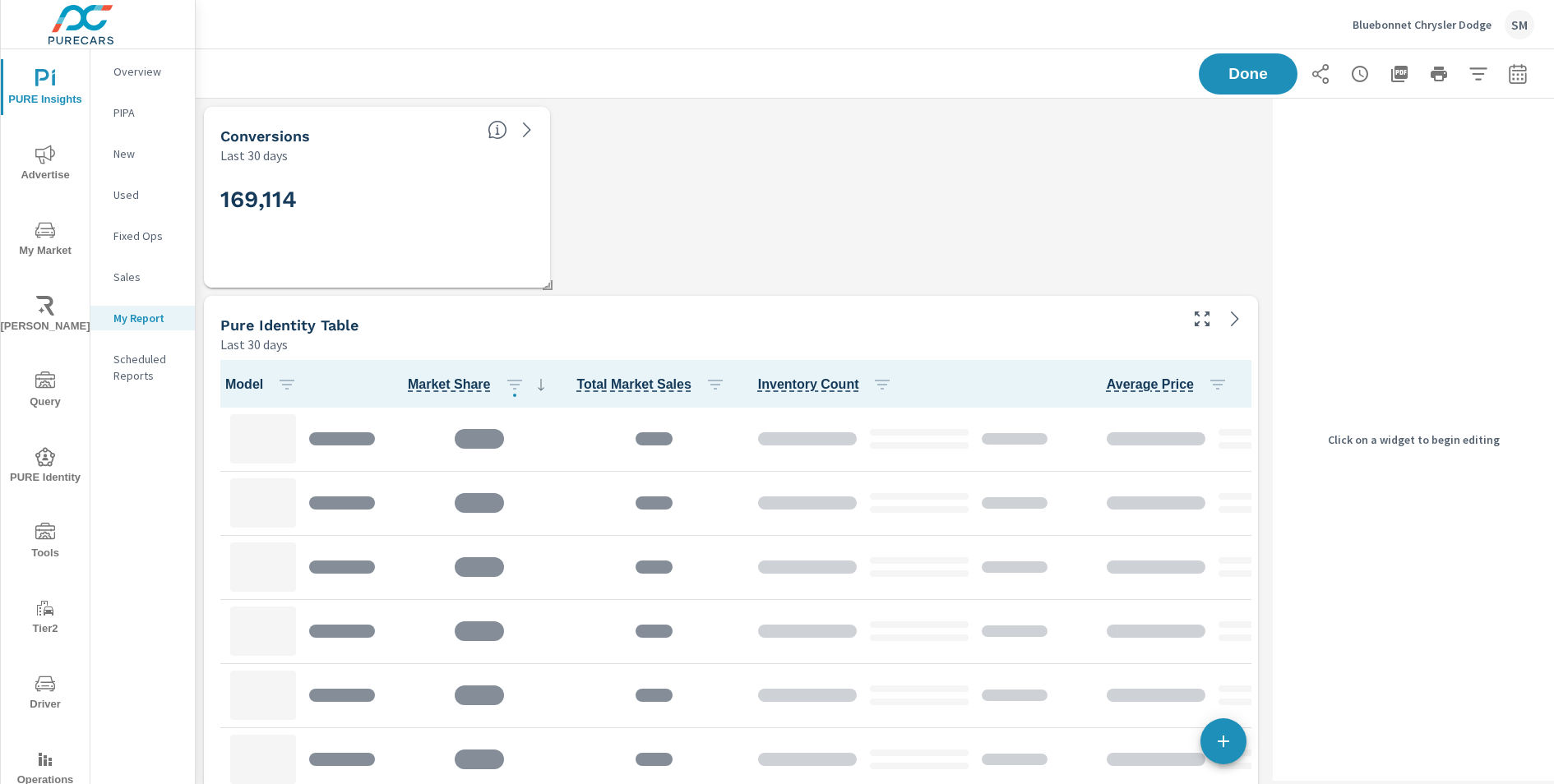
click at [1131, 335] on div "Last 30 days" at bounding box center [699, 345] width 956 height 20
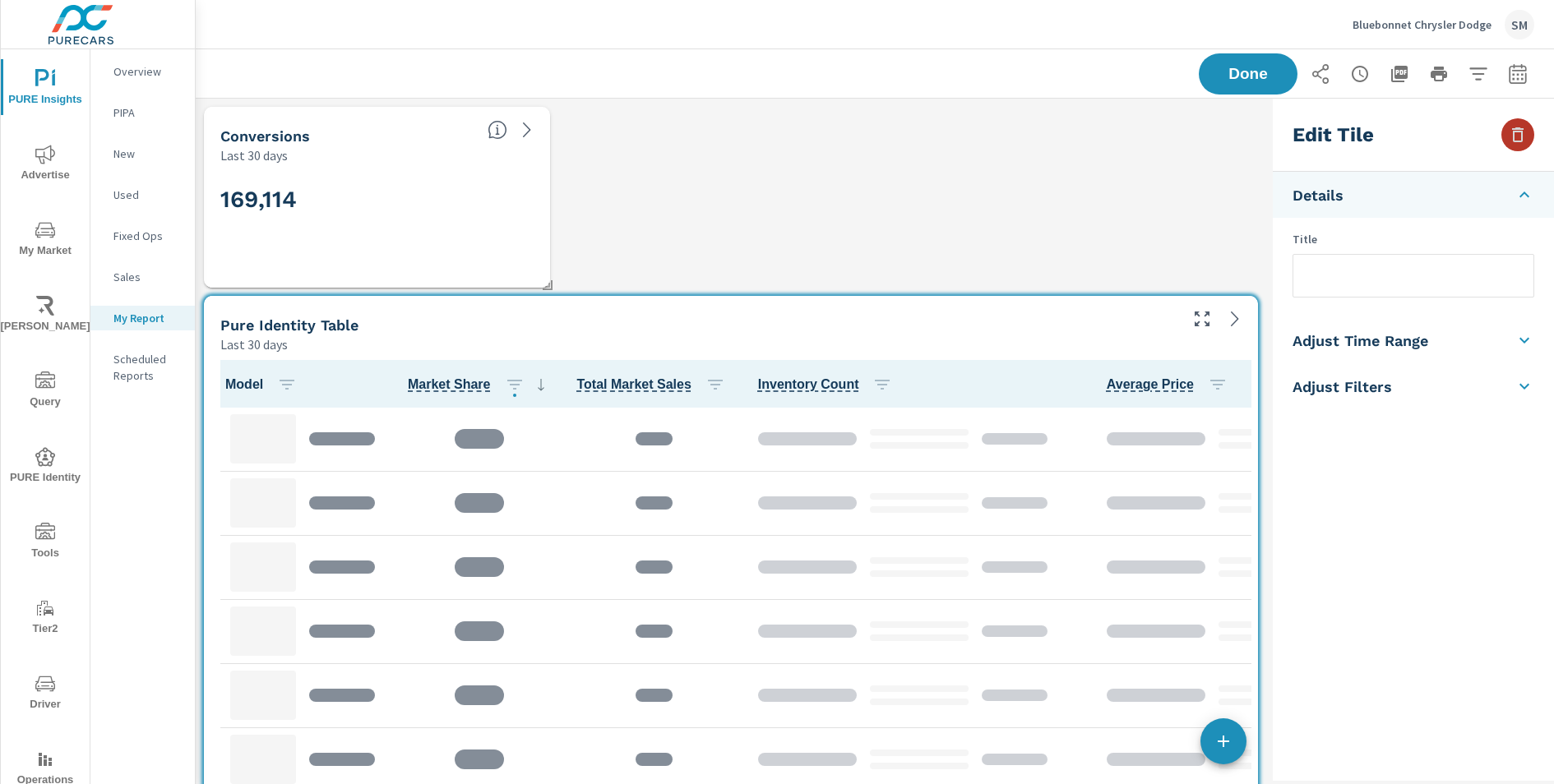
click at [1512, 138] on icon "button" at bounding box center [1518, 135] width 20 height 20
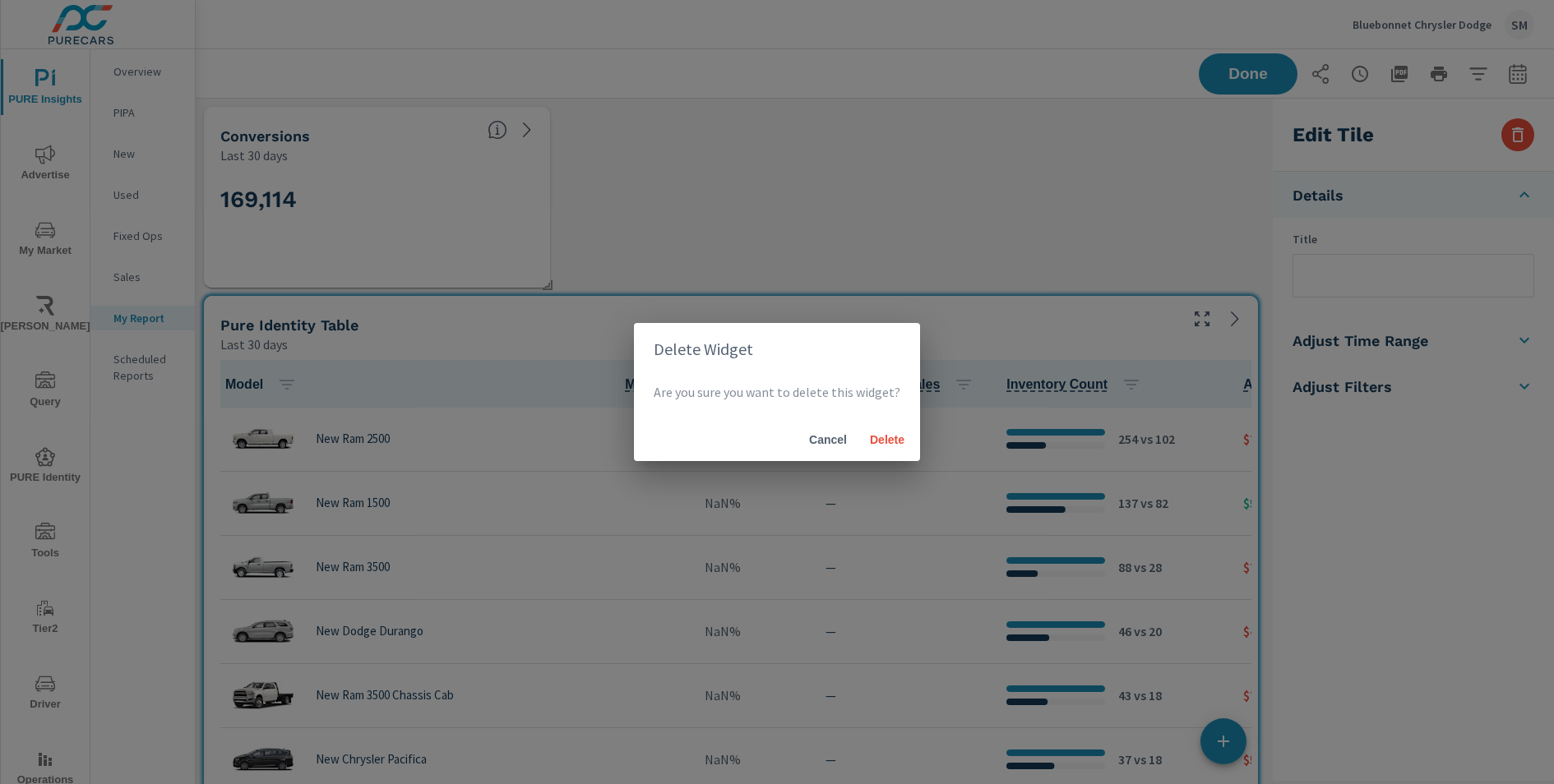
scroll to position [1, 0]
click at [872, 442] on span "Delete" at bounding box center [886, 439] width 39 height 15
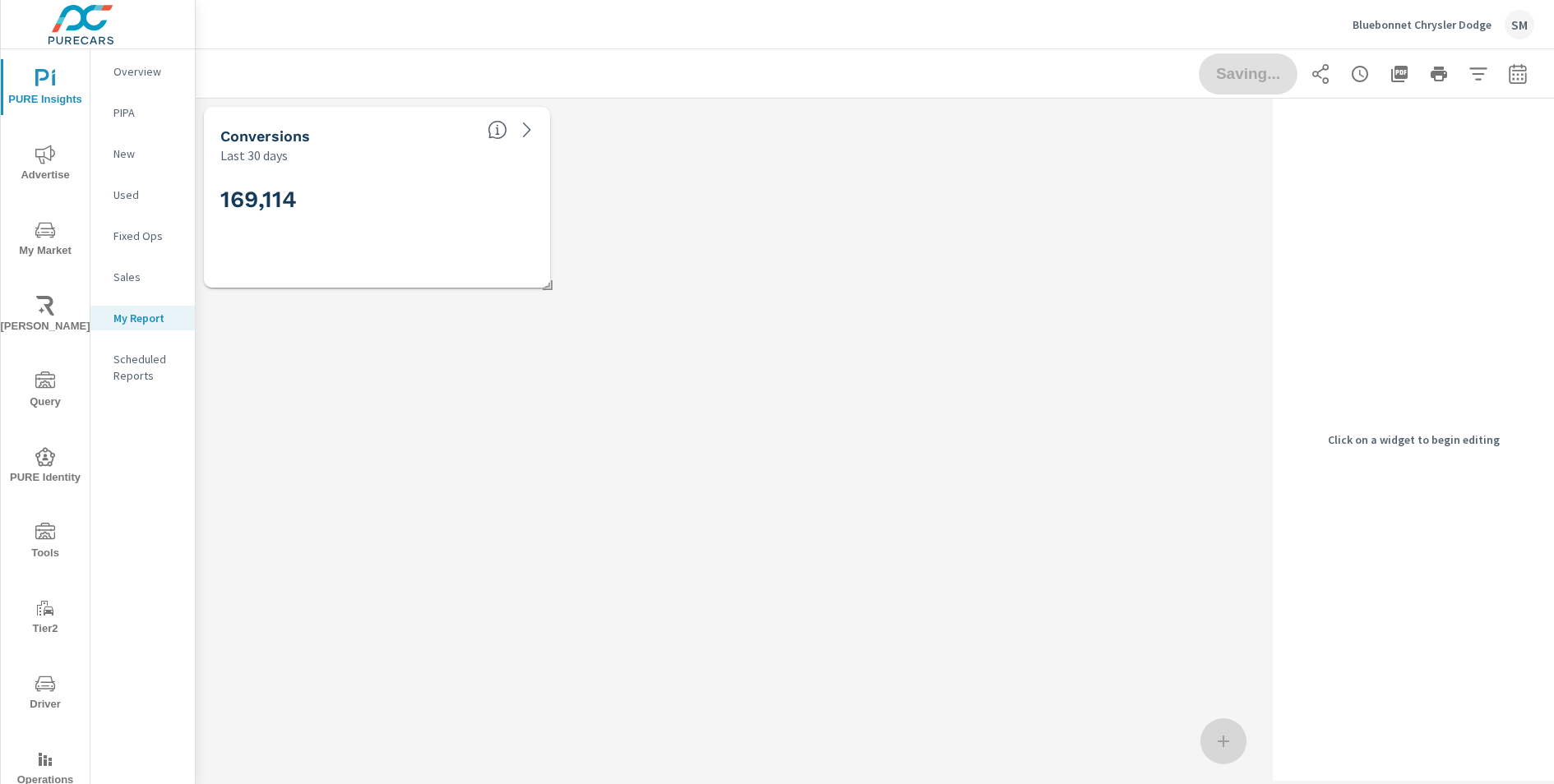
scroll to position [8, 8]
click at [373, 225] on div "169,114" at bounding box center [378, 225] width 314 height 90
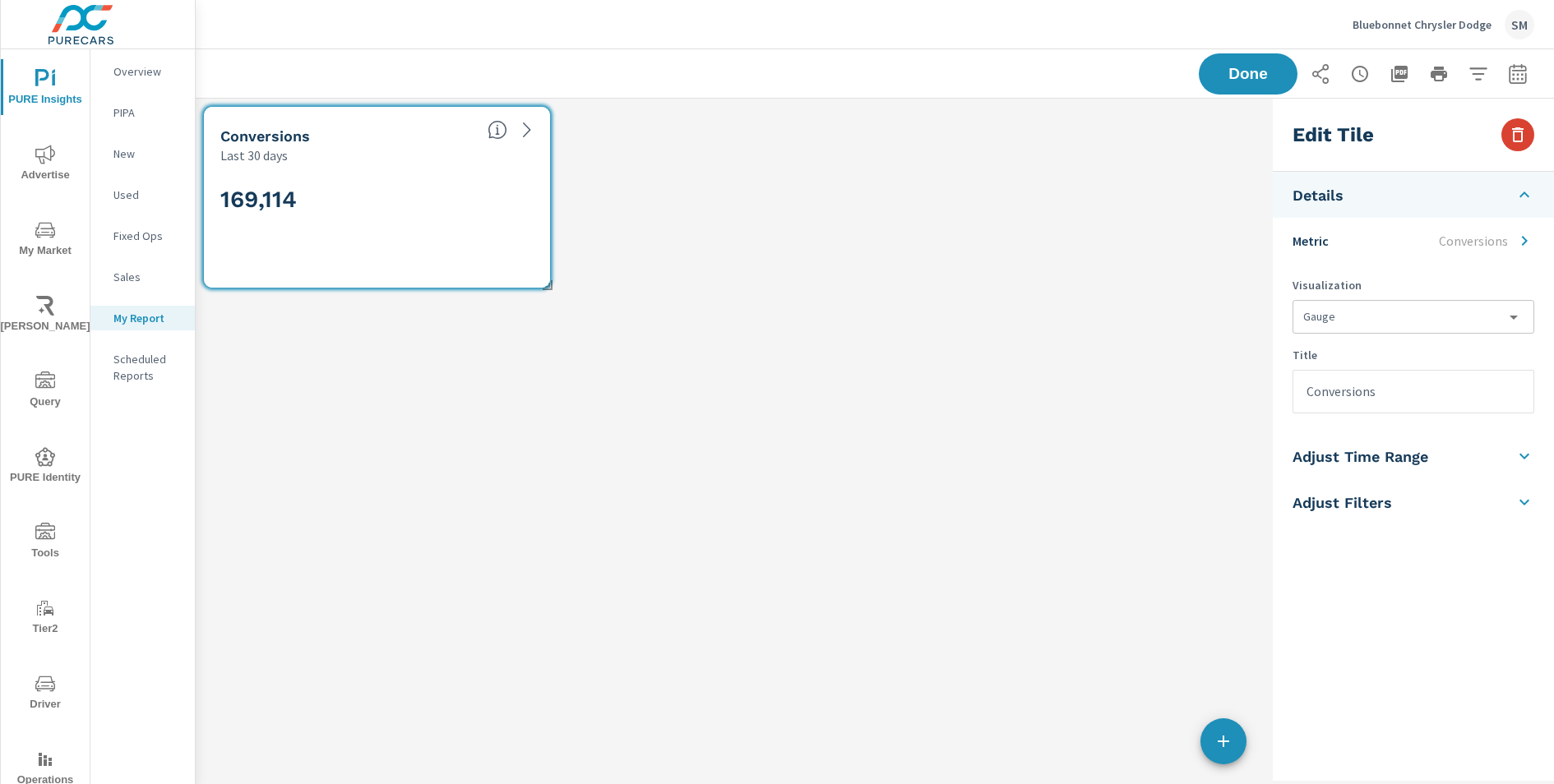
click at [1511, 138] on icon "button" at bounding box center [1518, 135] width 20 height 20
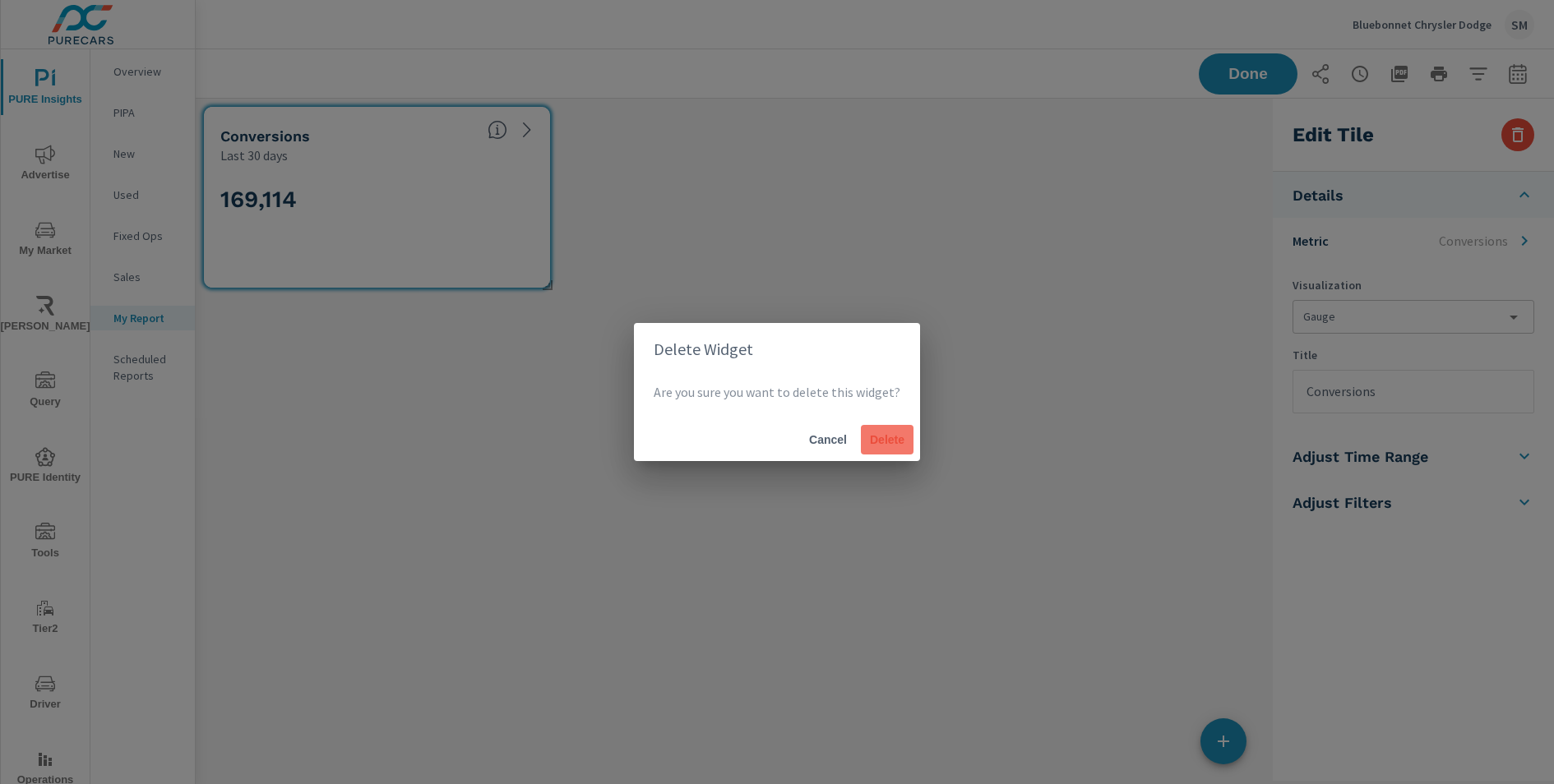
click at [882, 426] on button "Delete" at bounding box center [887, 439] width 53 height 29
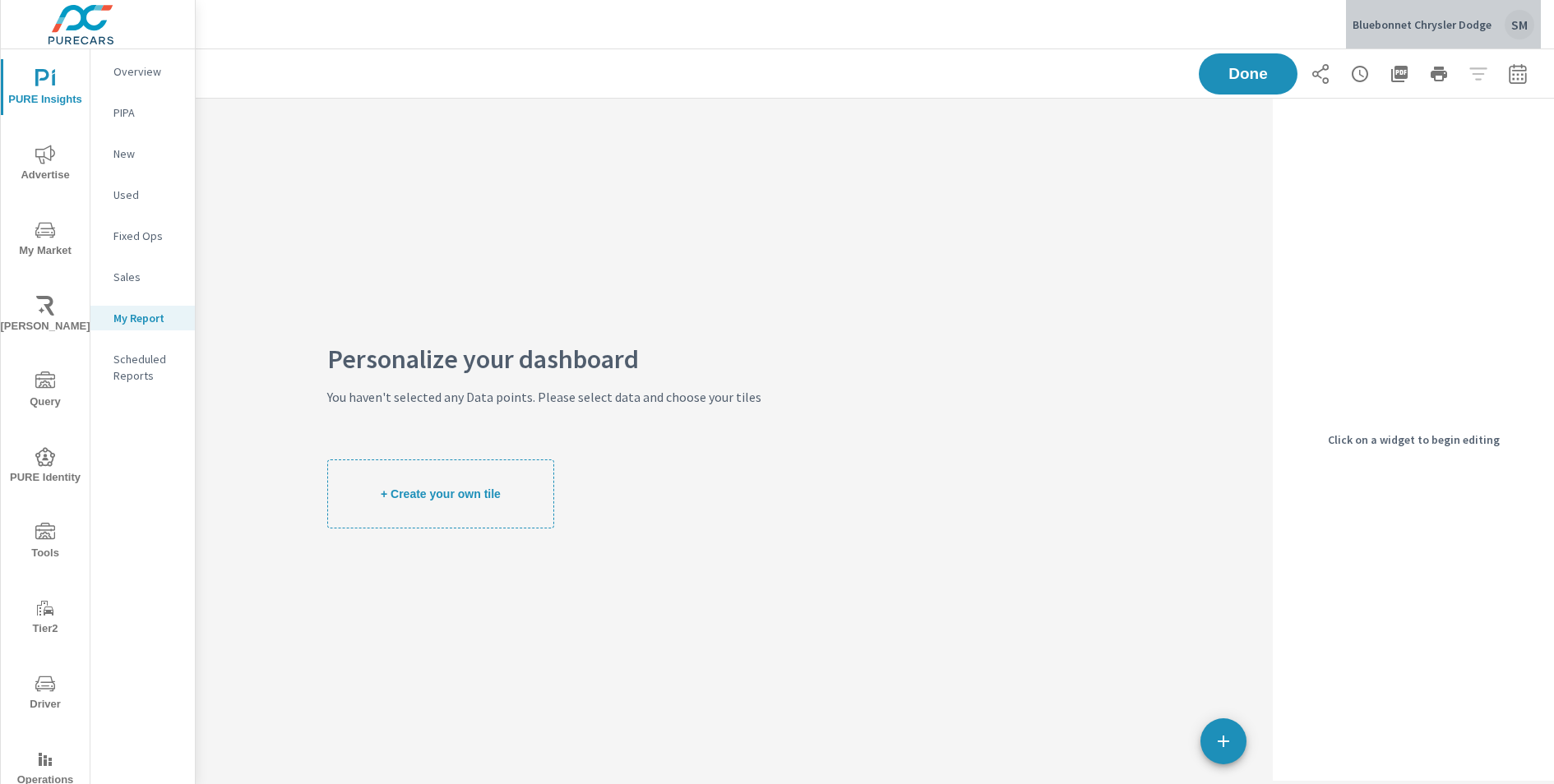
click at [1447, 29] on p "Bluebonnet Chrysler Dodge" at bounding box center [1422, 25] width 139 height 15
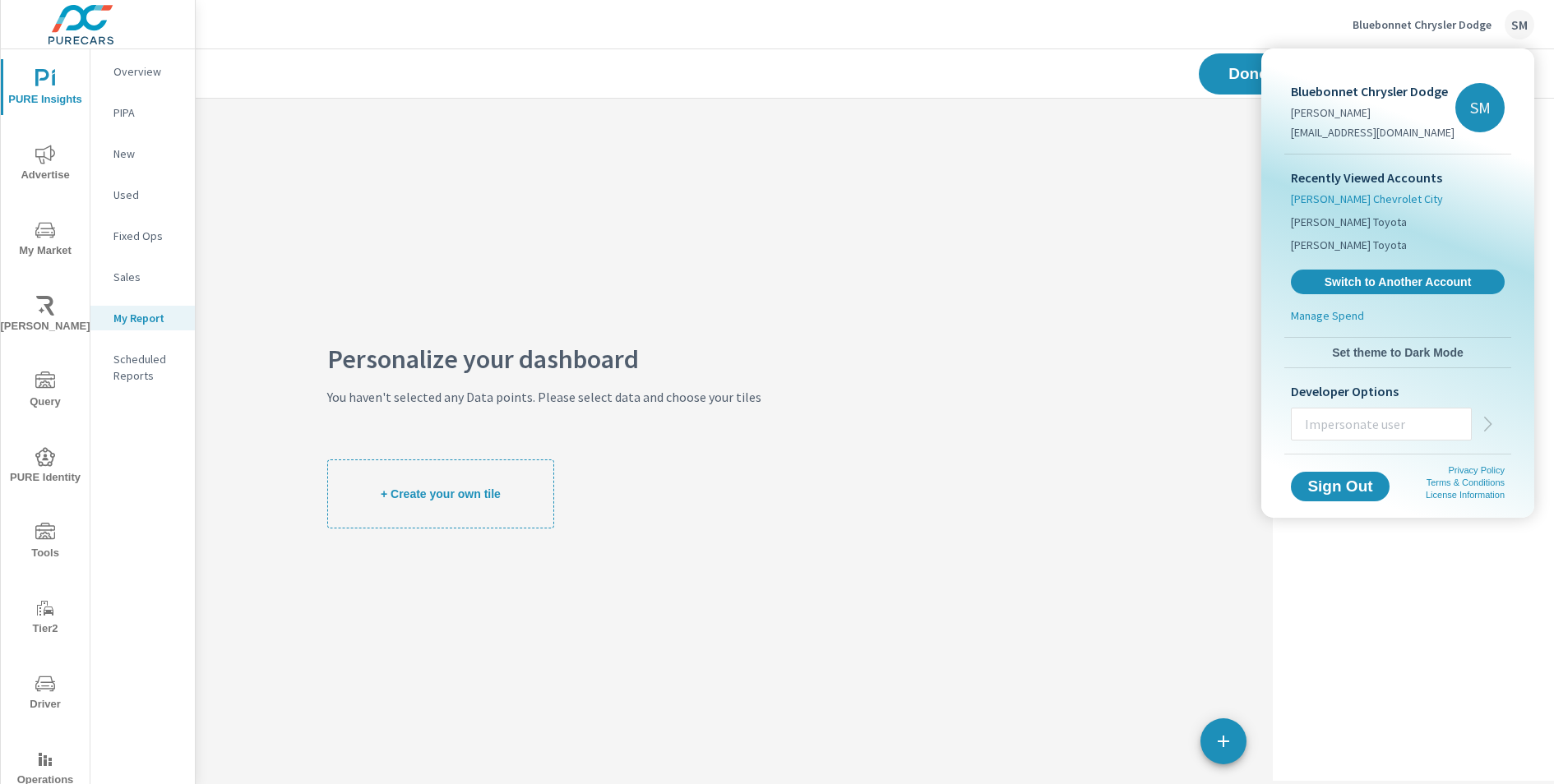
click at [1345, 197] on span "Leman's Chevrolet City" at bounding box center [1367, 199] width 152 height 16
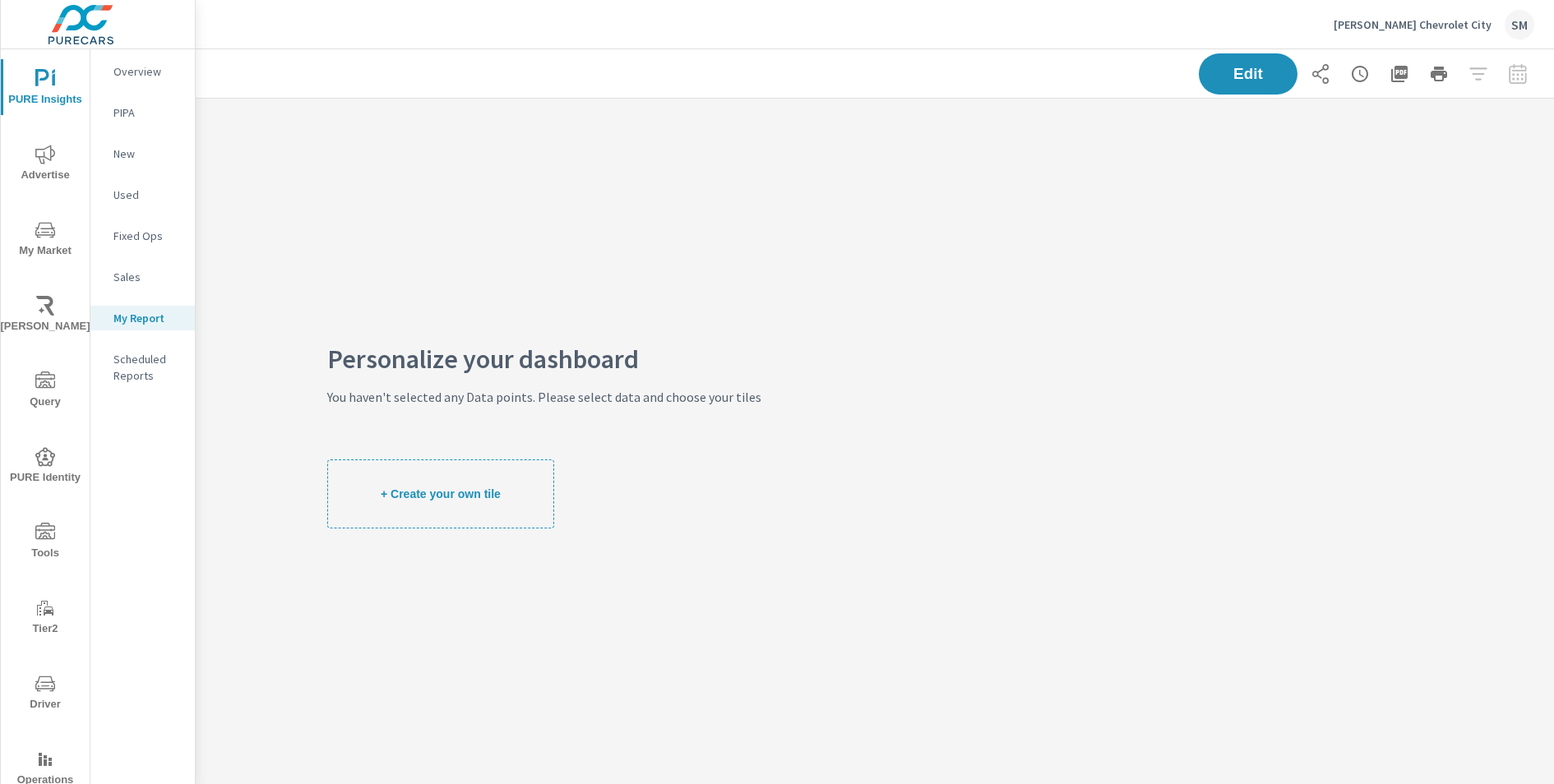
click at [37, 468] on span "PURE Identity" at bounding box center [45, 468] width 79 height 40
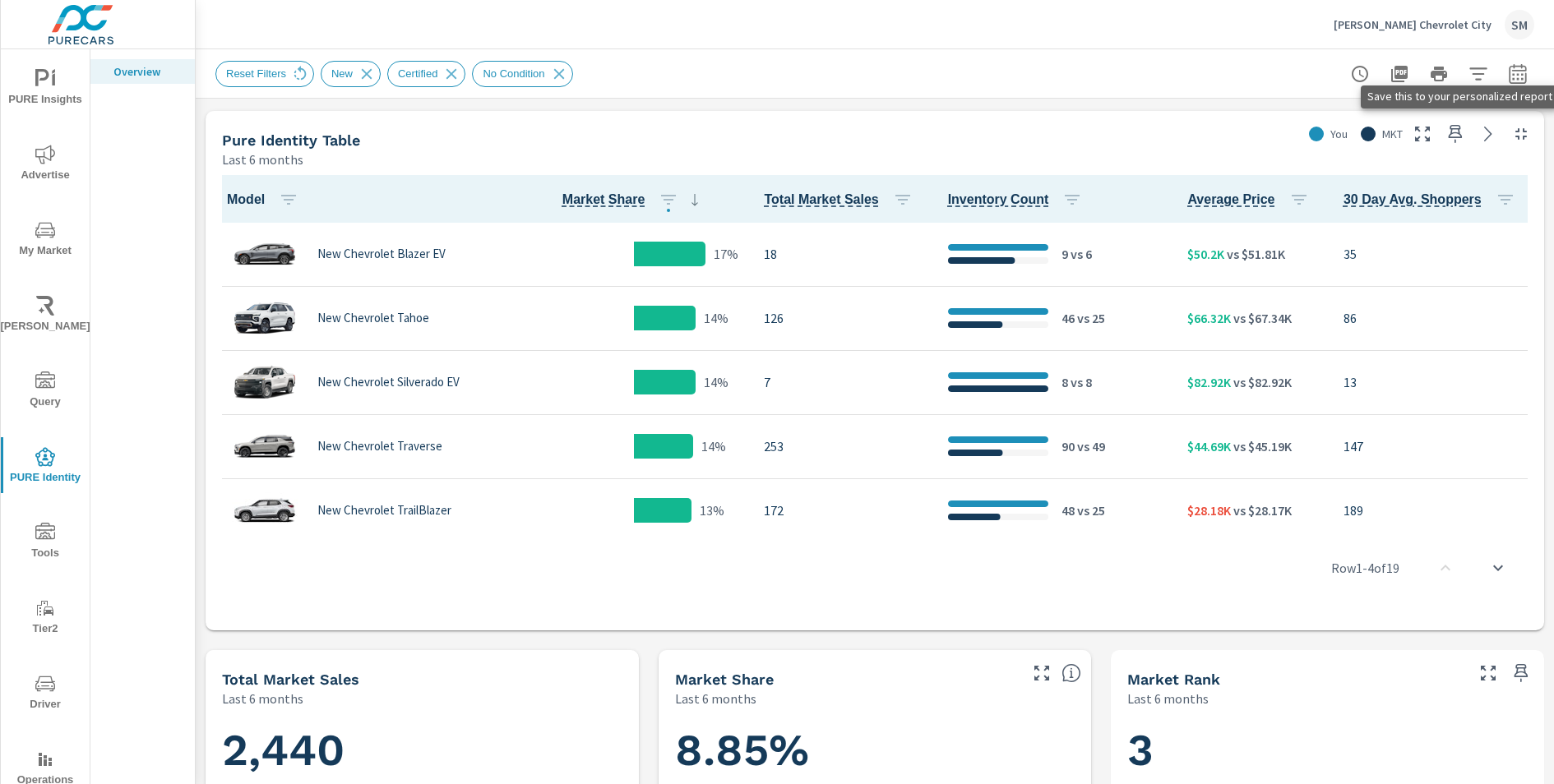
click at [1448, 139] on icon "button" at bounding box center [1456, 134] width 20 height 20
click at [57, 81] on span "PURE Insights" at bounding box center [45, 89] width 79 height 40
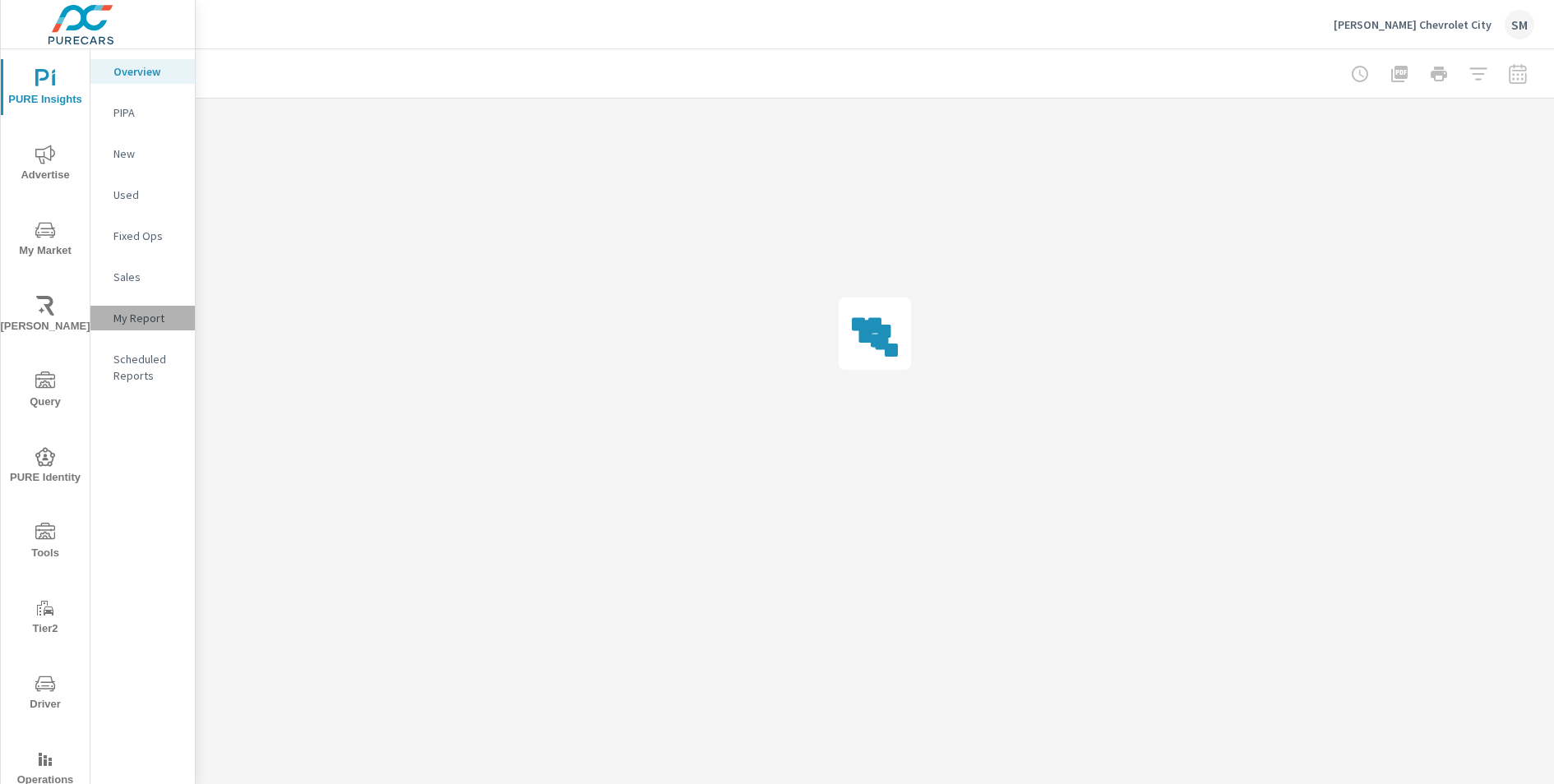
click at [147, 325] on p "My Report" at bounding box center [147, 318] width 68 height 16
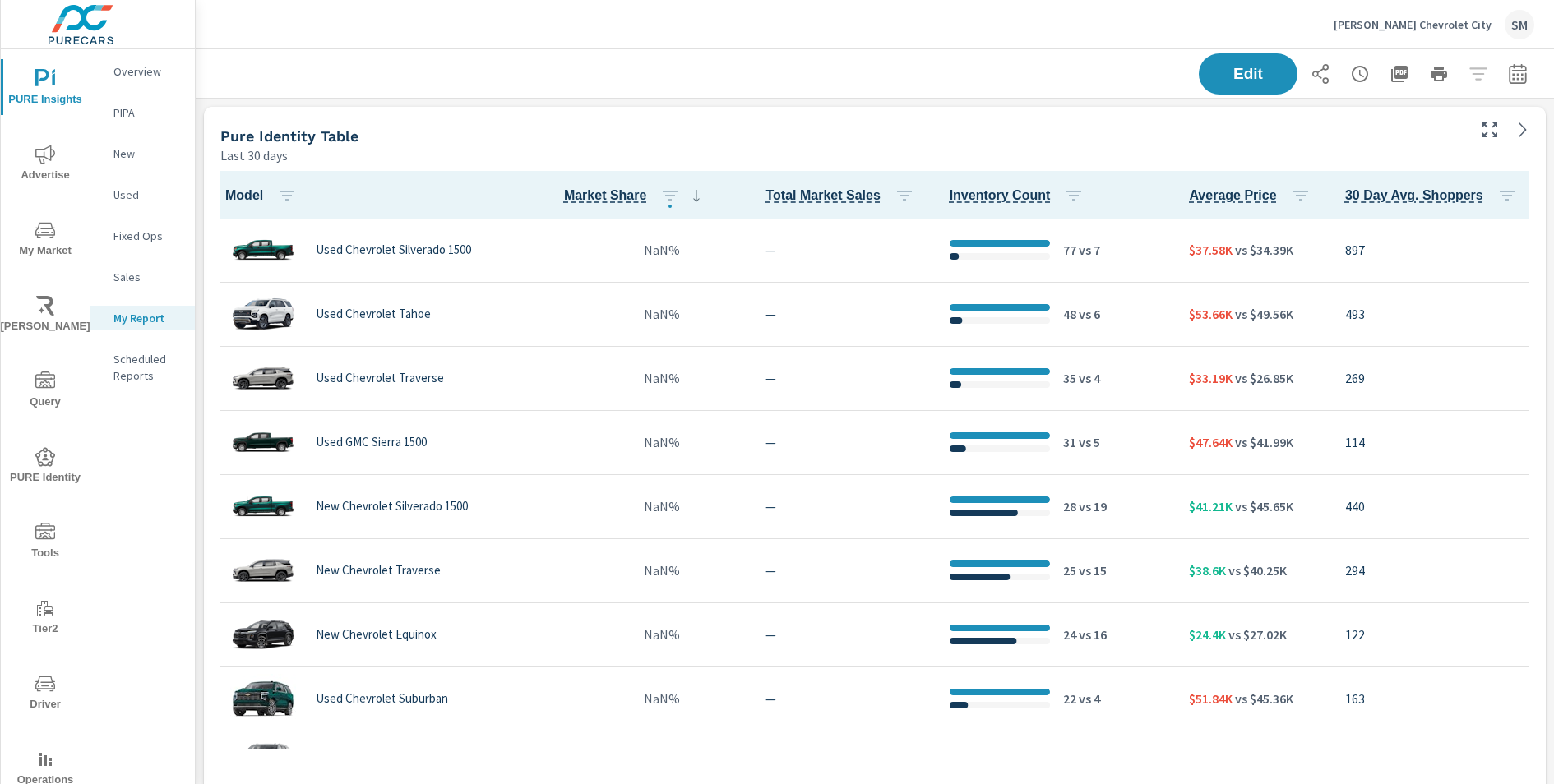
scroll to position [1, 0]
click at [1526, 123] on icon at bounding box center [1523, 130] width 20 height 20
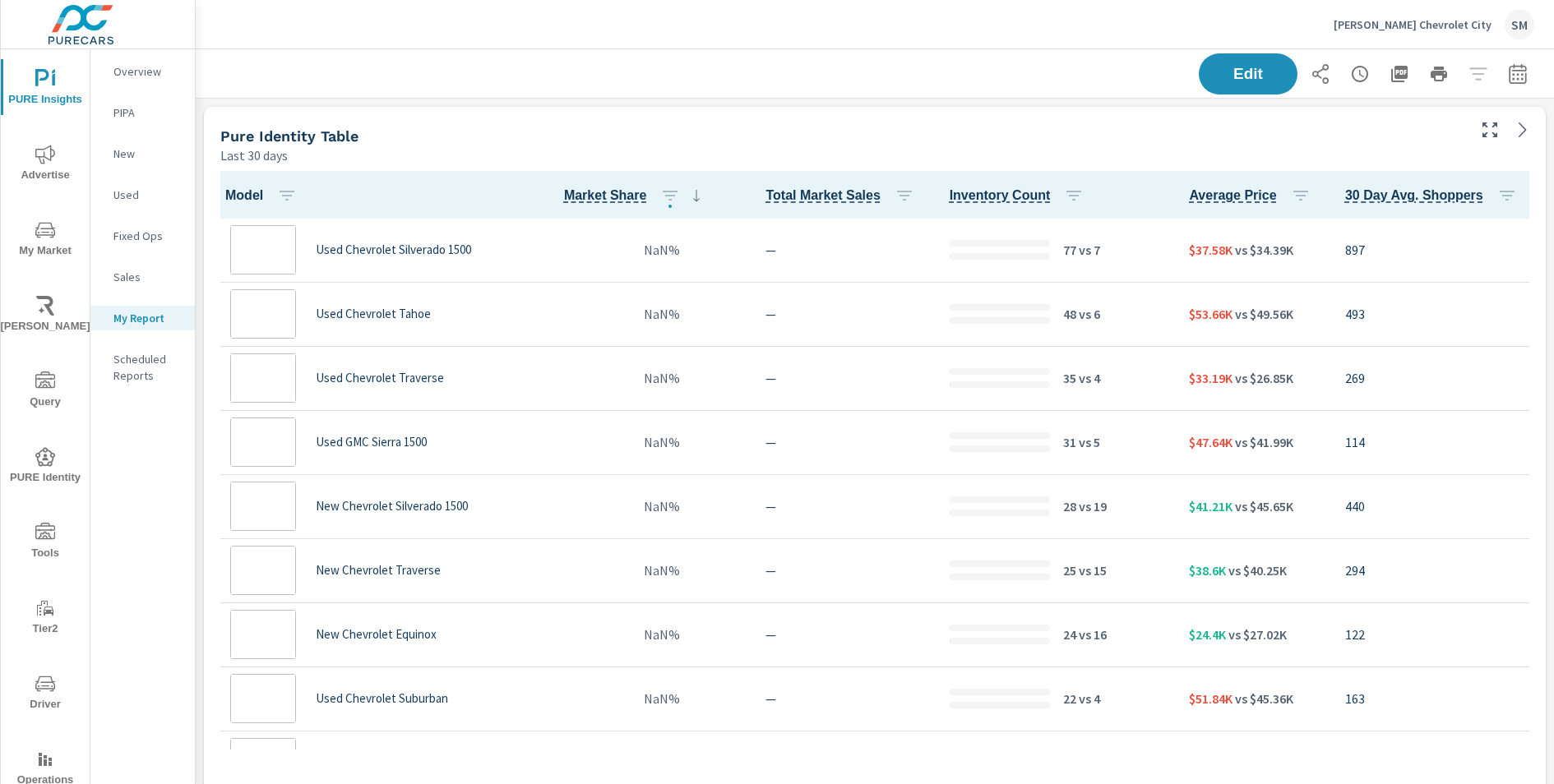
scroll to position [1, 0]
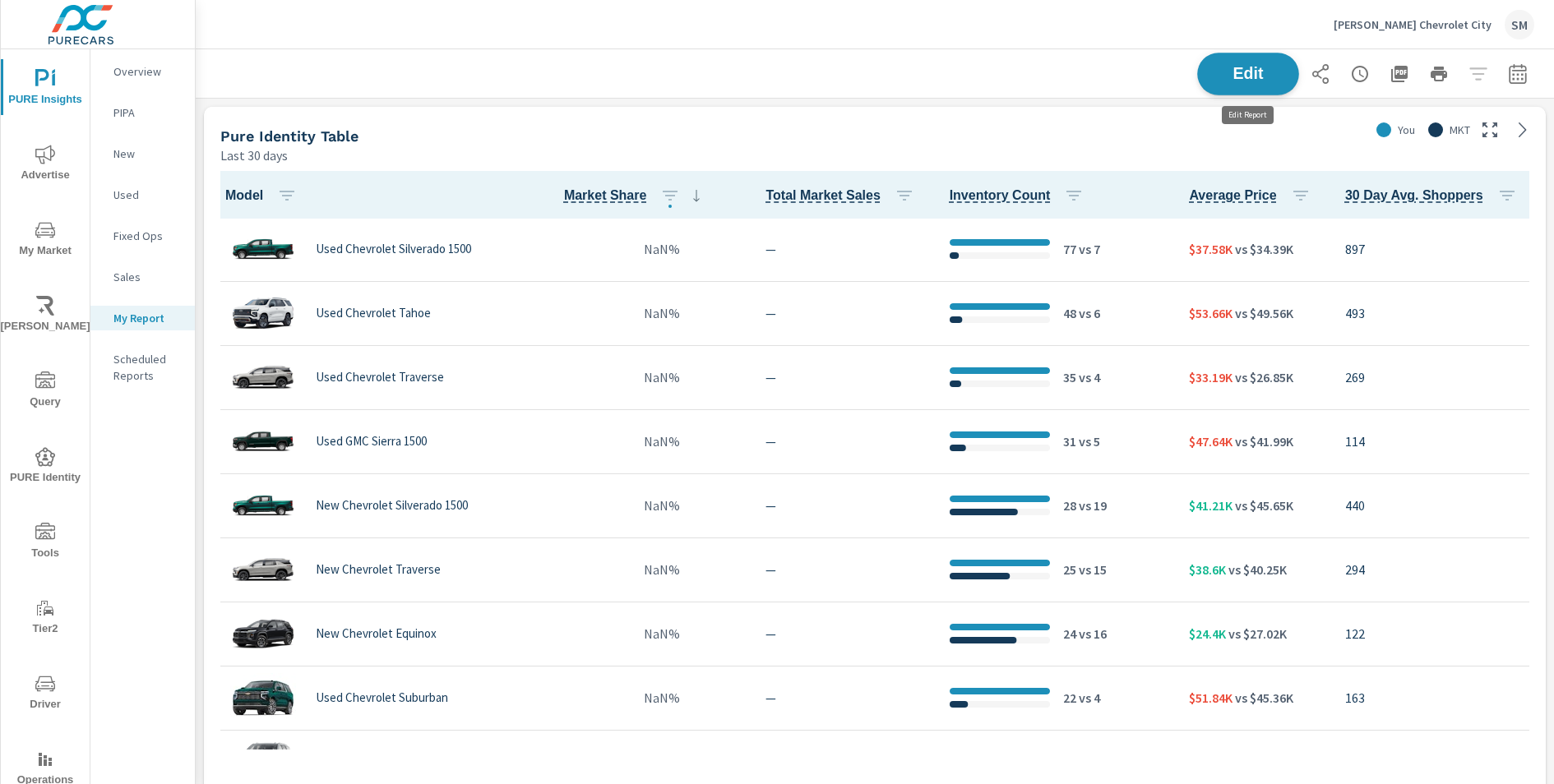
click at [1238, 70] on span "Edit" at bounding box center [1248, 73] width 67 height 15
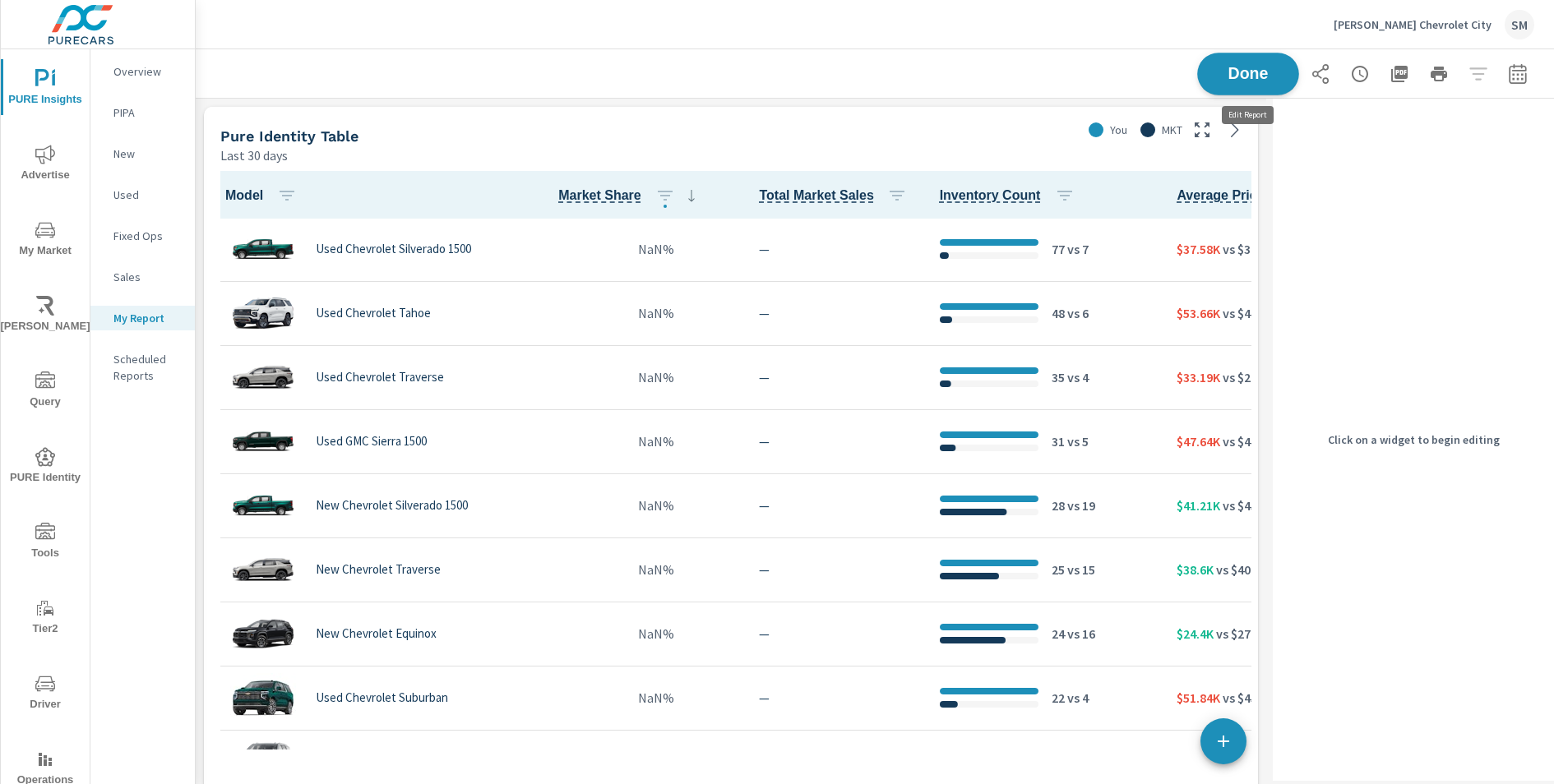
scroll to position [765, 1072]
click at [1019, 127] on div "Pure Identity Table" at bounding box center [648, 136] width 855 height 19
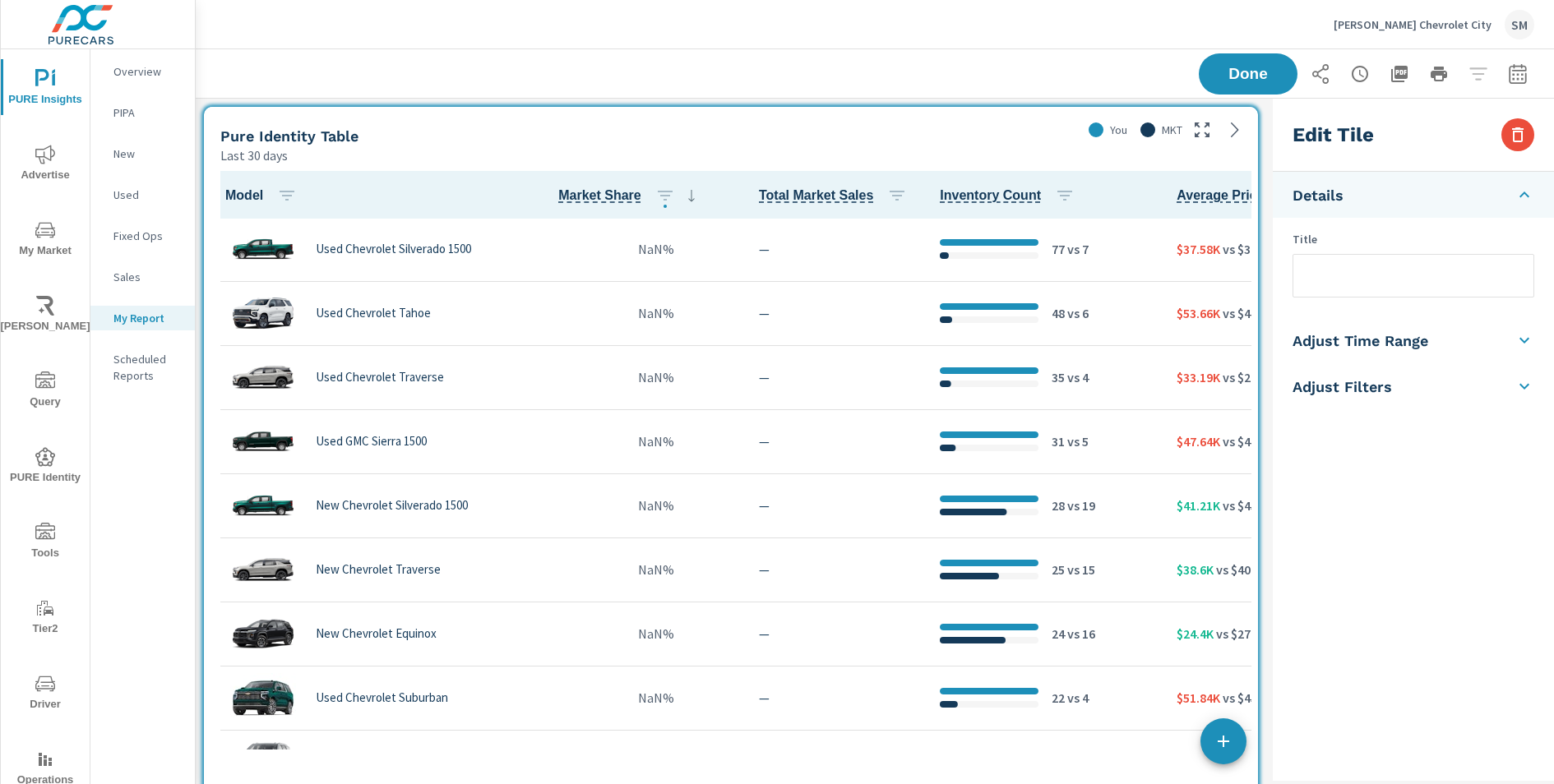
click at [1507, 338] on li "Adjust Time Range" at bounding box center [1414, 340] width 281 height 46
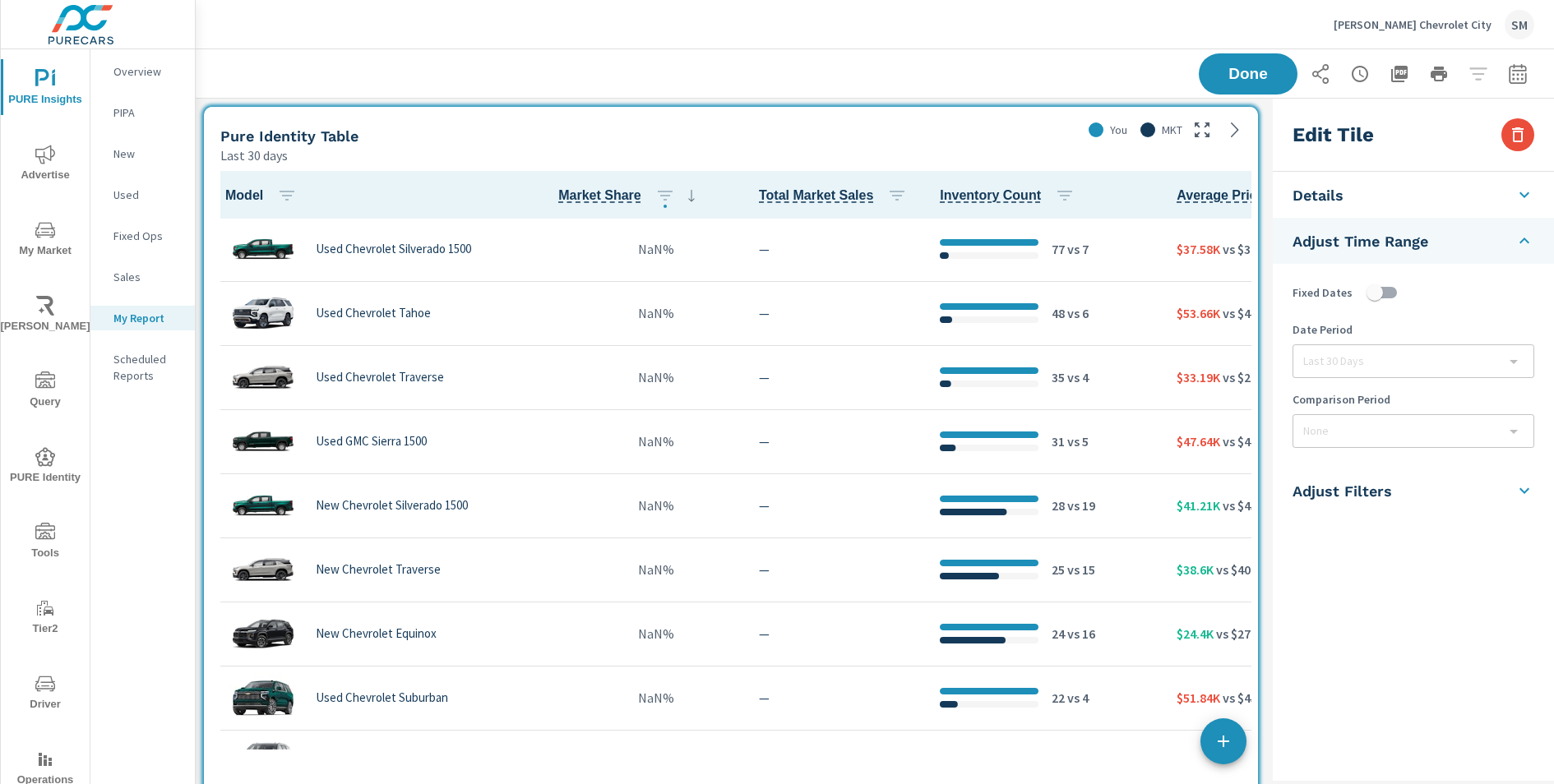
click at [1434, 500] on li "Adjust Filters" at bounding box center [1414, 490] width 281 height 46
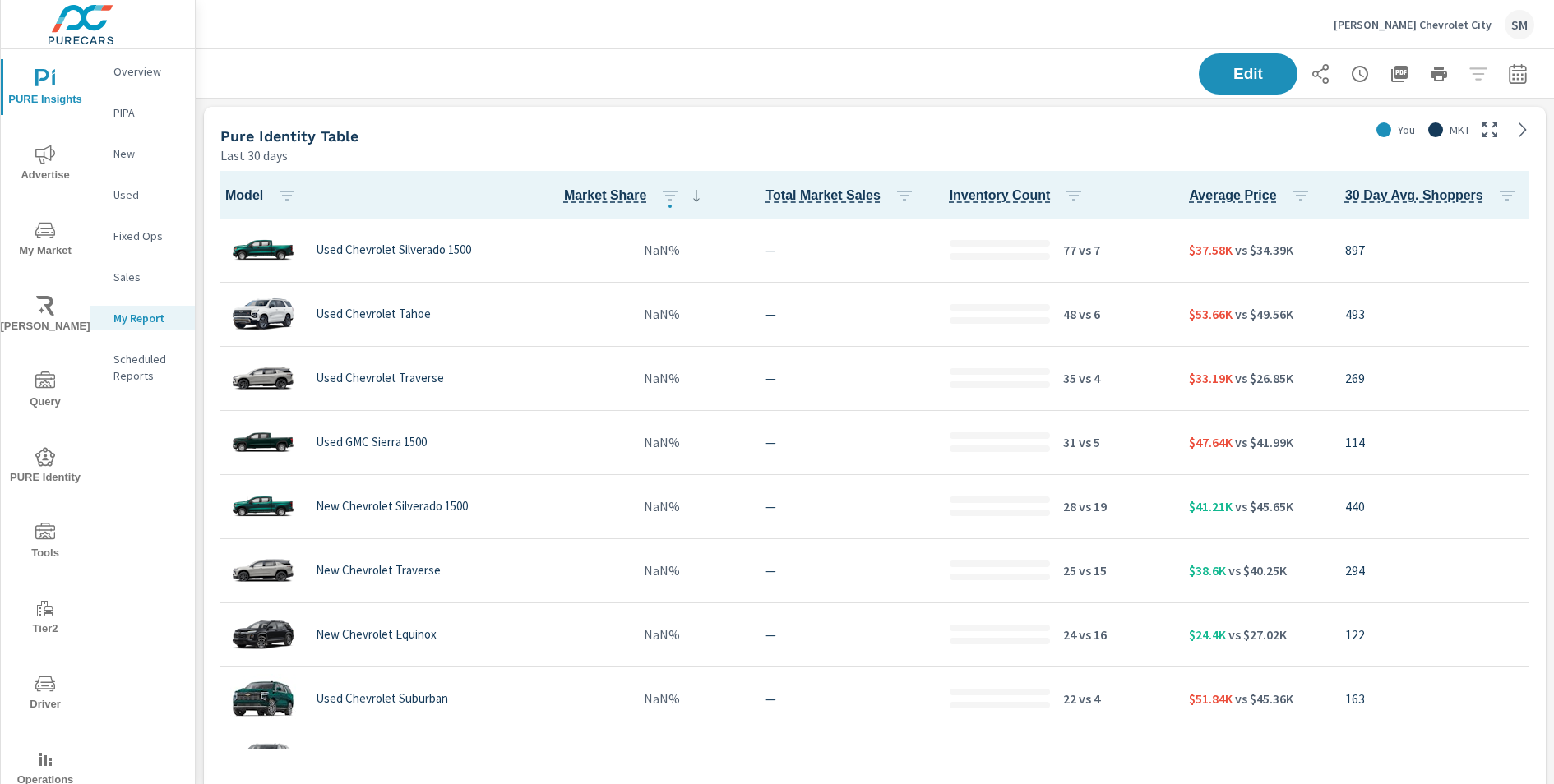
scroll to position [1, 0]
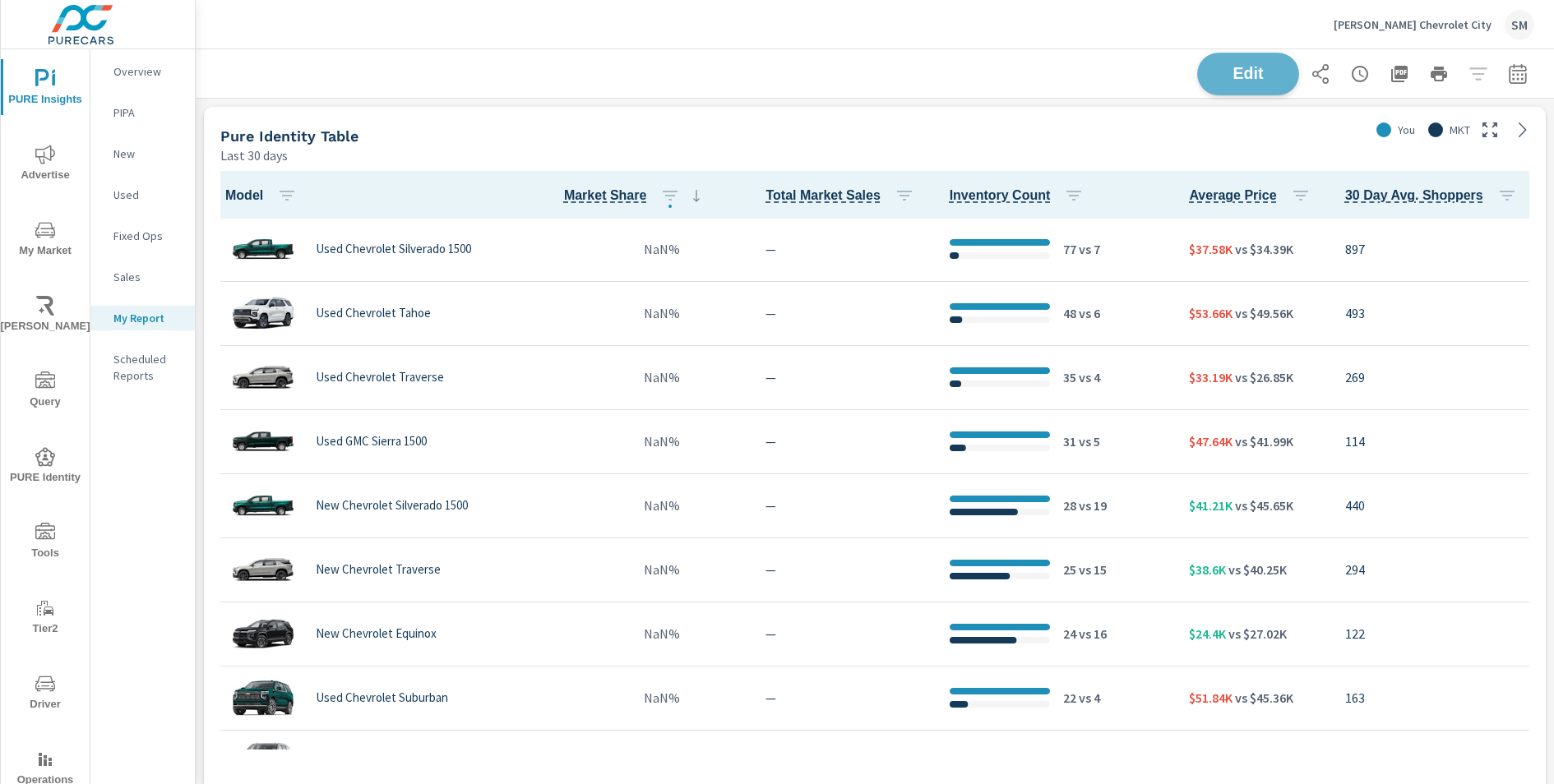
click at [1232, 79] on span "Edit" at bounding box center [1248, 73] width 67 height 15
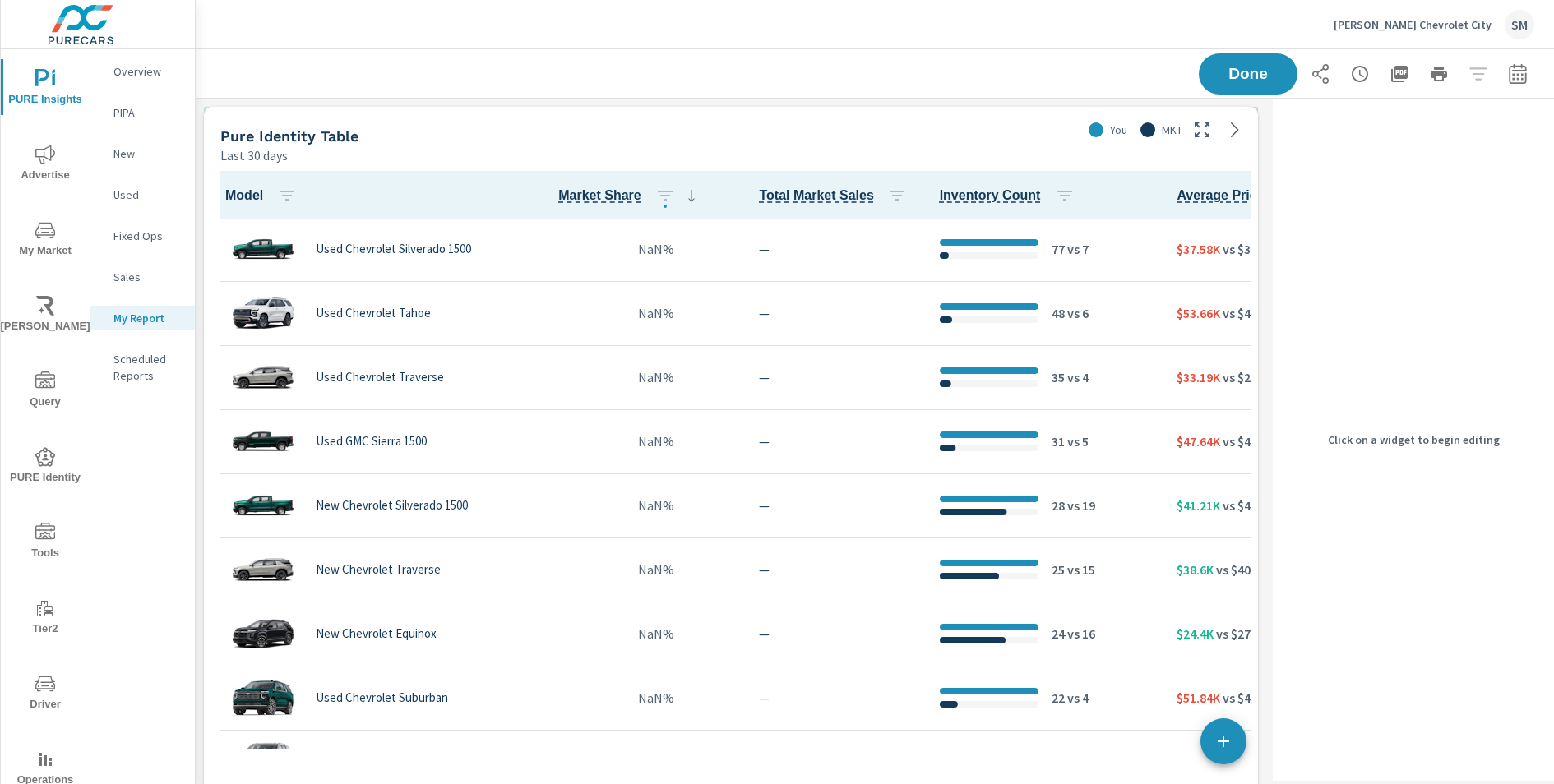
click at [1145, 356] on div "35 vs 4" at bounding box center [1045, 377] width 211 height 50
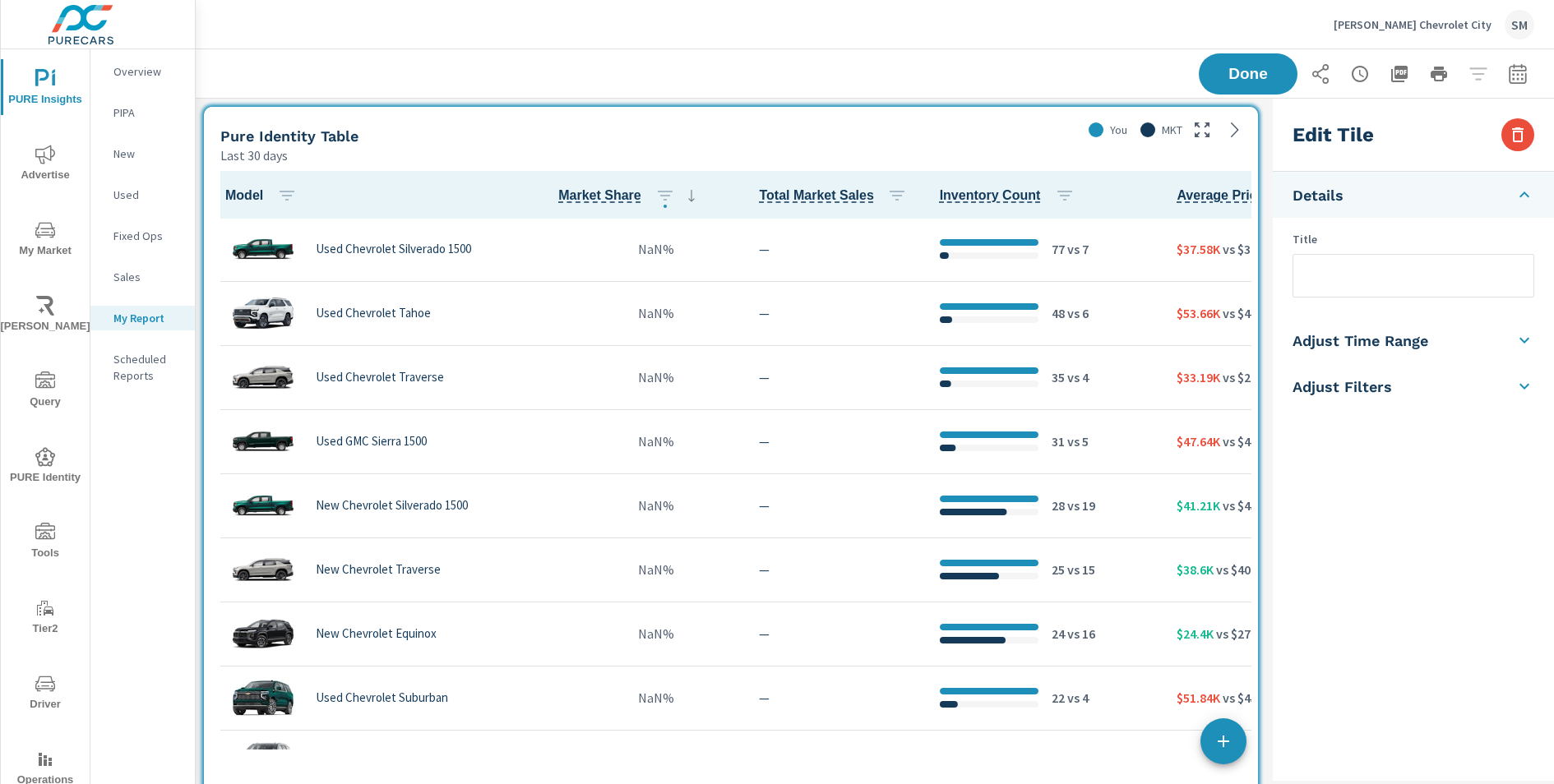
click at [1393, 395] on li "Adjust Filters" at bounding box center [1414, 387] width 281 height 46
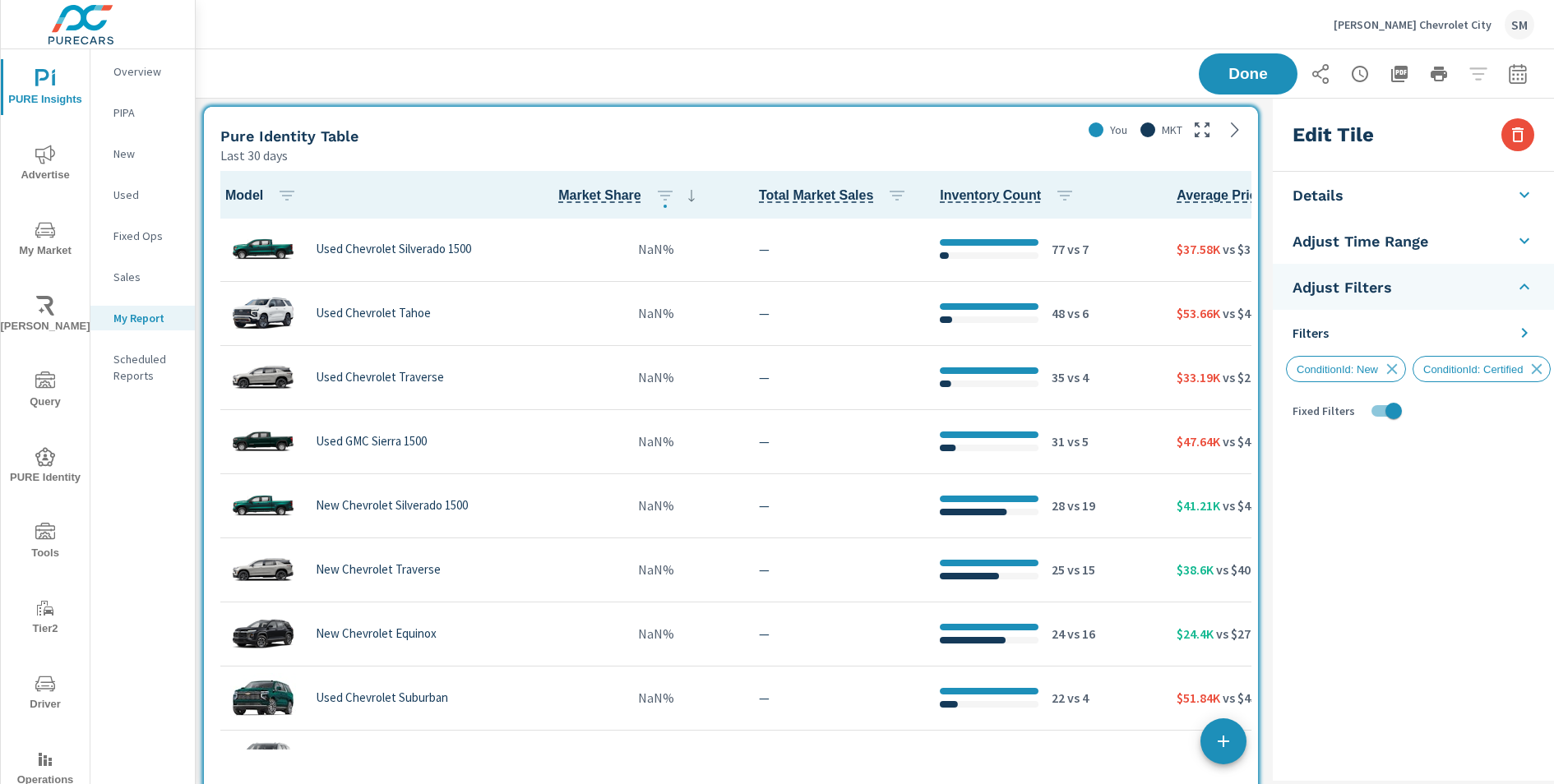
click at [1527, 329] on icon at bounding box center [1525, 333] width 20 height 20
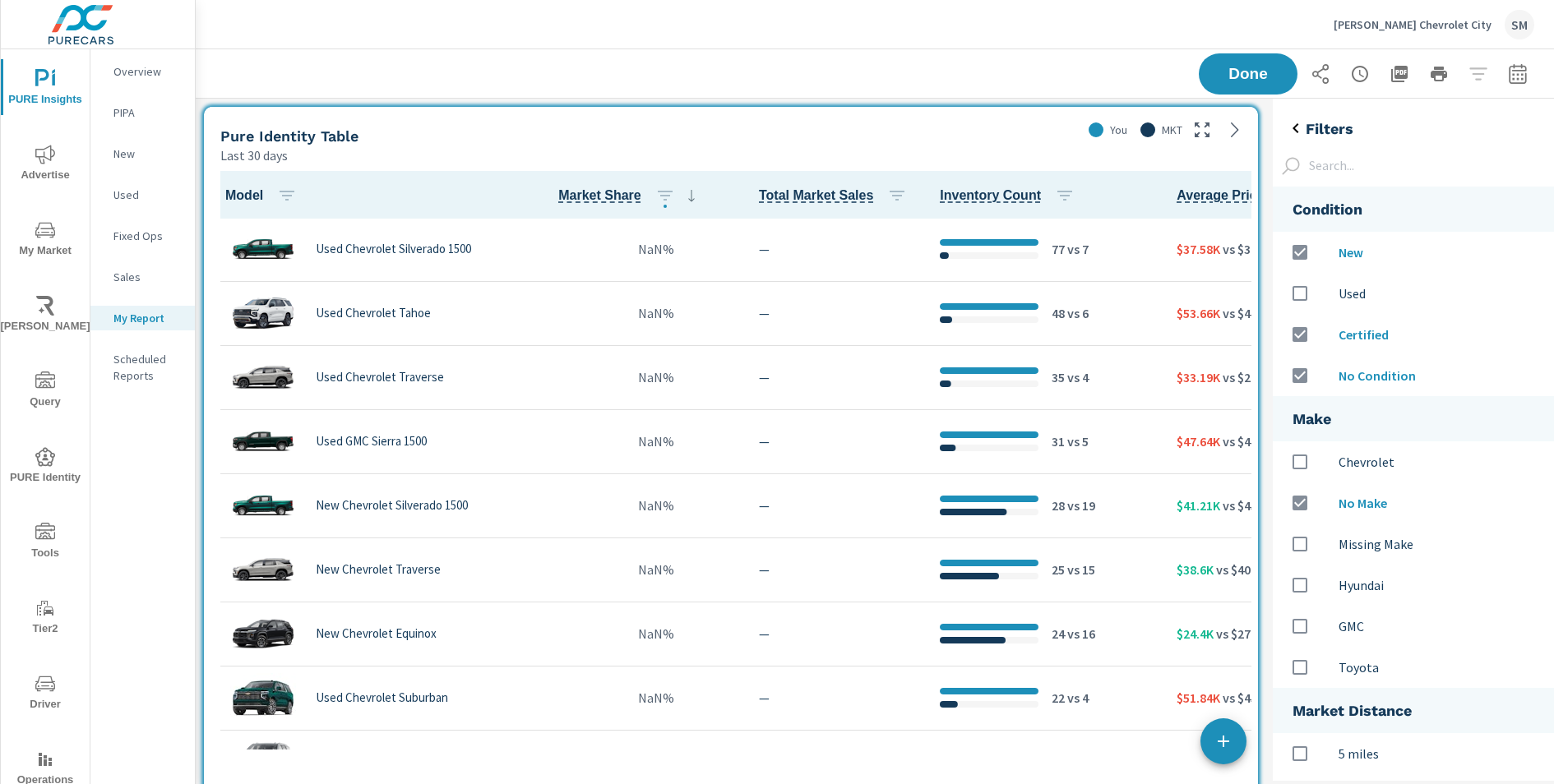
scroll to position [814, 282]
click at [1291, 139] on div "Filters Condition New Used Certified No Condition Make Chevrolet No Make Missin…" at bounding box center [1414, 439] width 281 height 682
click at [1291, 129] on icon "back" at bounding box center [1296, 129] width 20 height 20
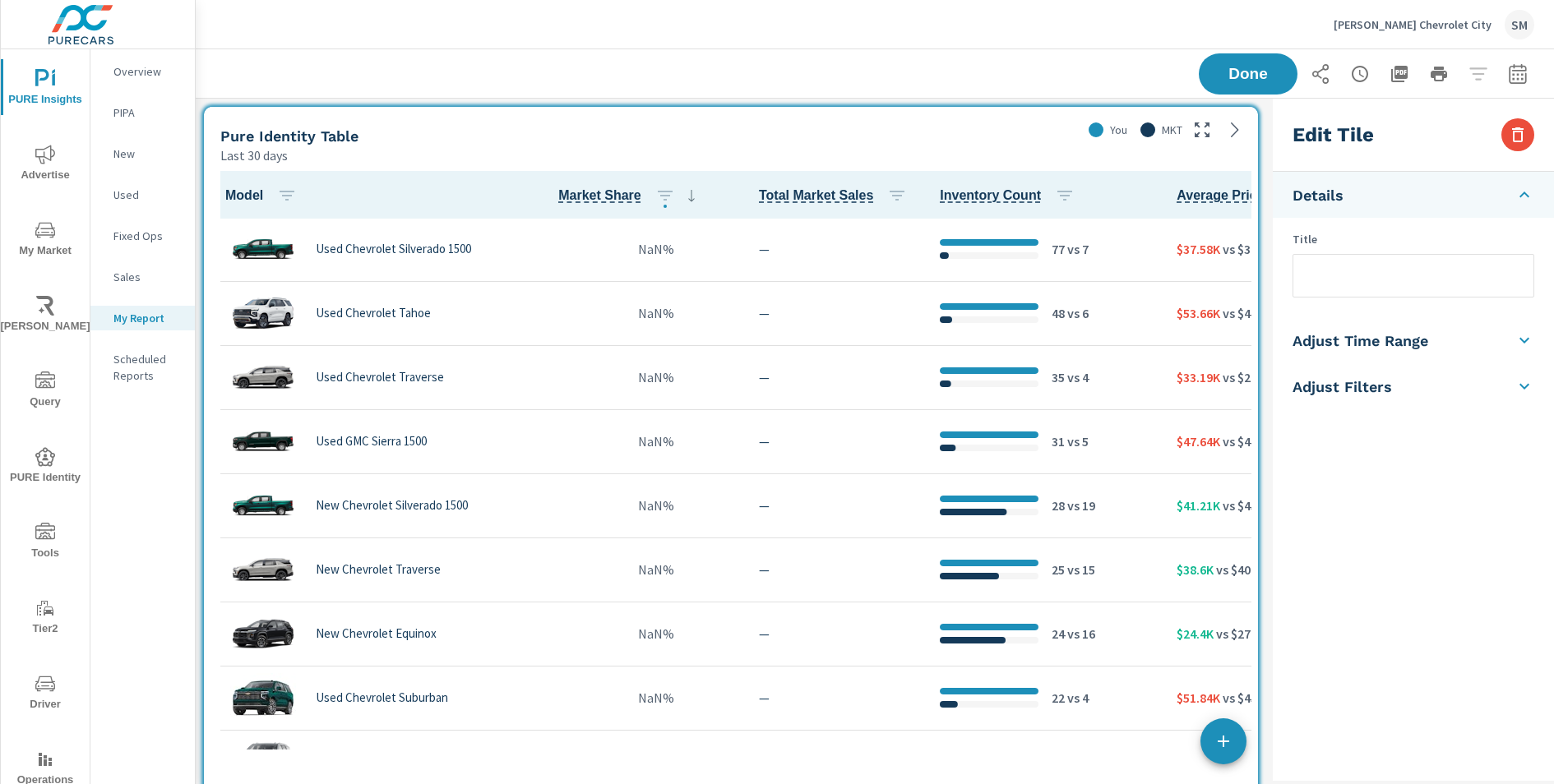
click at [1344, 388] on h5 "Adjust Filters" at bounding box center [1342, 387] width 99 height 19
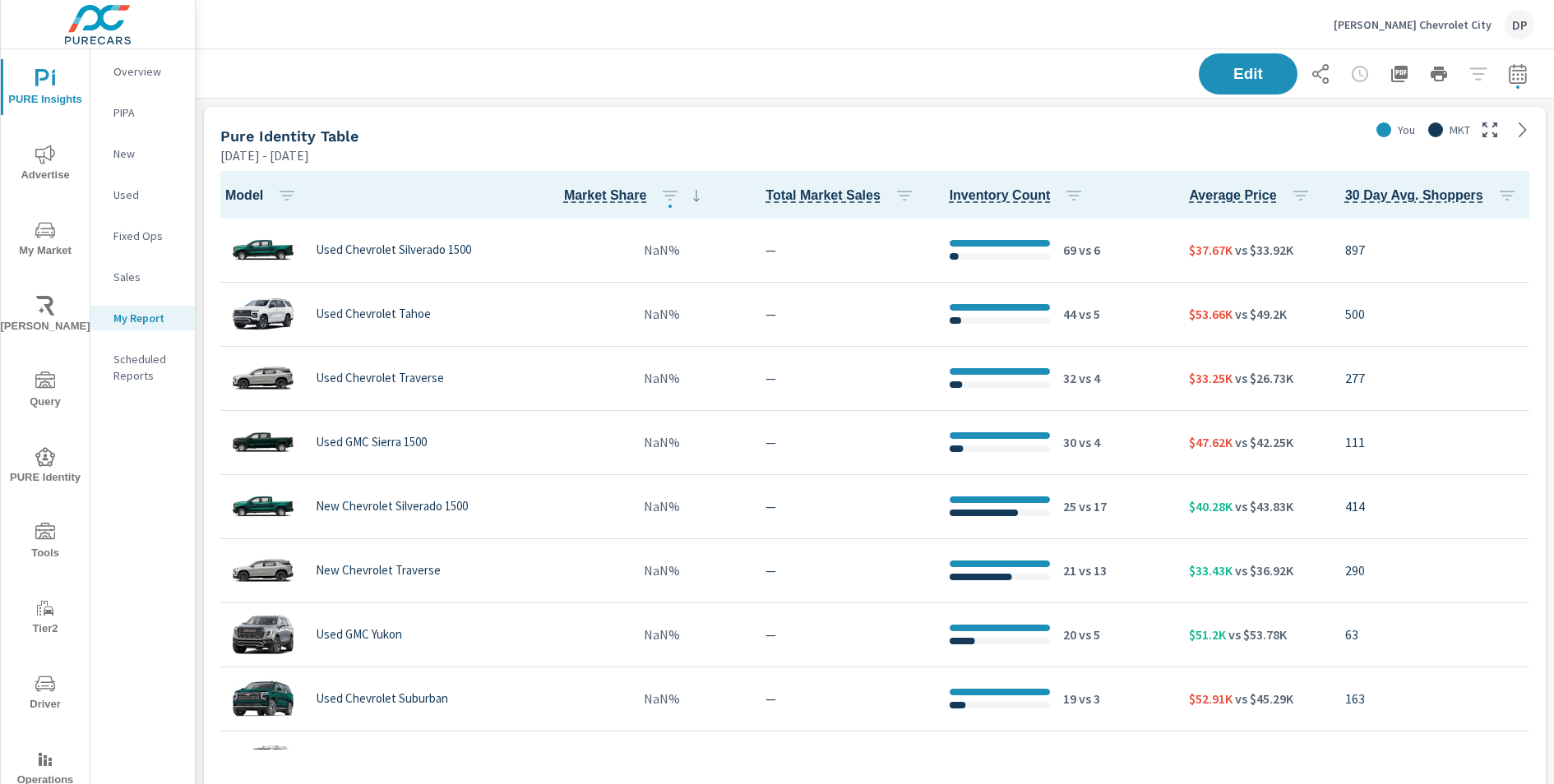
scroll to position [1, 0]
click at [736, 141] on div "Pure Identity Table" at bounding box center [792, 136] width 1142 height 19
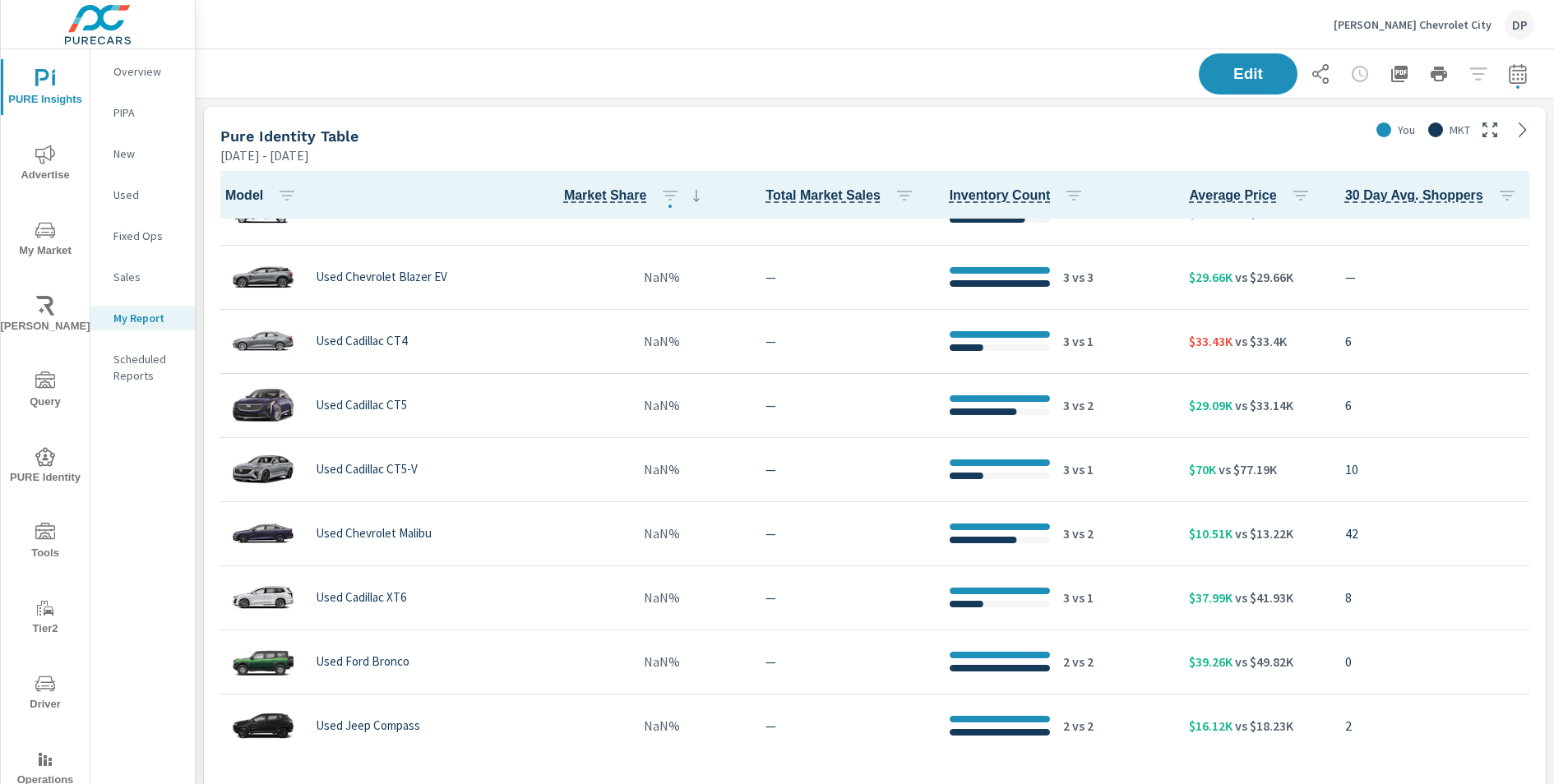
scroll to position [3169, 0]
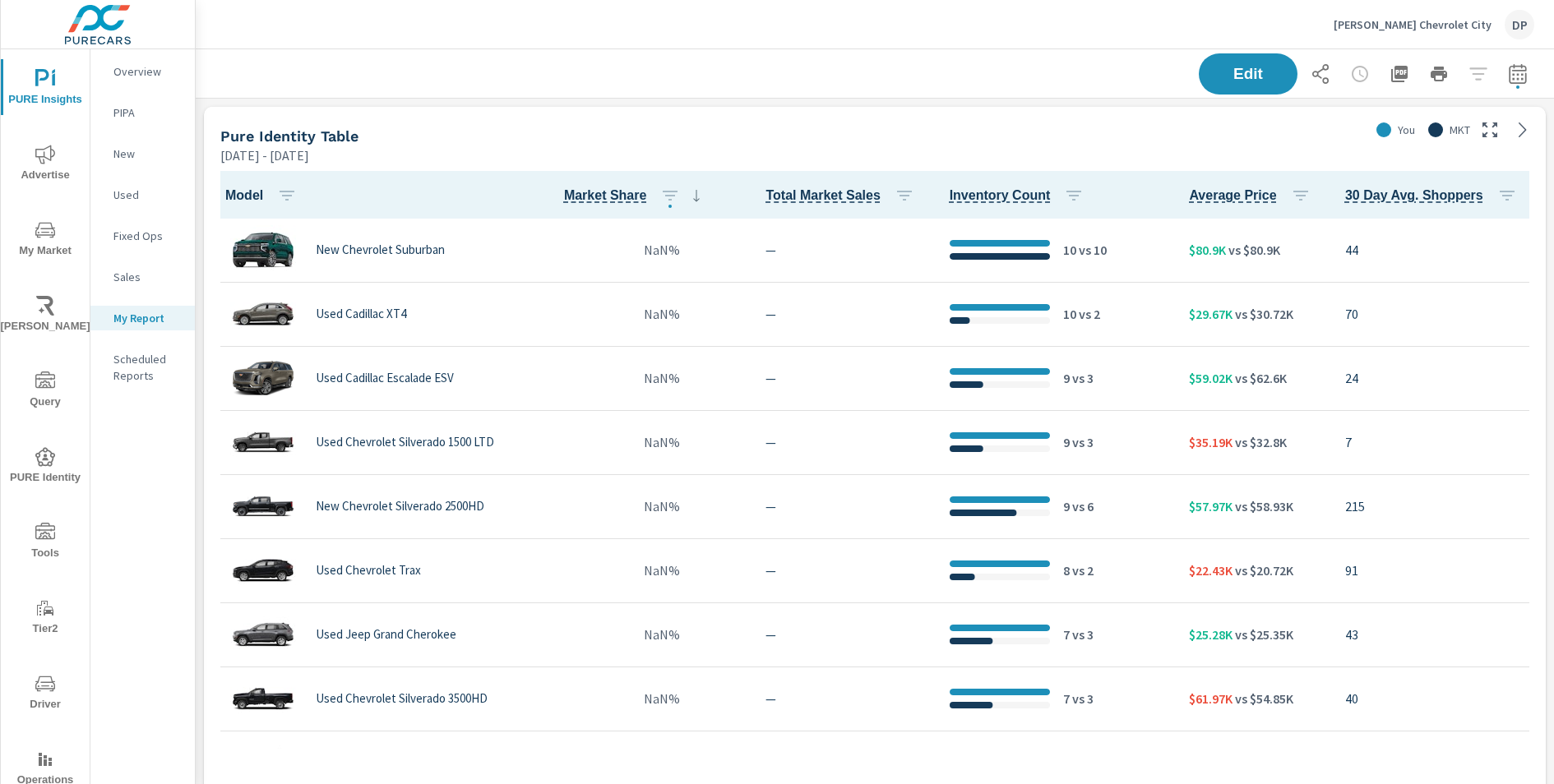
scroll to position [985, 0]
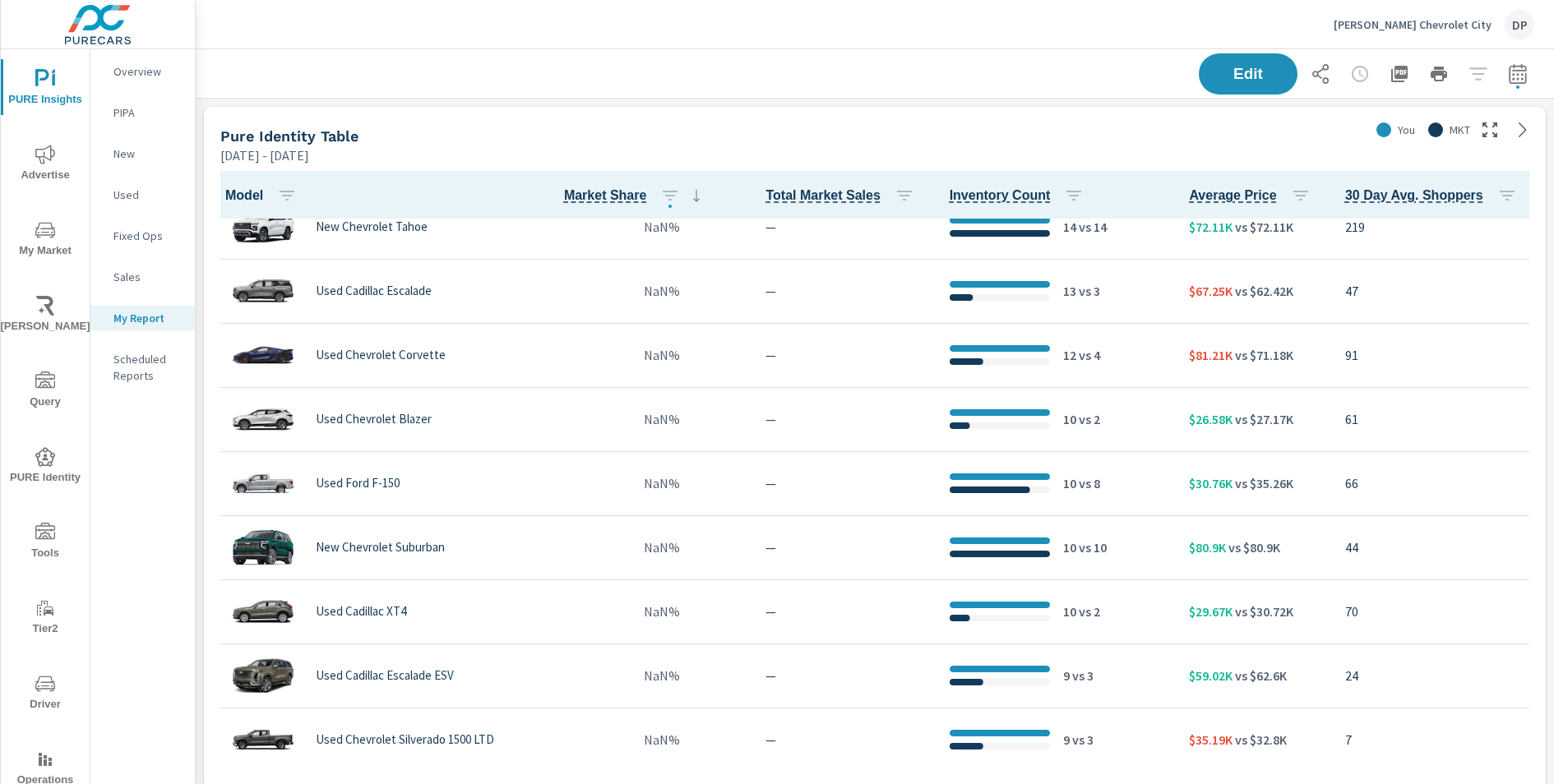
click at [1527, 128] on icon at bounding box center [1523, 130] width 20 height 20
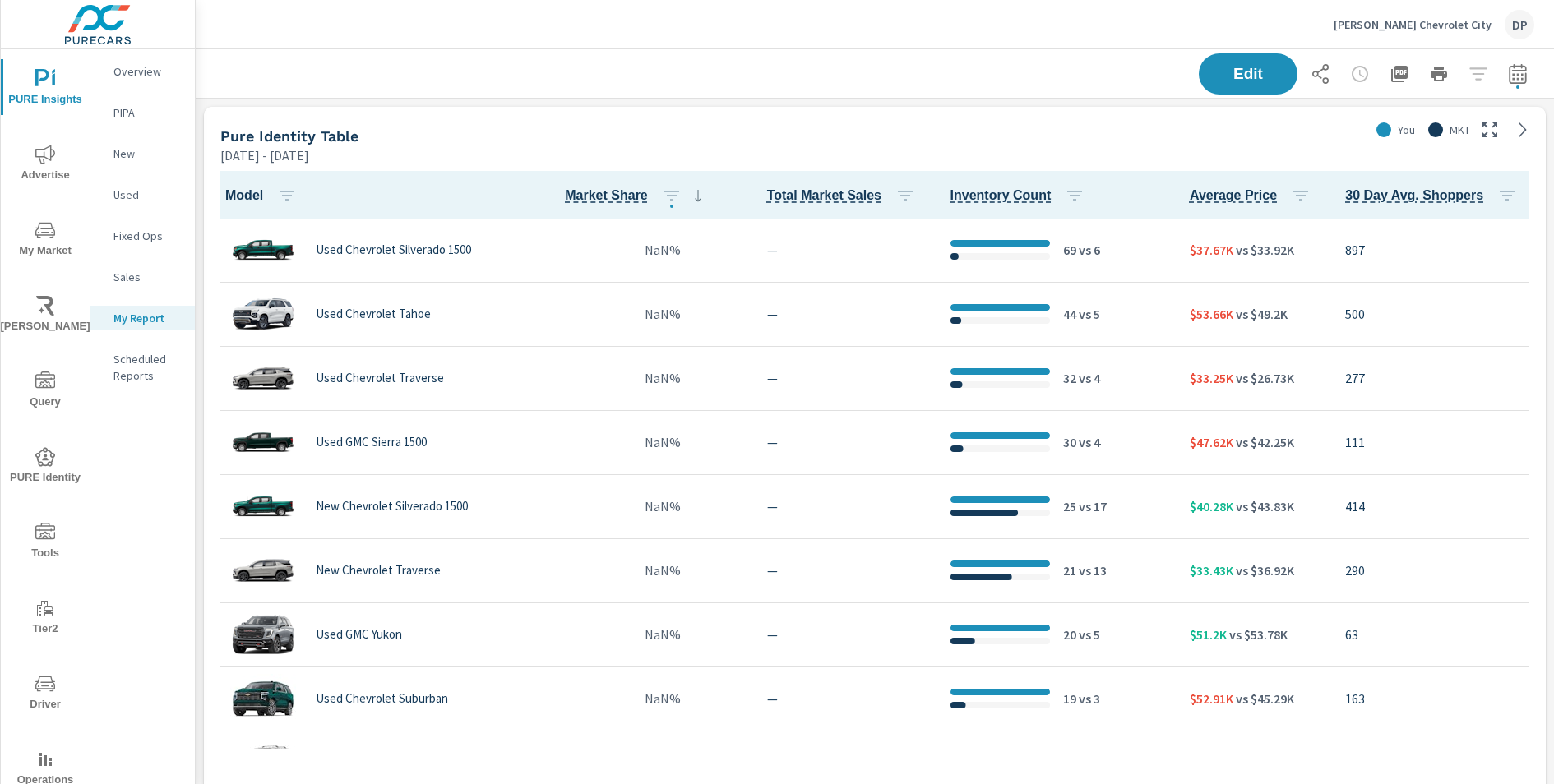
scroll to position [765, 1359]
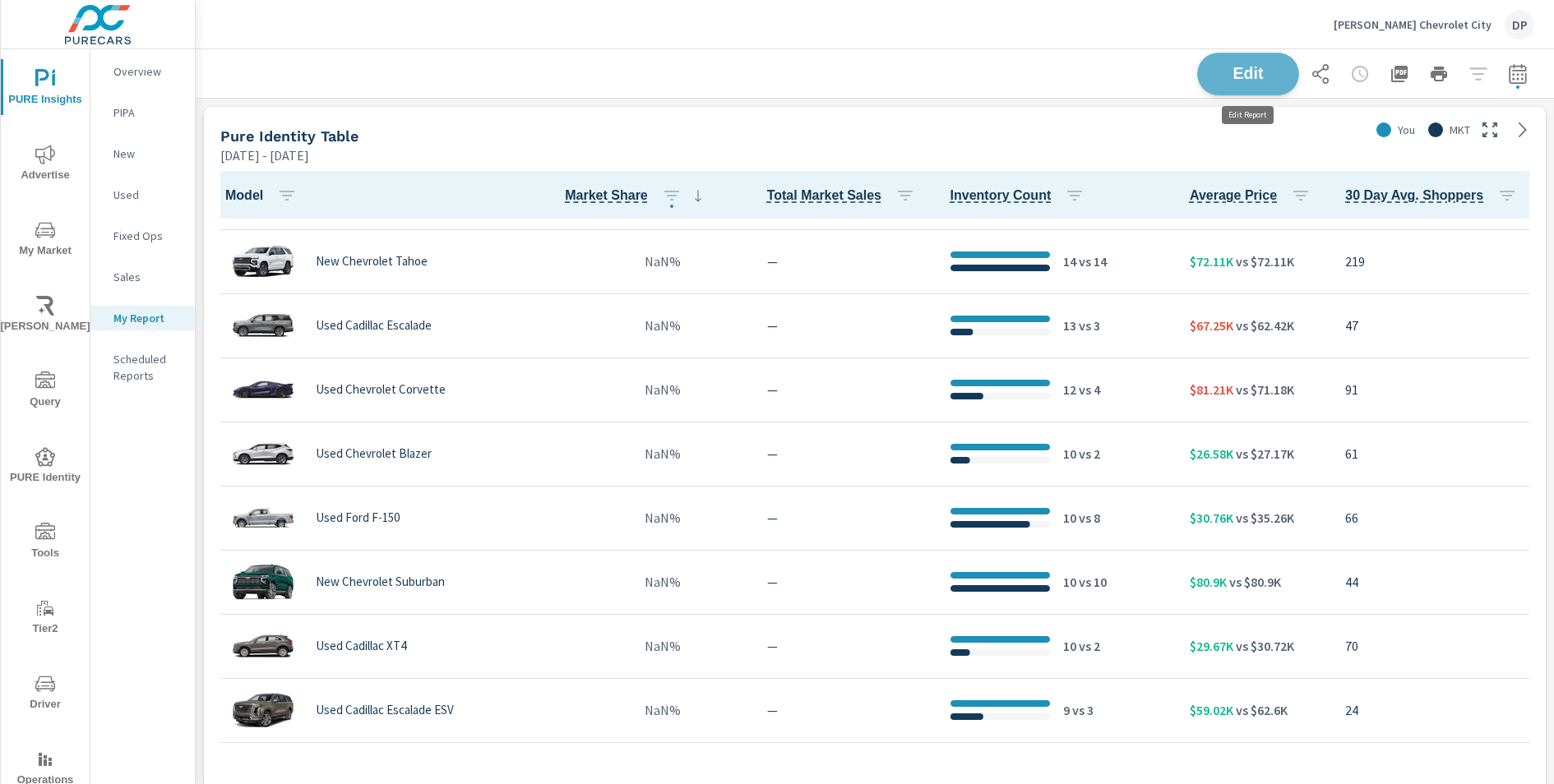
click at [1227, 79] on span "Edit" at bounding box center [1248, 73] width 67 height 15
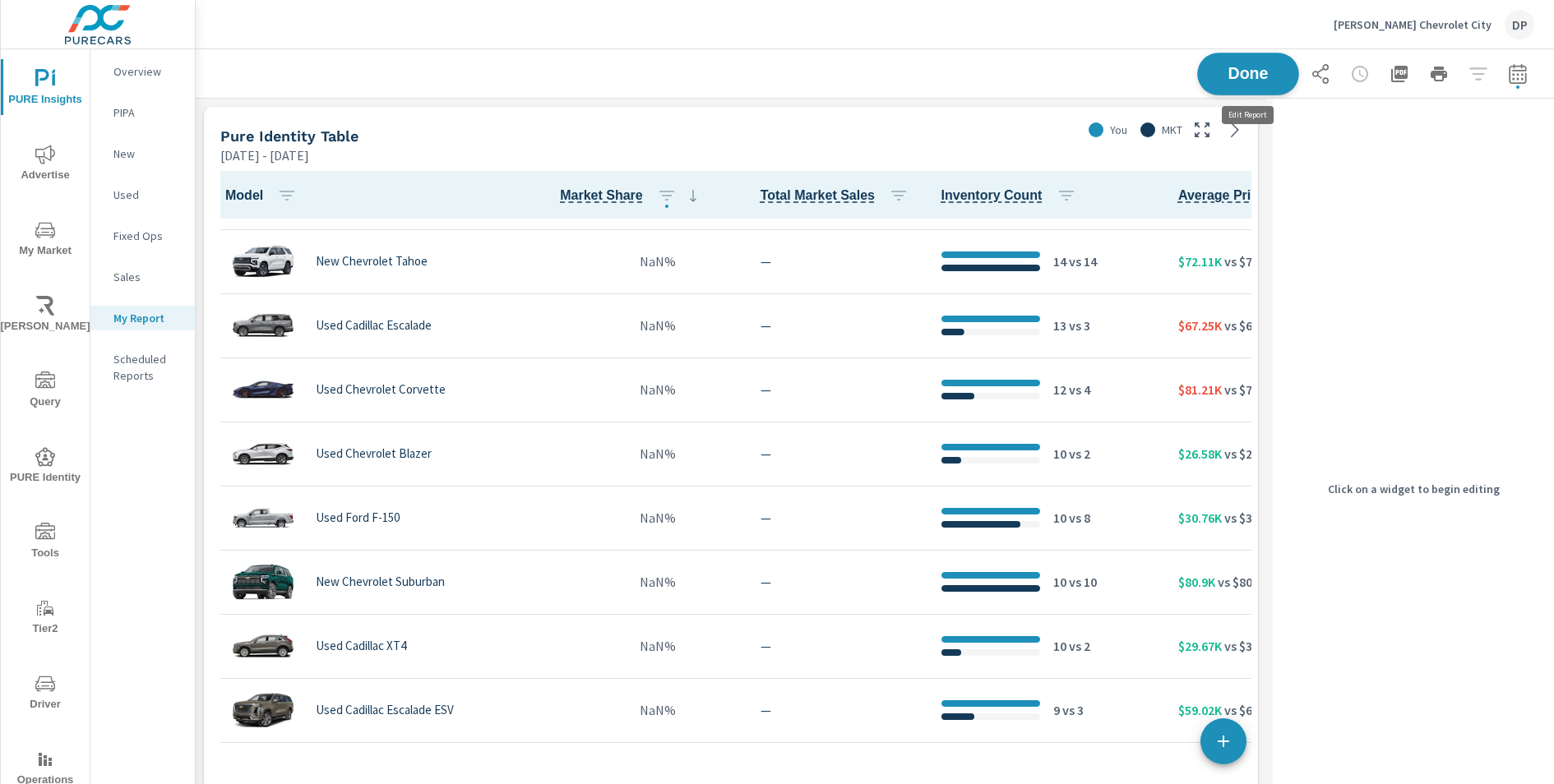
scroll to position [765, 1072]
click at [929, 133] on div "Pure Identity Table" at bounding box center [648, 136] width 855 height 19
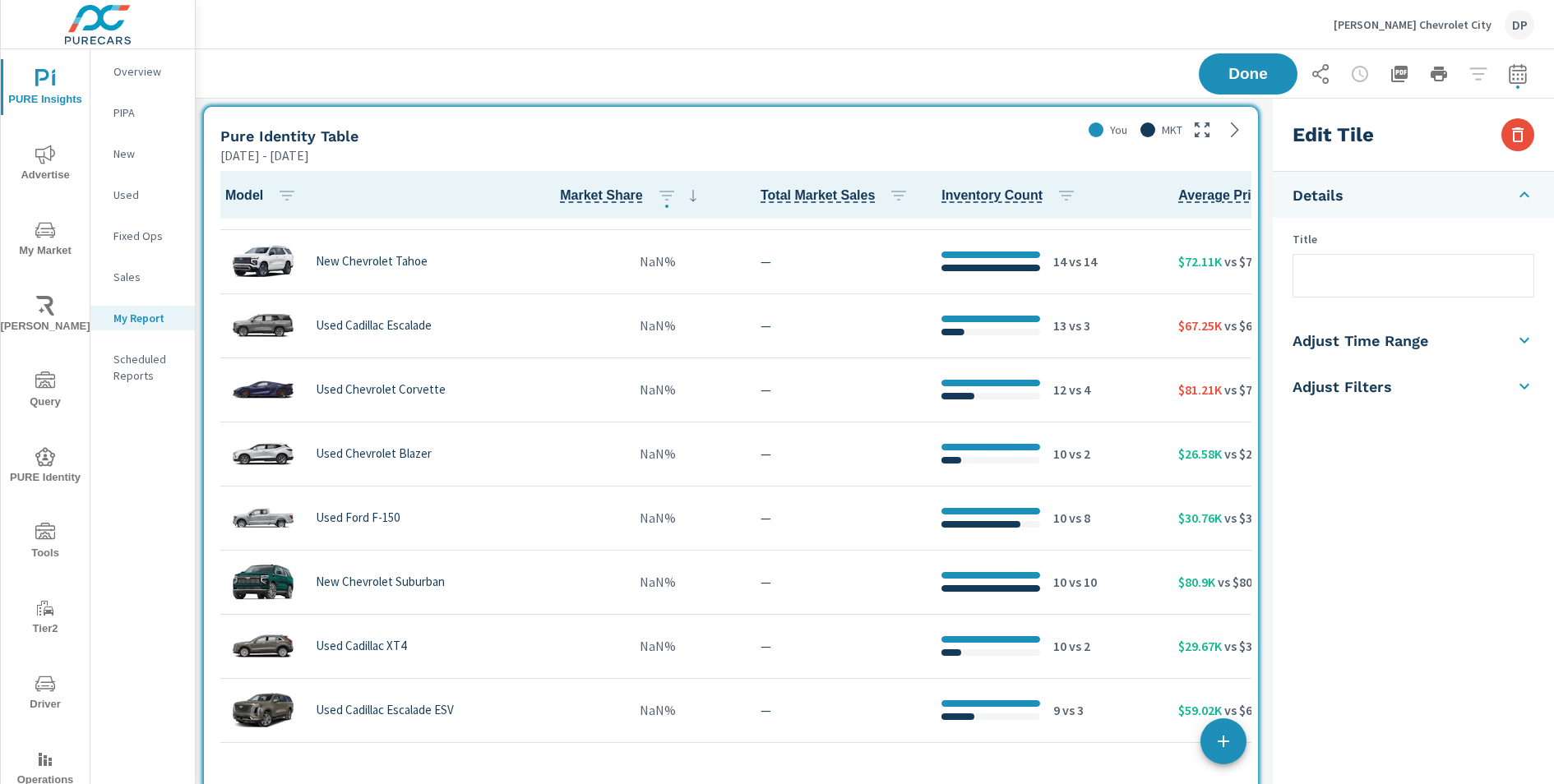
click at [1403, 380] on li "Adjust Filters" at bounding box center [1414, 387] width 281 height 46
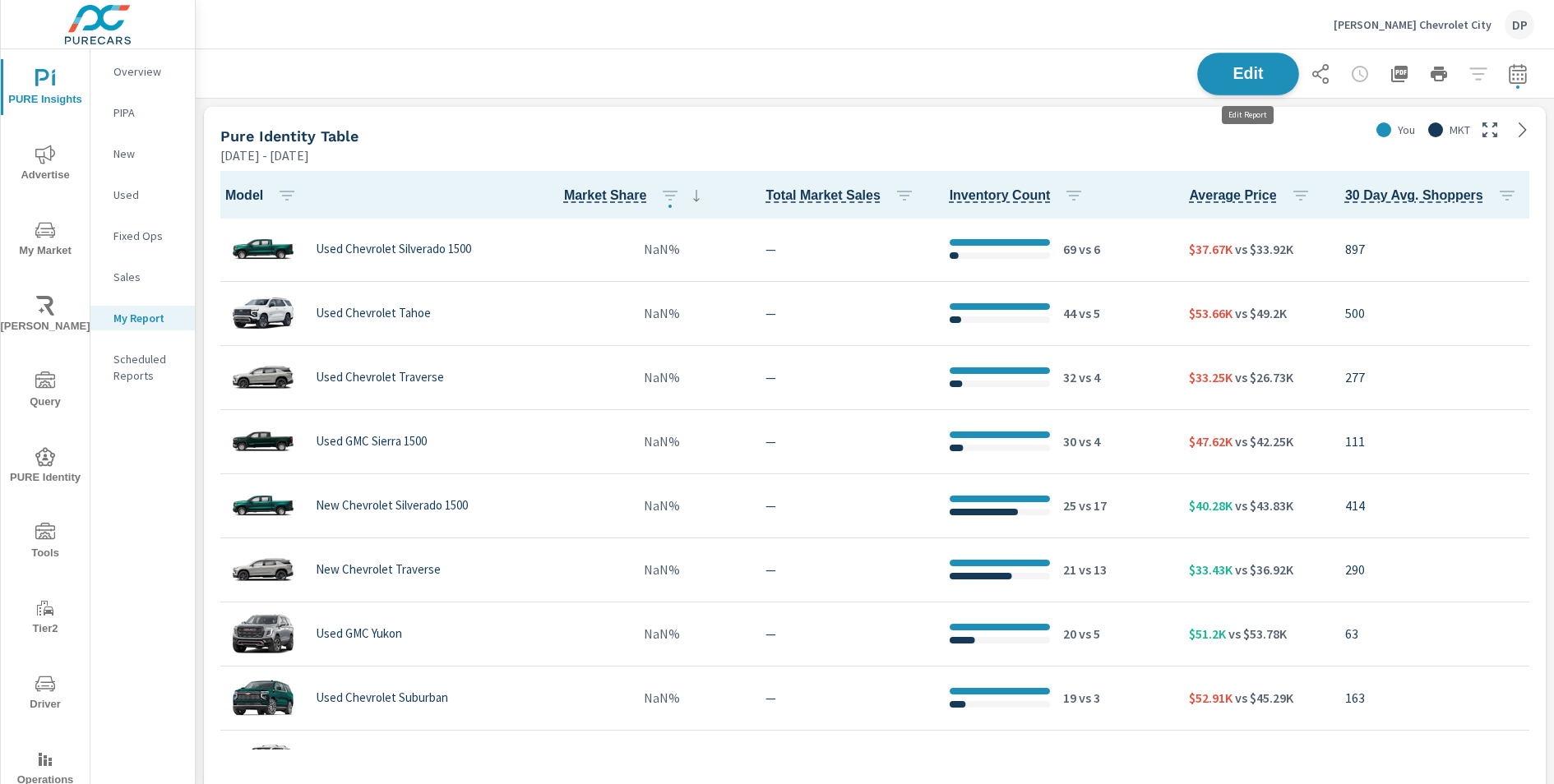
click at [1241, 69] on span "Edit" at bounding box center [1248, 73] width 67 height 15
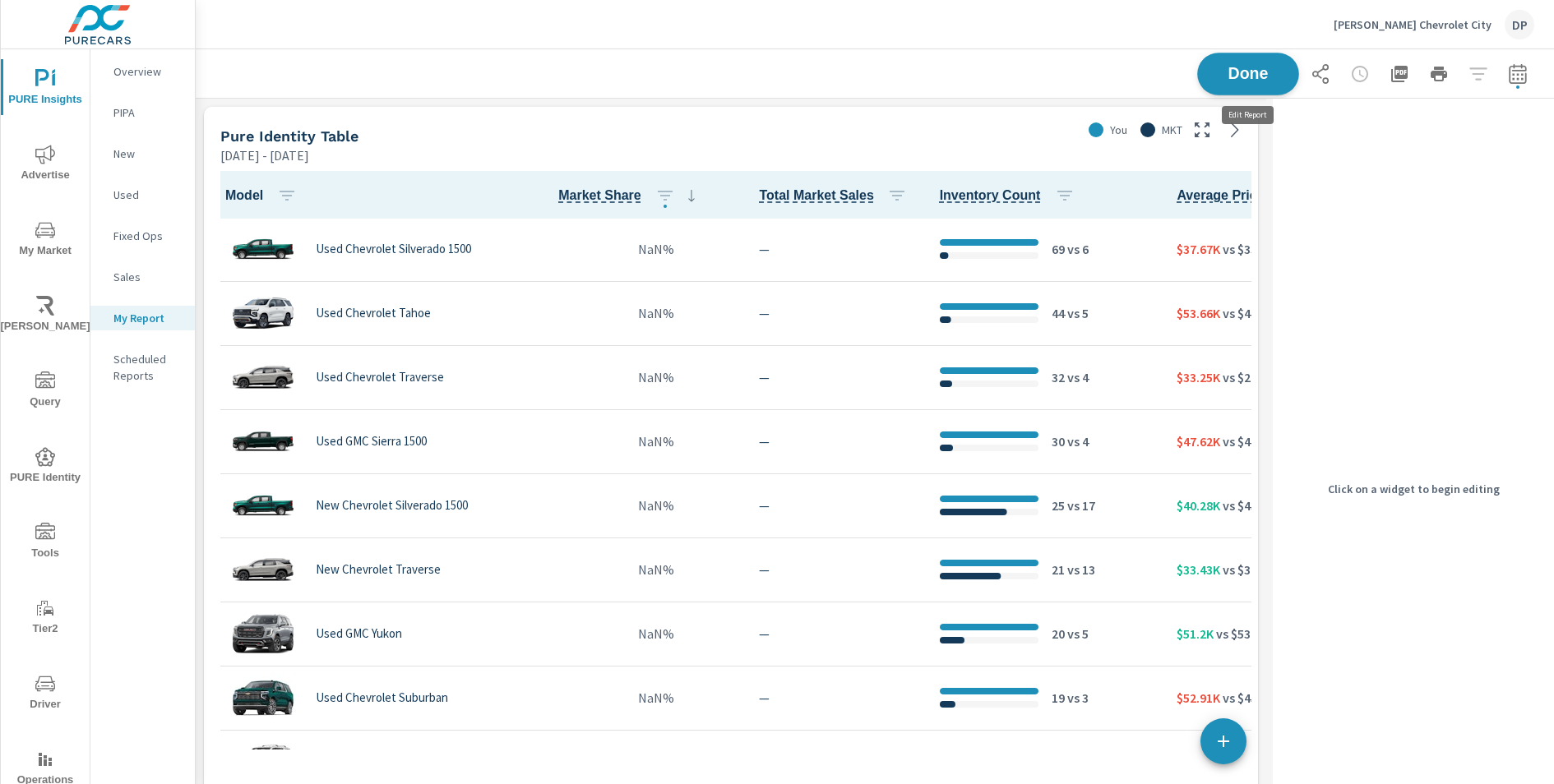
scroll to position [765, 1072]
click at [959, 140] on div "Pure Identity Table" at bounding box center [648, 136] width 855 height 19
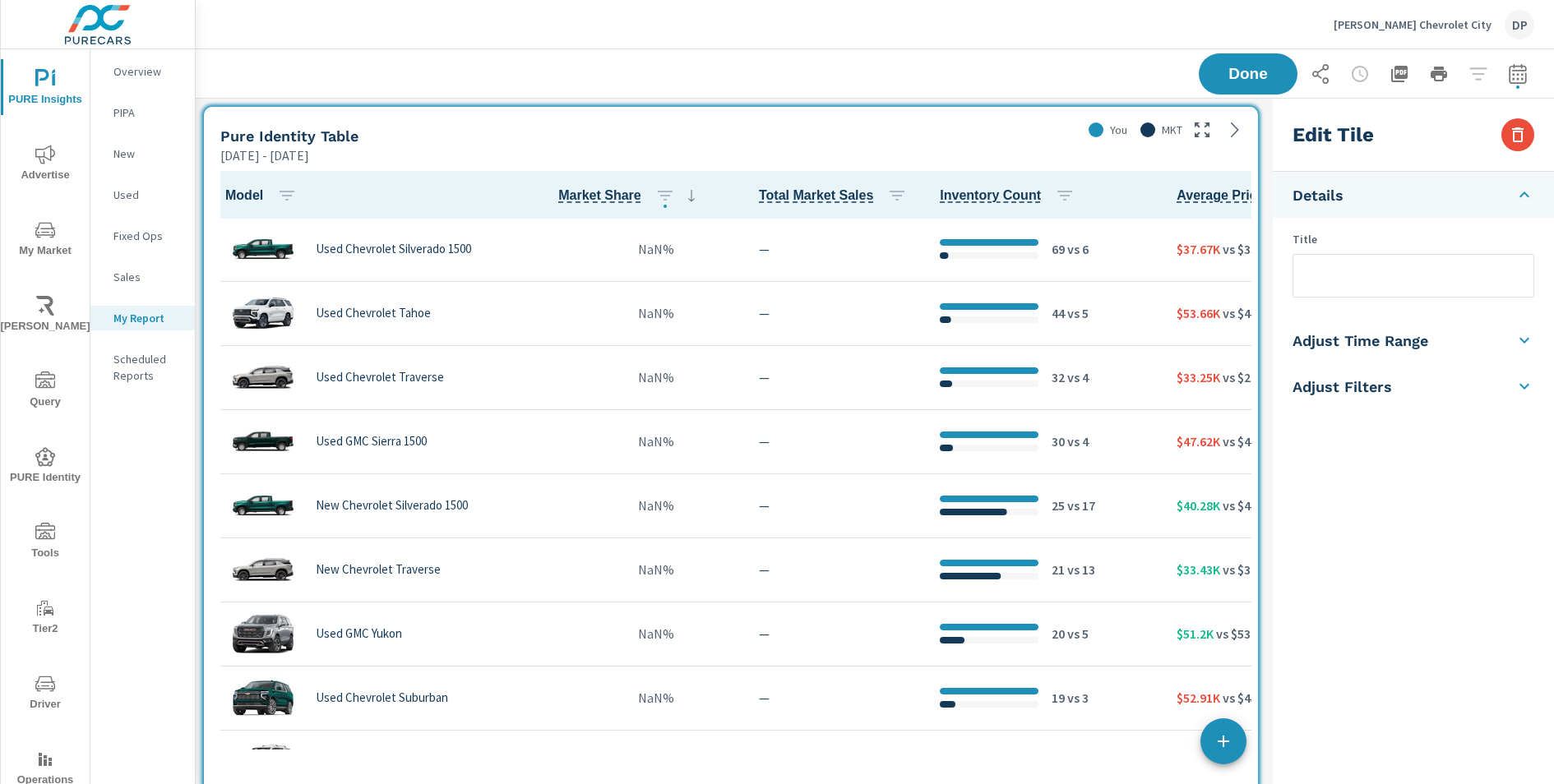
click at [1410, 335] on h5 "Adjust Time Range" at bounding box center [1360, 340] width 136 height 19
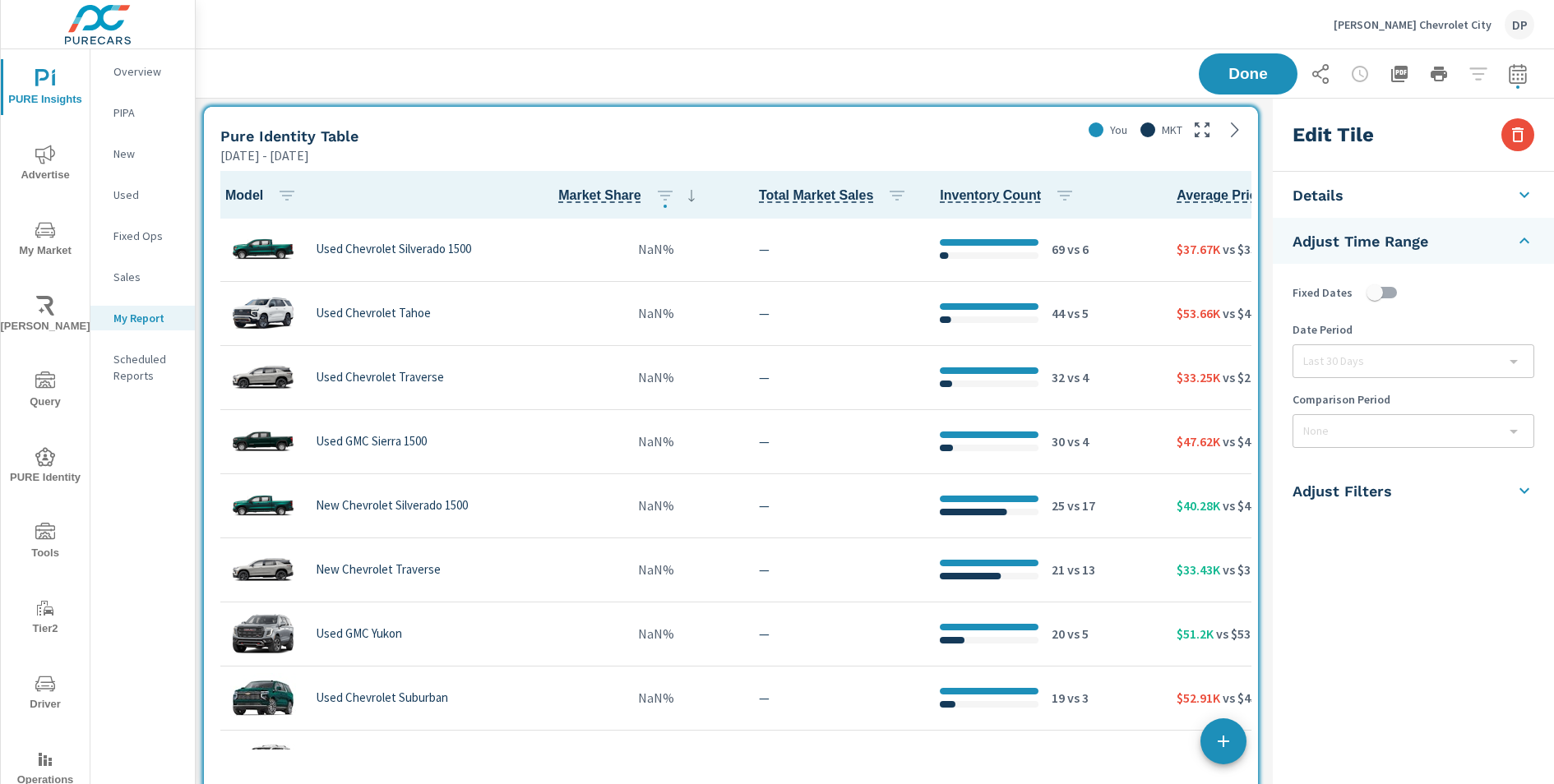
click at [1385, 489] on h5 "Adjust Filters" at bounding box center [1342, 490] width 99 height 19
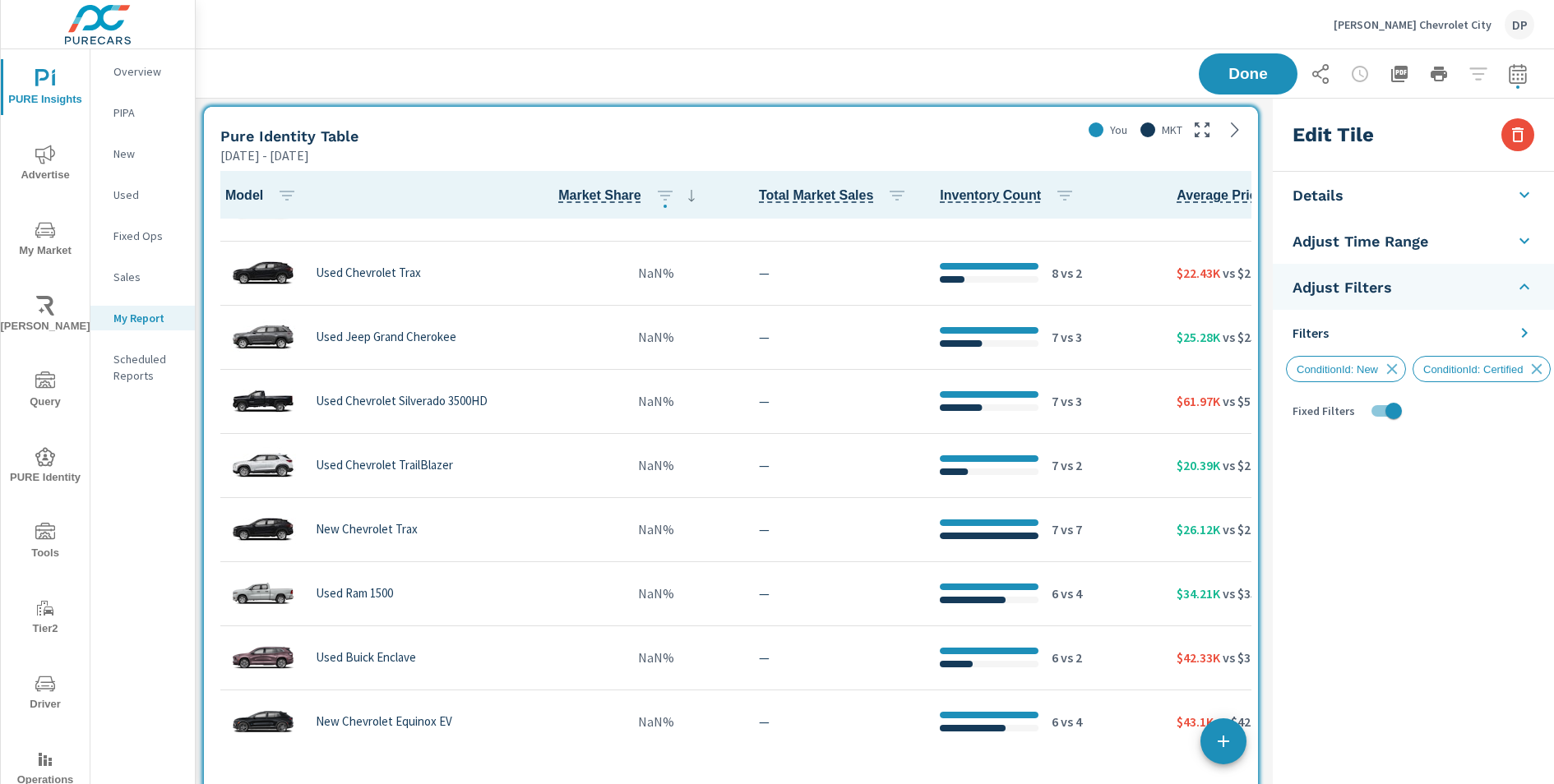
scroll to position [1588, 0]
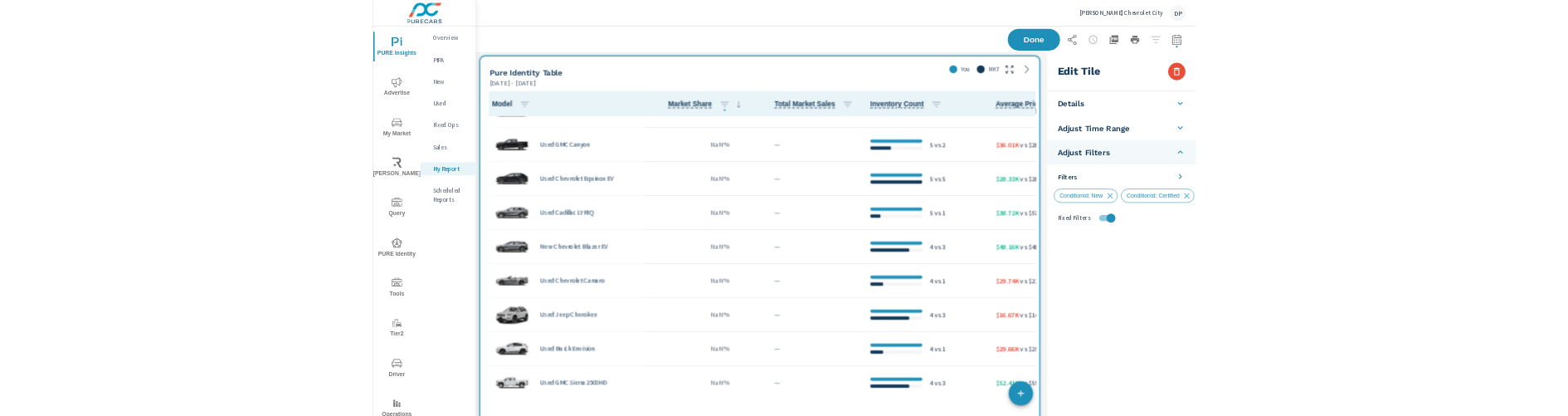
scroll to position [2545, 0]
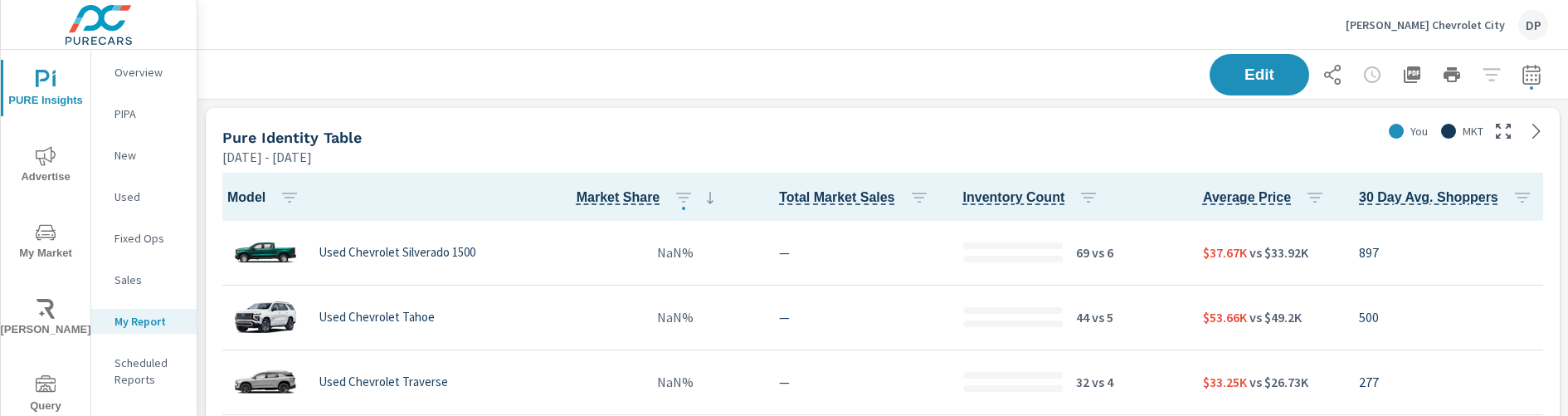
scroll to position [2557, 0]
